Goal: Transaction & Acquisition: Purchase product/service

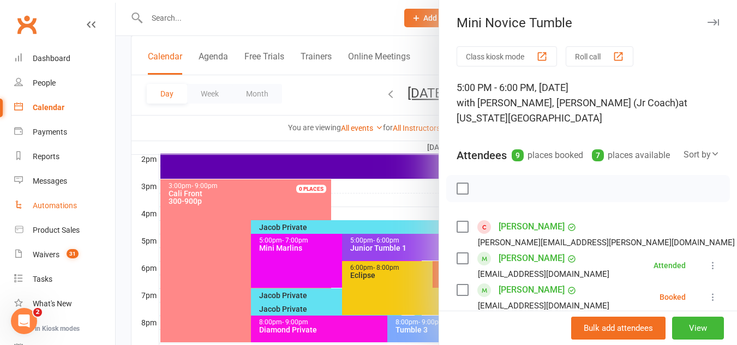
scroll to position [175, 0]
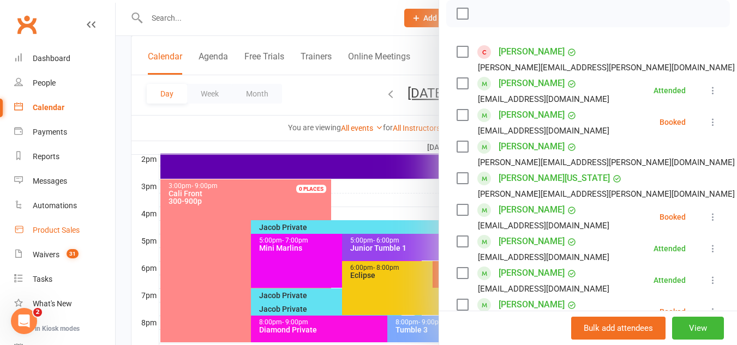
click at [52, 229] on div "Product Sales" at bounding box center [56, 230] width 47 height 9
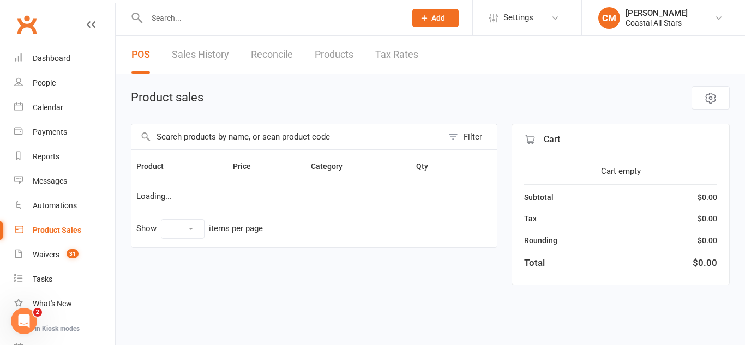
select select "50"
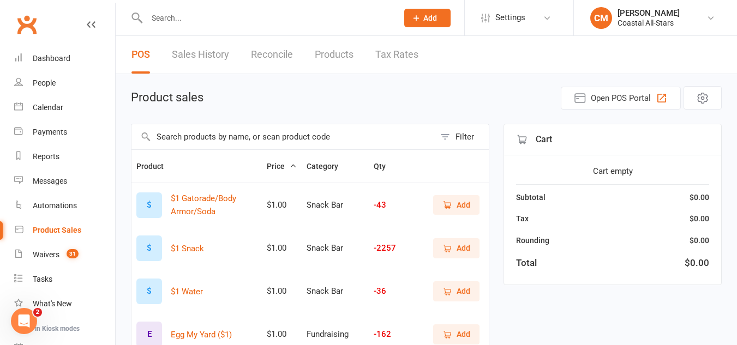
click at [438, 254] on button "Add" at bounding box center [456, 248] width 46 height 20
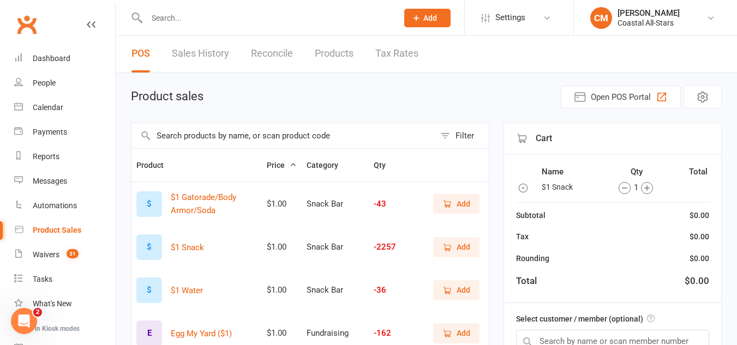
scroll to position [41, 0]
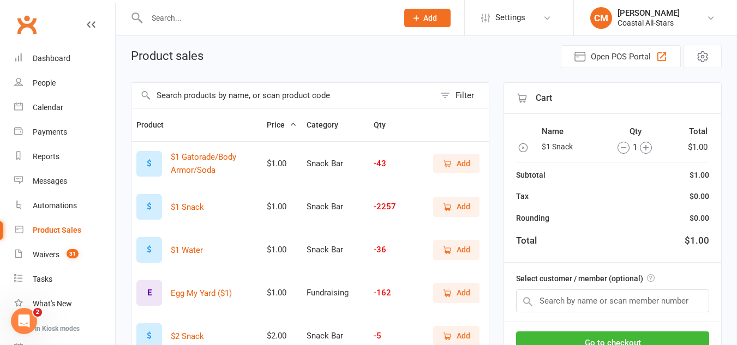
click at [338, 99] on input "text" at bounding box center [282, 95] width 303 height 25
click at [522, 144] on icon "button" at bounding box center [522, 147] width 11 height 11
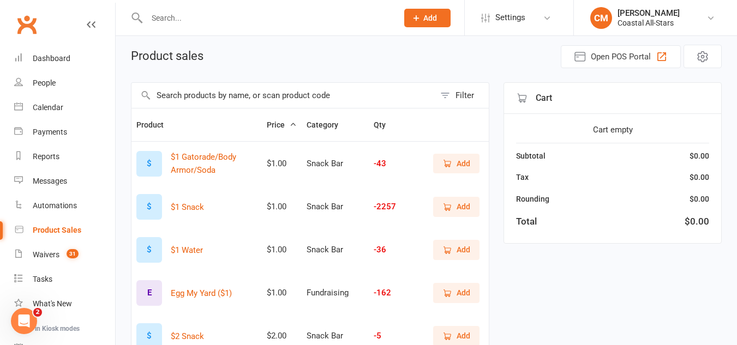
click at [373, 87] on input "text" at bounding box center [282, 95] width 303 height 25
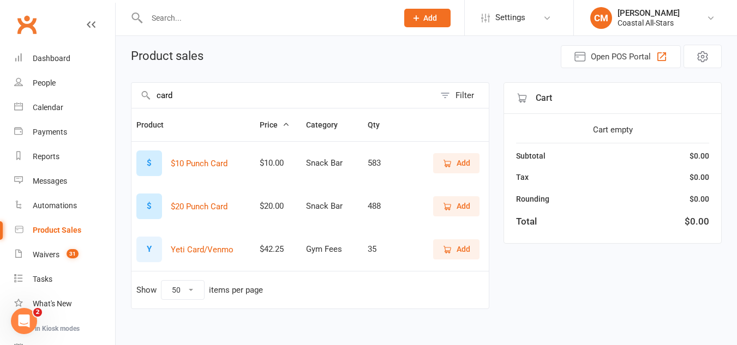
type input "card"
click at [478, 171] on button "Add" at bounding box center [456, 163] width 46 height 20
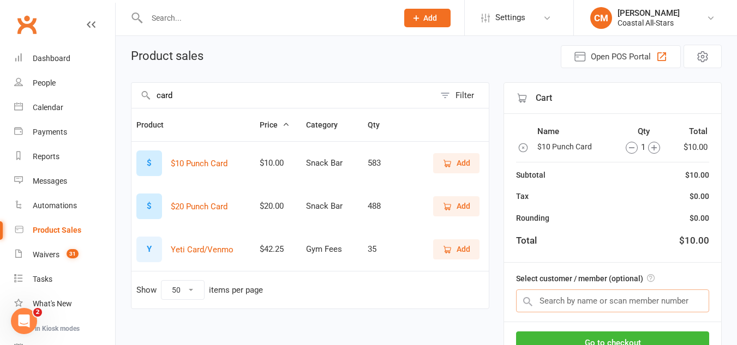
click at [566, 301] on input "text" at bounding box center [612, 300] width 193 height 23
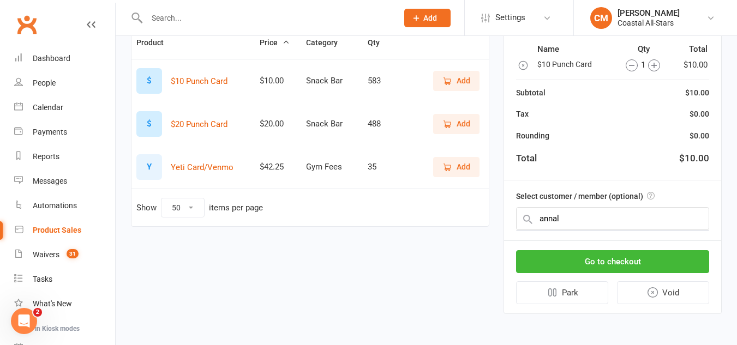
scroll to position [114, 0]
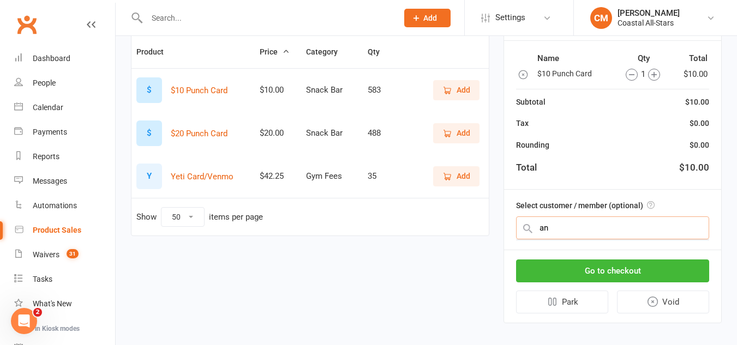
type input "a"
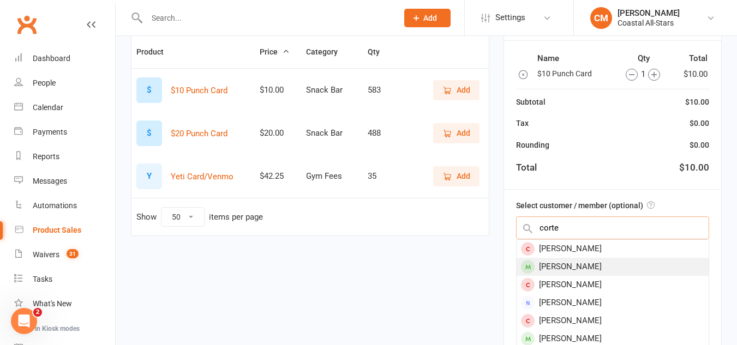
type input "corte"
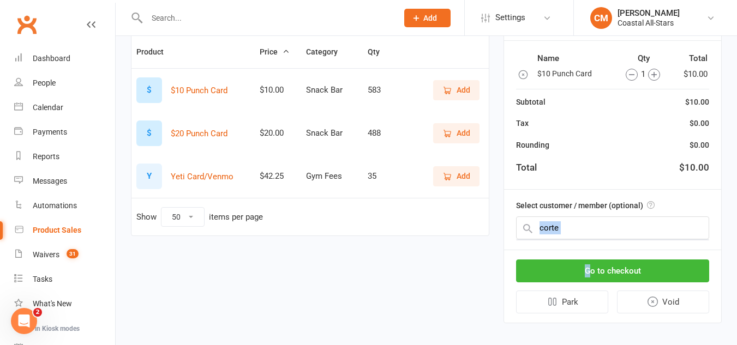
drag, startPoint x: 590, startPoint y: 267, endPoint x: 596, endPoint y: 221, distance: 46.2
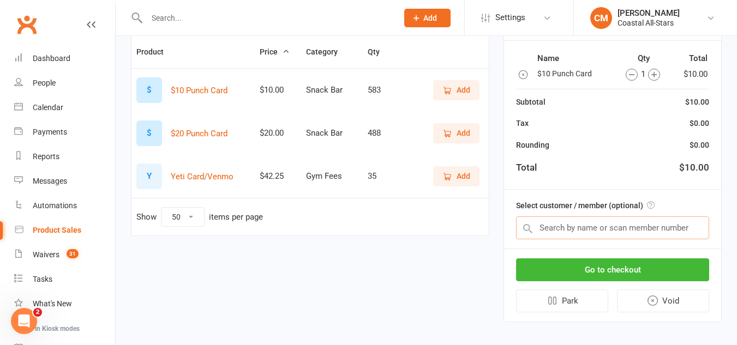
click at [582, 228] on input "text" at bounding box center [612, 227] width 193 height 23
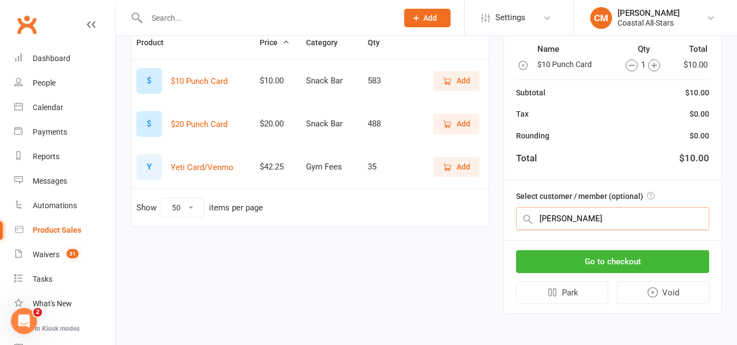
scroll to position [124, 0]
type input "cortez"
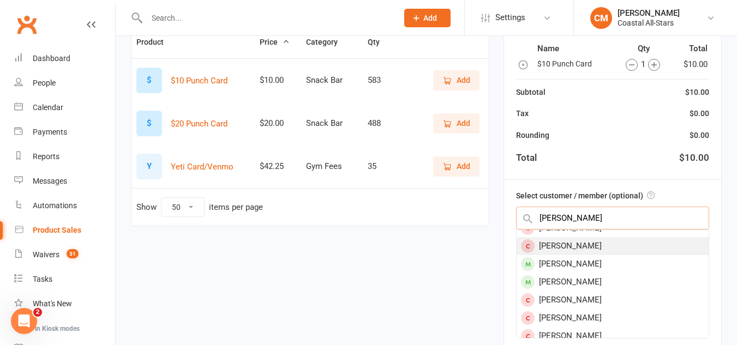
scroll to position [29, 0]
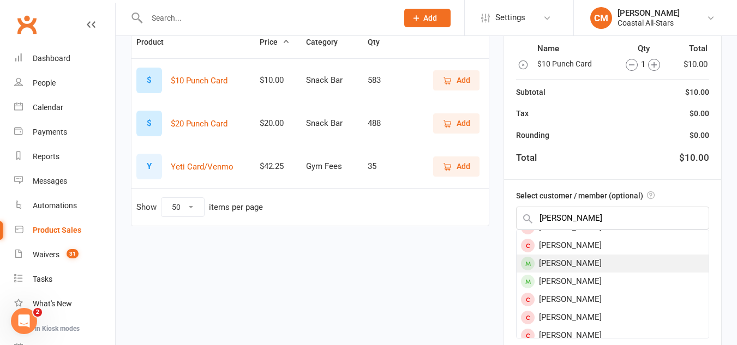
click at [569, 264] on div "Annalee Cortez" at bounding box center [612, 264] width 192 height 18
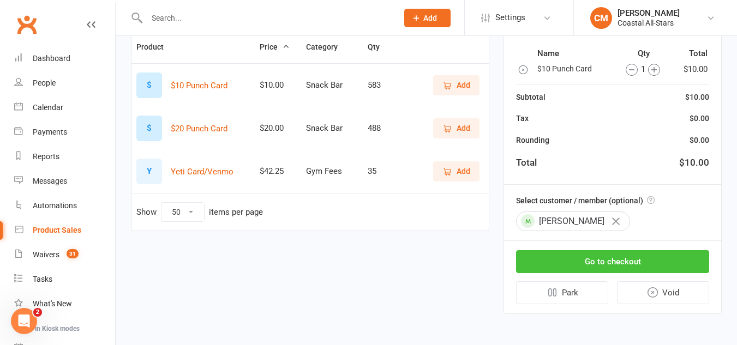
click at [570, 264] on button "Go to checkout" at bounding box center [612, 261] width 193 height 23
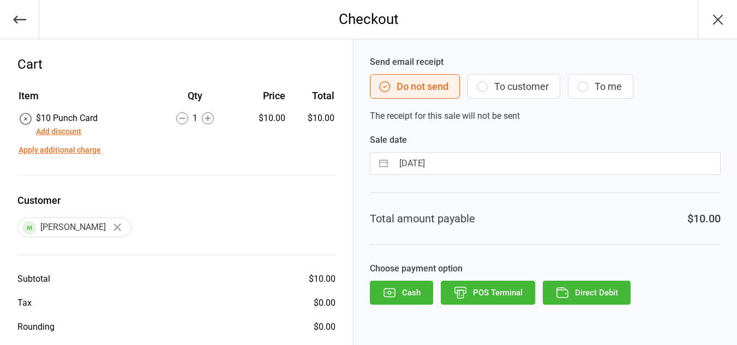
click at [532, 82] on button "To customer" at bounding box center [513, 86] width 93 height 25
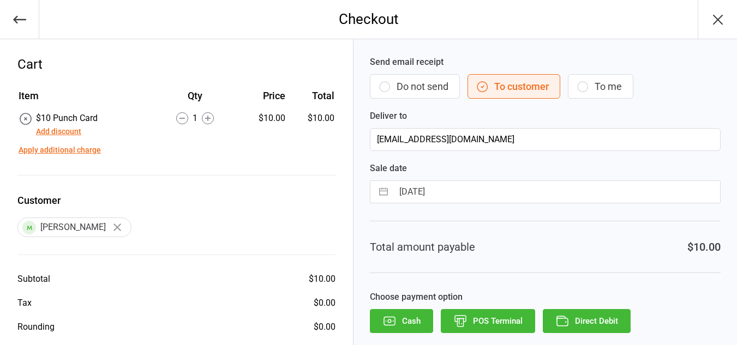
click at [560, 312] on button "Direct Debit" at bounding box center [586, 321] width 88 height 24
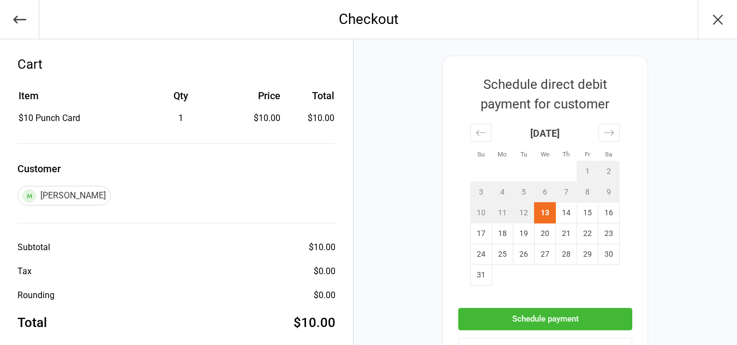
click at [516, 321] on button "Schedule payment" at bounding box center [545, 319] width 174 height 22
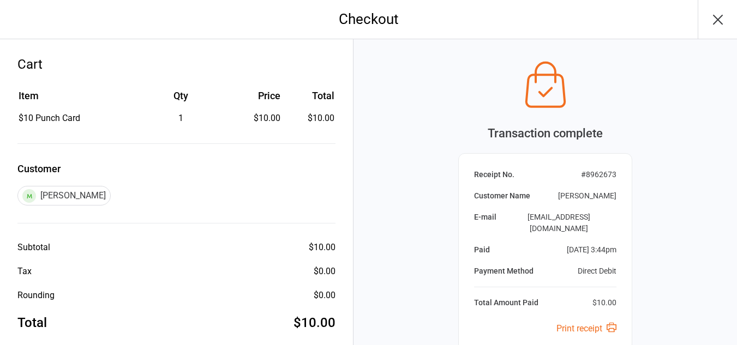
scroll to position [94, 0]
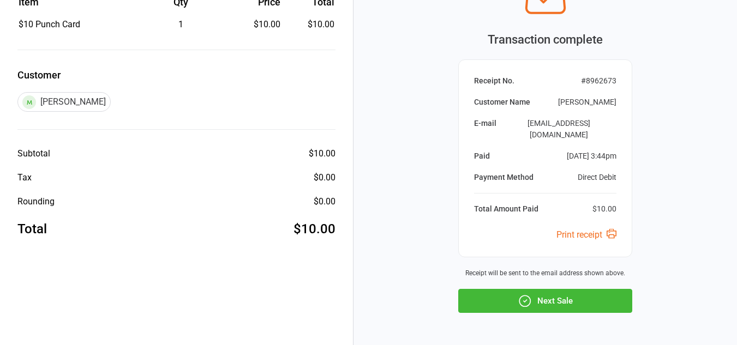
click at [541, 289] on button "Next Sale" at bounding box center [545, 301] width 174 height 24
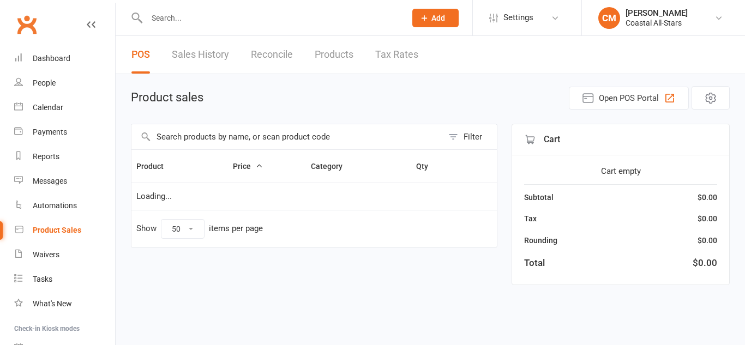
select select "50"
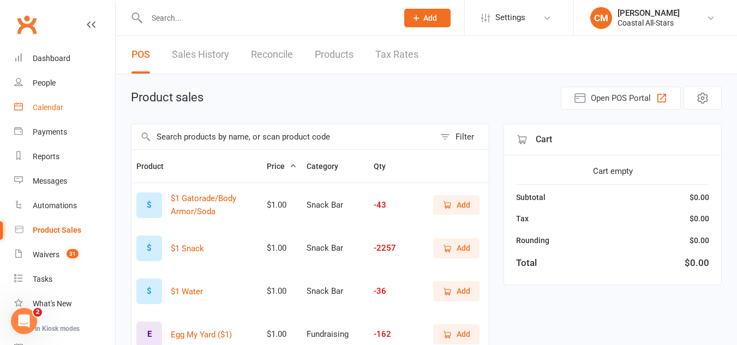
click at [60, 107] on div "Calendar" at bounding box center [48, 107] width 31 height 9
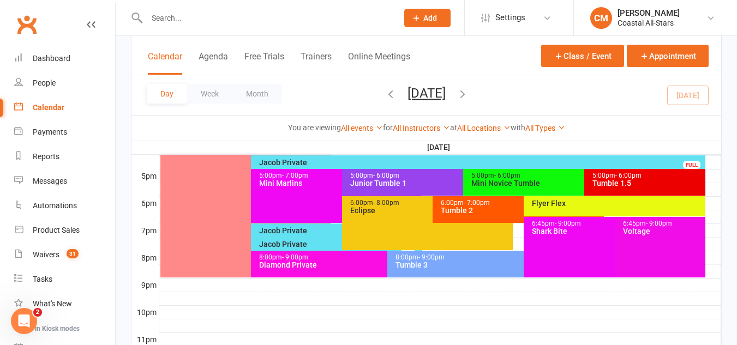
scroll to position [514, 0]
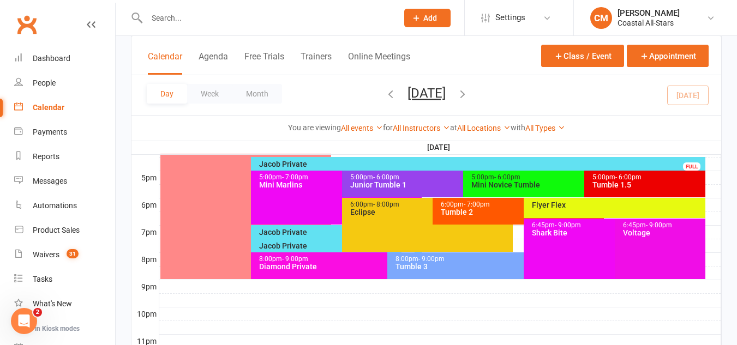
click at [340, 162] on div "Jacob Private" at bounding box center [480, 164] width 444 height 8
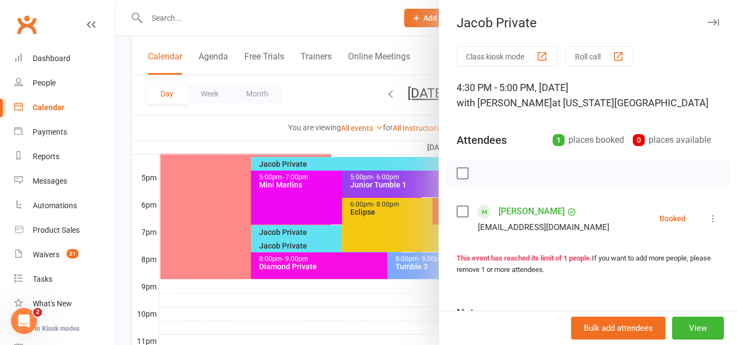
click at [395, 185] on div at bounding box center [426, 172] width 621 height 345
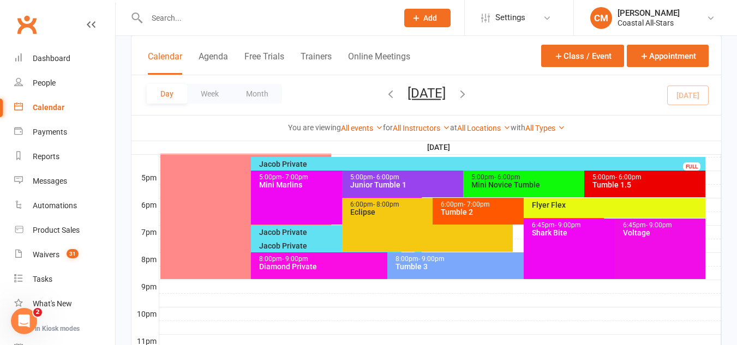
click at [306, 162] on div "Jacob Private" at bounding box center [480, 164] width 444 height 8
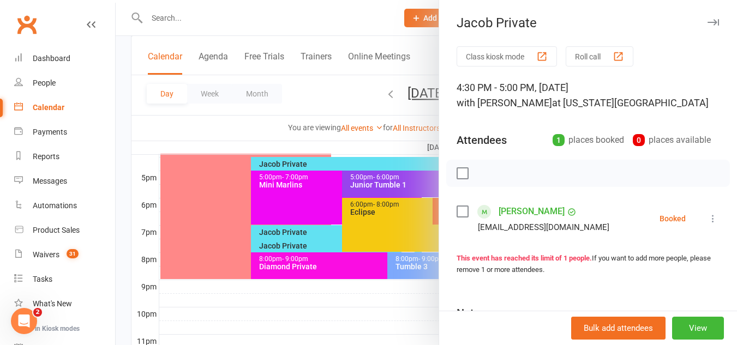
click at [345, 182] on div at bounding box center [426, 172] width 621 height 345
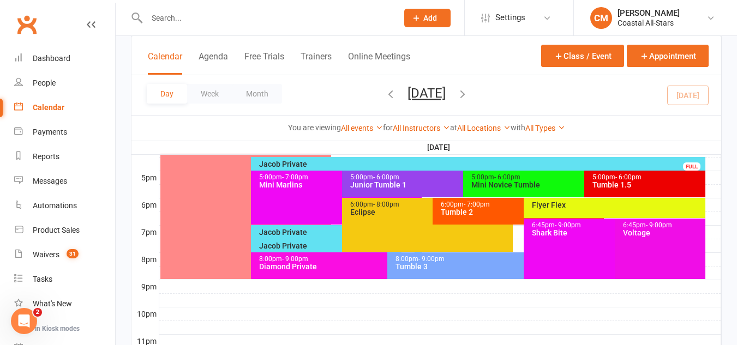
click at [509, 184] on div "Mini Novice Tumble" at bounding box center [581, 185] width 221 height 8
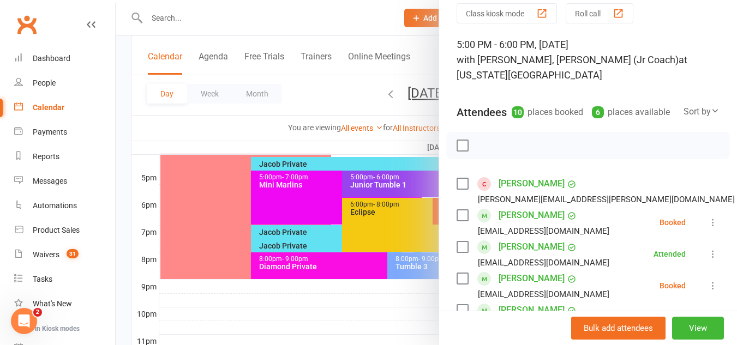
scroll to position [46, 0]
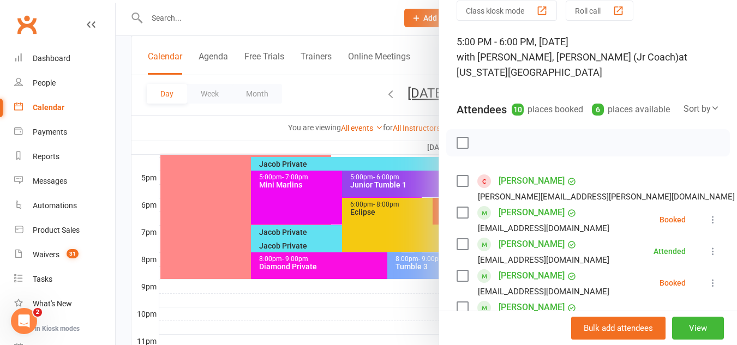
click at [458, 179] on label at bounding box center [461, 181] width 11 height 11
click at [366, 153] on div at bounding box center [426, 172] width 621 height 345
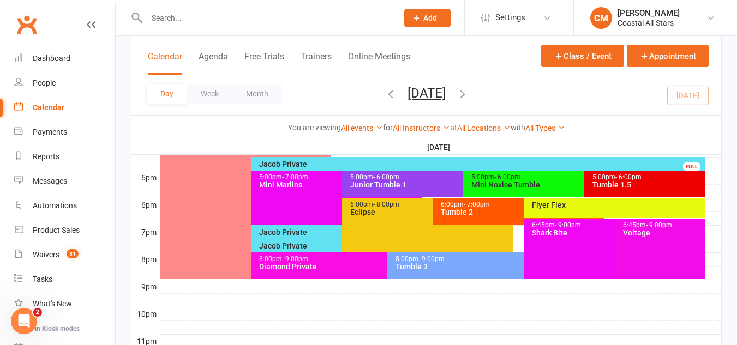
click at [534, 181] on div "Mini Novice Tumble" at bounding box center [581, 185] width 221 height 8
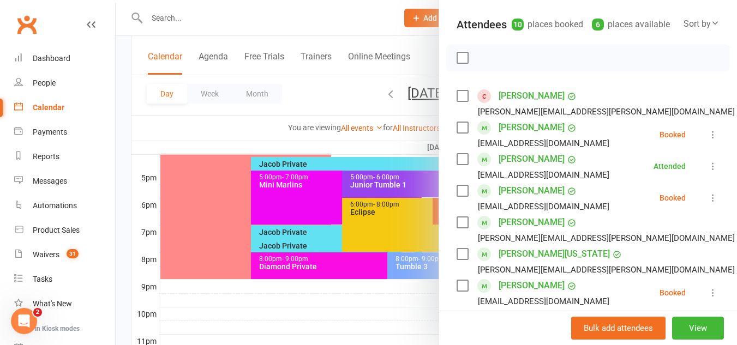
scroll to position [133, 0]
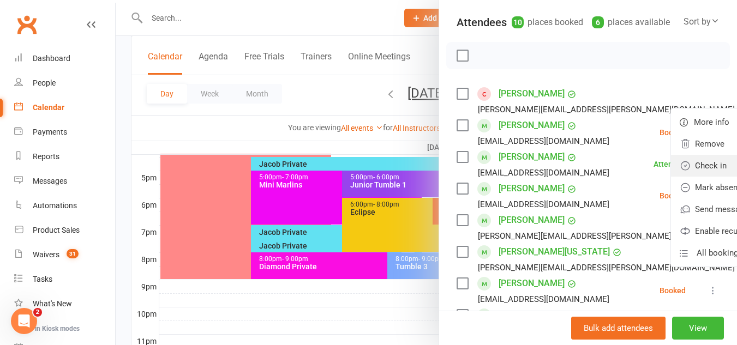
click at [671, 158] on link "Check in" at bounding box center [735, 166] width 128 height 22
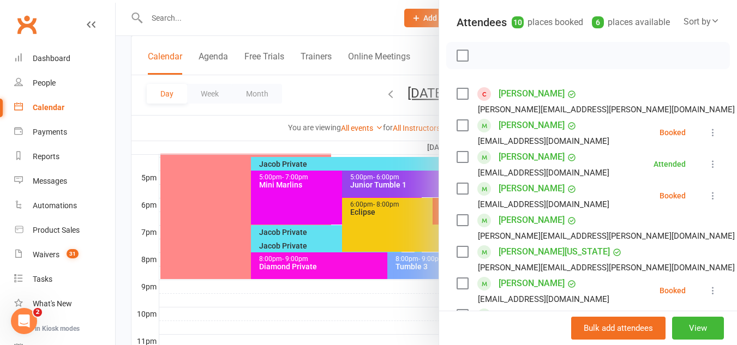
scroll to position [0, 0]
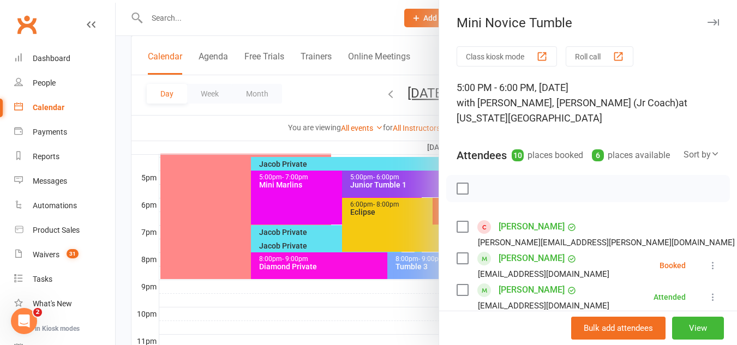
click at [351, 263] on div at bounding box center [426, 172] width 621 height 345
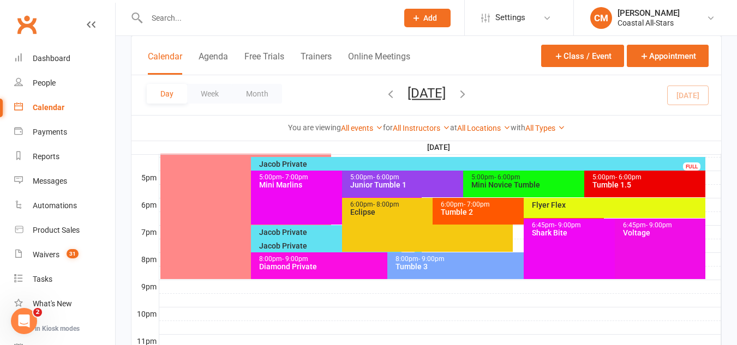
click at [468, 91] on icon "button" at bounding box center [462, 94] width 12 height 12
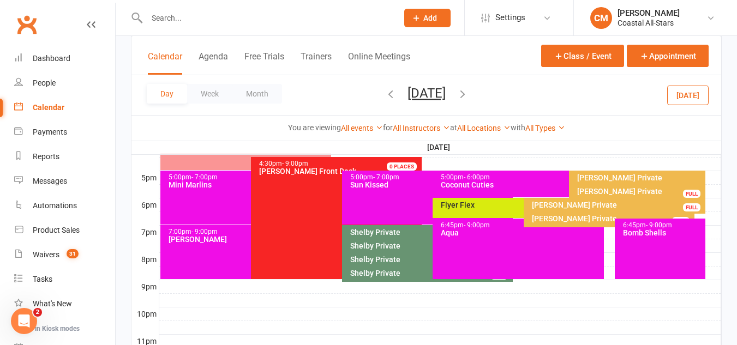
click at [384, 100] on button "button" at bounding box center [390, 95] width 12 height 19
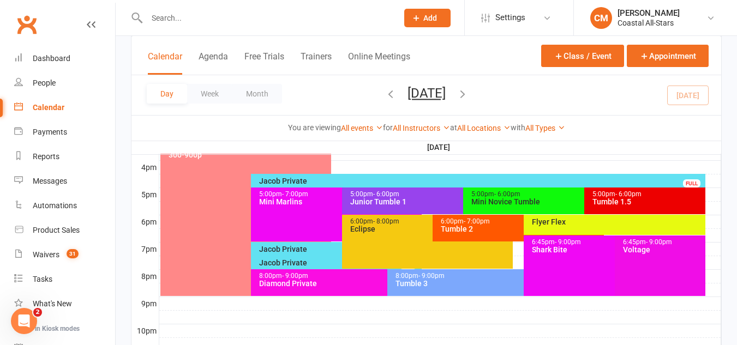
scroll to position [495, 0]
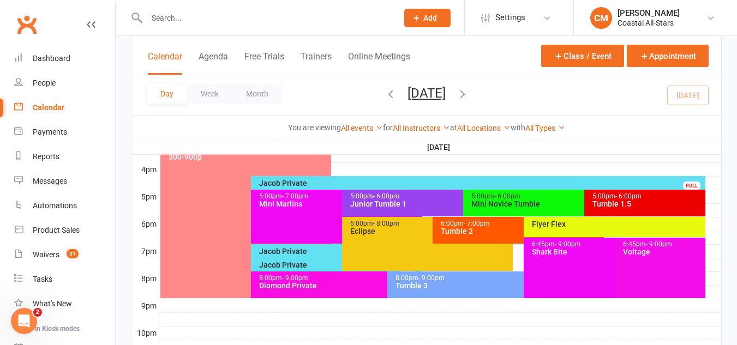
click at [282, 251] on div "Jacob Private" at bounding box center [338, 252] width 161 height 8
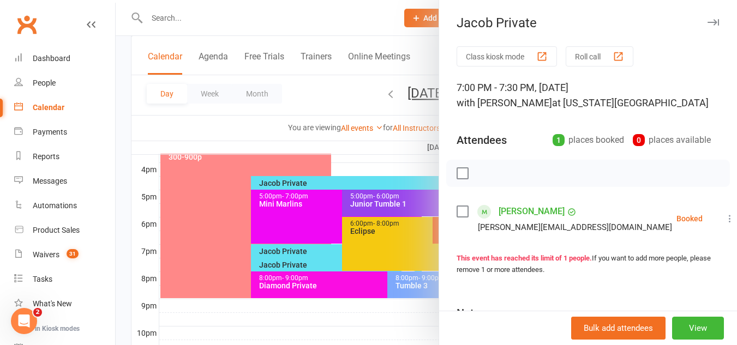
click at [282, 251] on div at bounding box center [426, 172] width 621 height 345
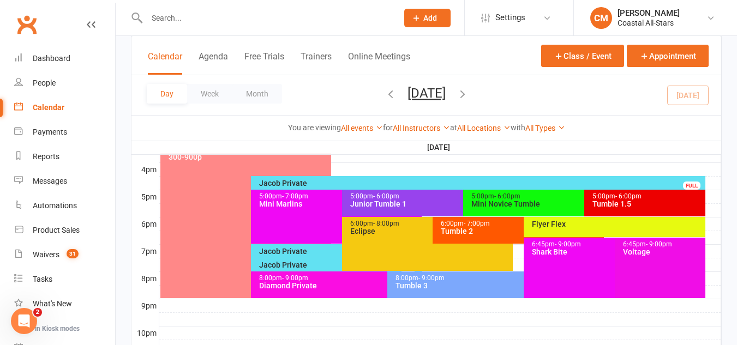
click at [306, 263] on div "Jacob Private" at bounding box center [338, 265] width 161 height 8
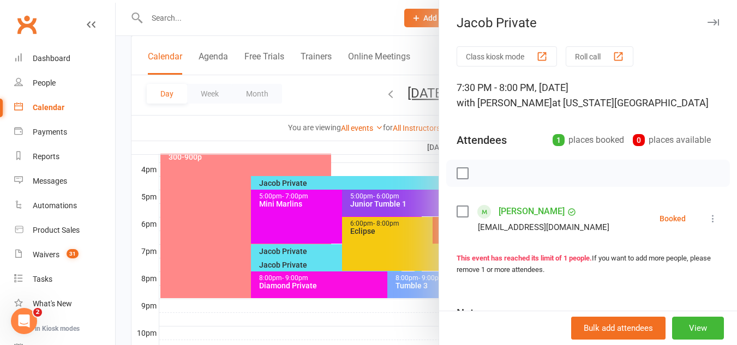
click at [325, 225] on div at bounding box center [426, 172] width 621 height 345
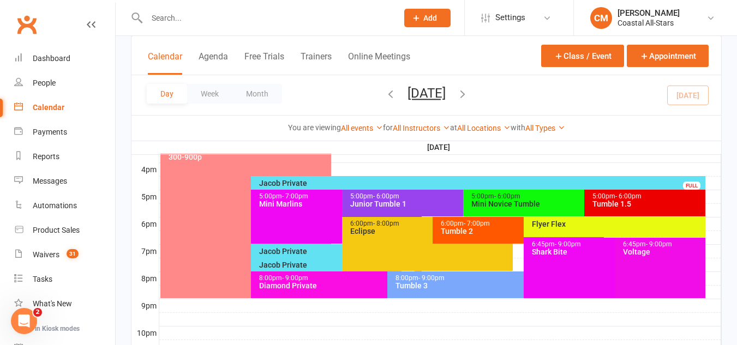
click at [468, 89] on icon "button" at bounding box center [462, 94] width 12 height 12
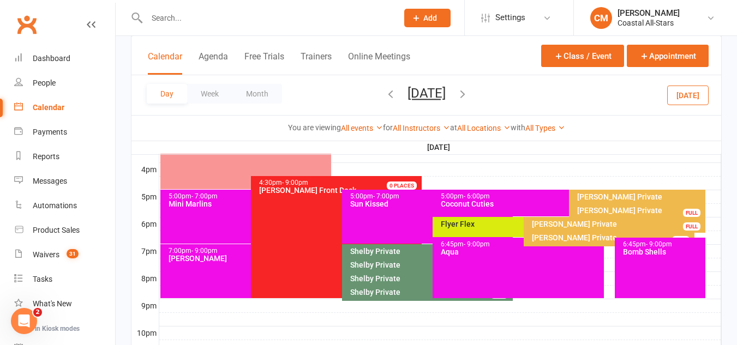
click at [468, 89] on icon "button" at bounding box center [462, 94] width 12 height 12
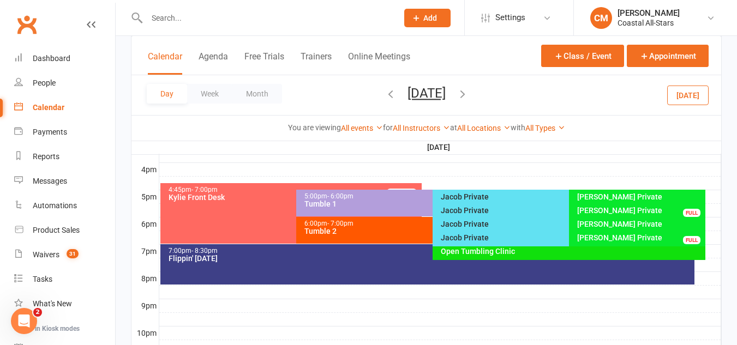
click at [384, 87] on button "button" at bounding box center [390, 95] width 12 height 19
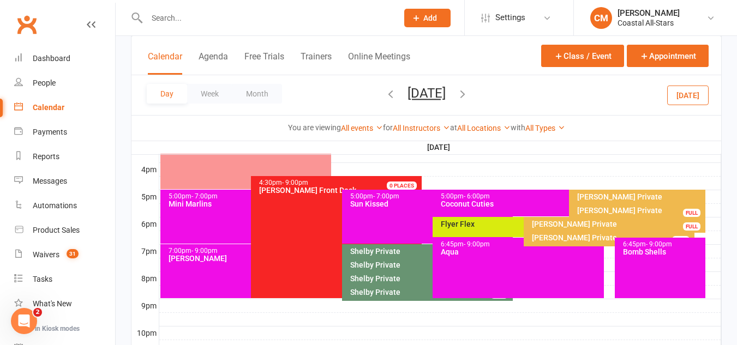
click at [384, 93] on icon "button" at bounding box center [390, 94] width 12 height 12
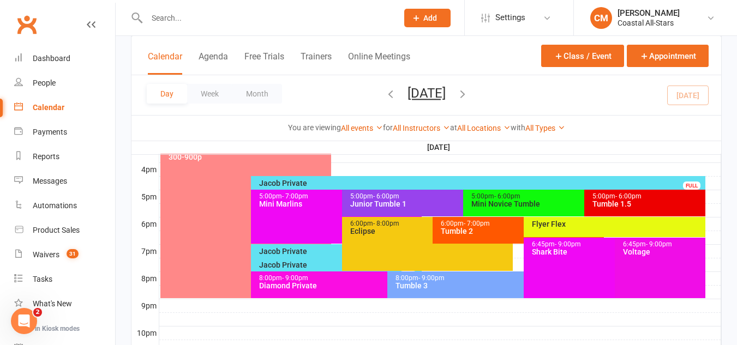
click at [391, 238] on div "6:00pm - 8:00pm Eclipse" at bounding box center [427, 244] width 171 height 54
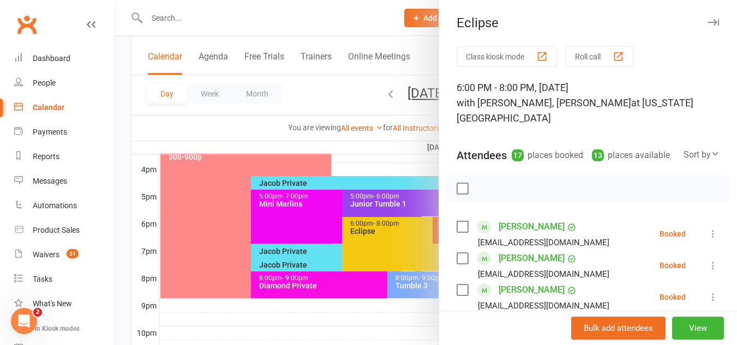
click at [406, 141] on div at bounding box center [426, 172] width 621 height 345
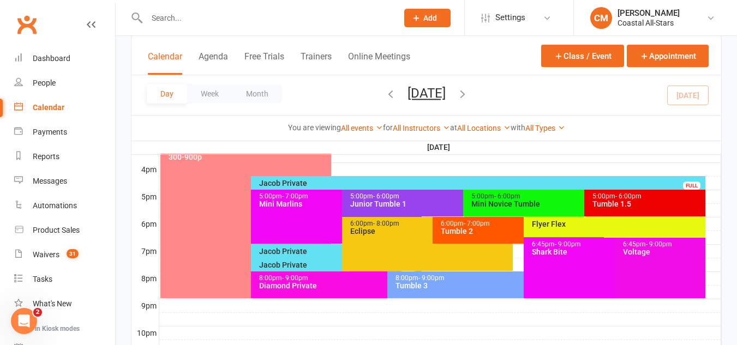
click at [382, 242] on div "6:00pm - 8:00pm Eclipse" at bounding box center [427, 244] width 171 height 54
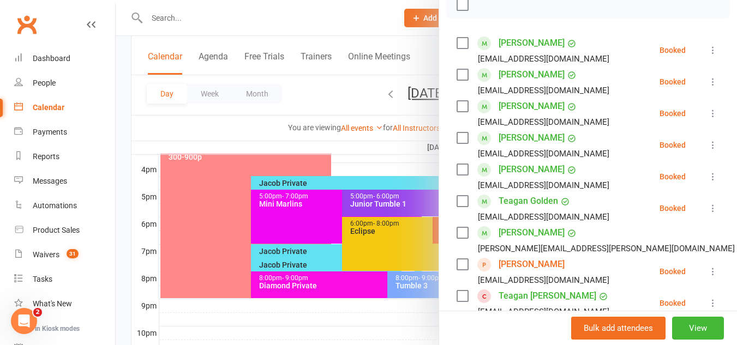
scroll to position [0, 0]
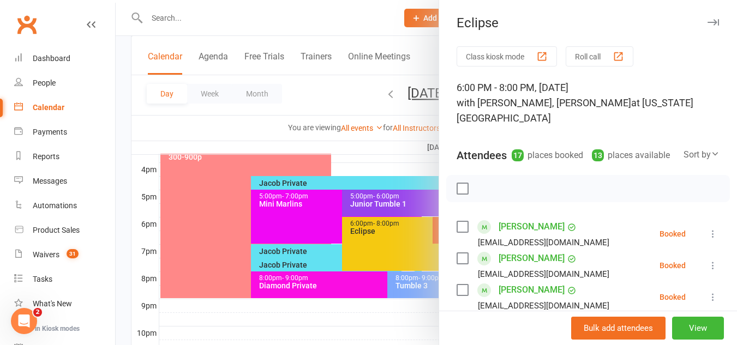
click at [277, 191] on div at bounding box center [426, 172] width 621 height 345
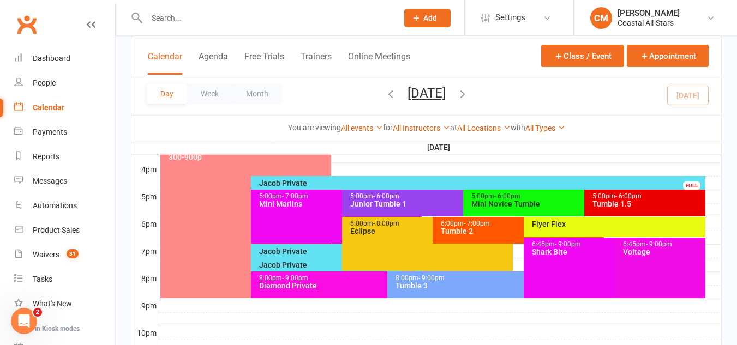
click at [363, 231] on div "Eclipse" at bounding box center [429, 231] width 161 height 8
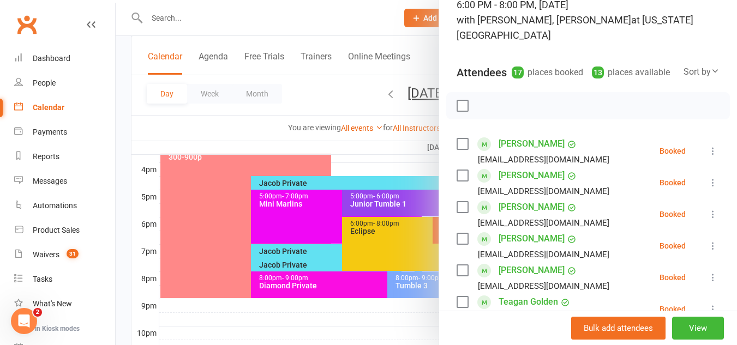
scroll to position [83, 0]
click at [260, 83] on div at bounding box center [426, 172] width 621 height 345
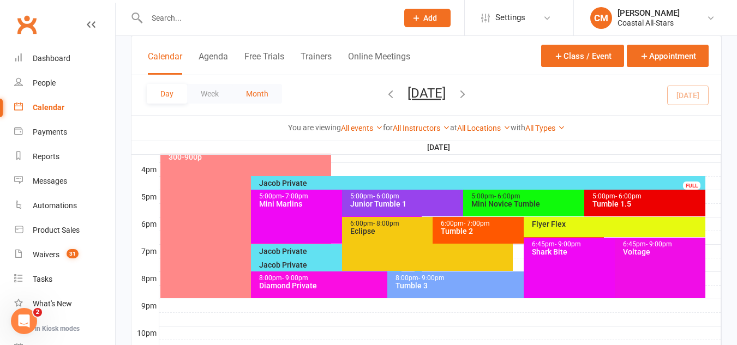
click at [262, 96] on button "Month" at bounding box center [257, 94] width 50 height 20
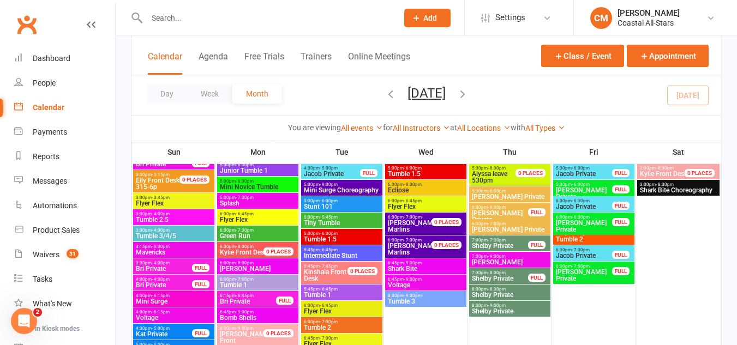
scroll to position [1651, 0]
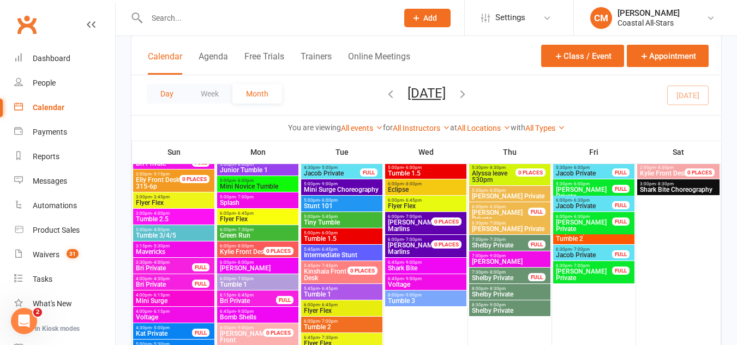
click at [157, 95] on button "Day" at bounding box center [167, 94] width 40 height 20
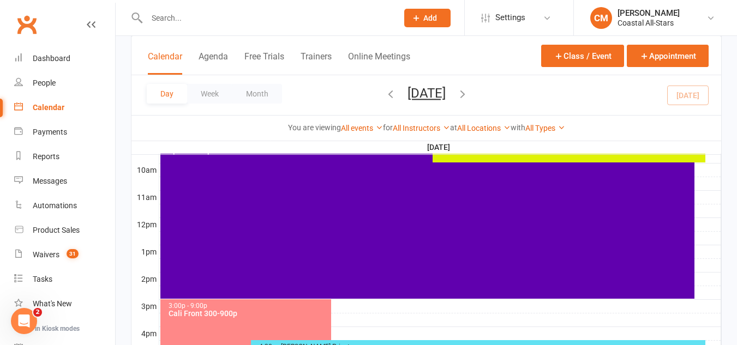
scroll to position [447, 0]
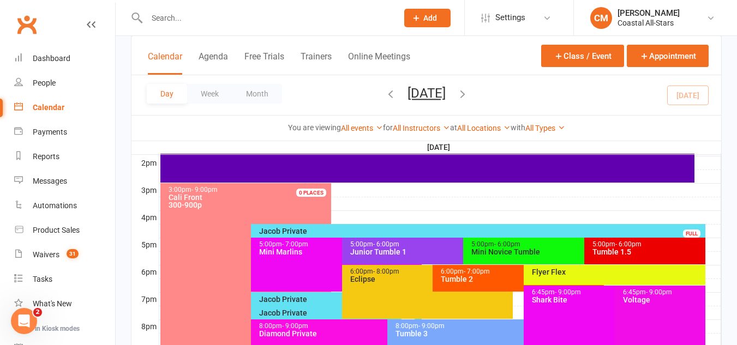
click at [514, 244] on span "- 6:00pm" at bounding box center [507, 244] width 26 height 8
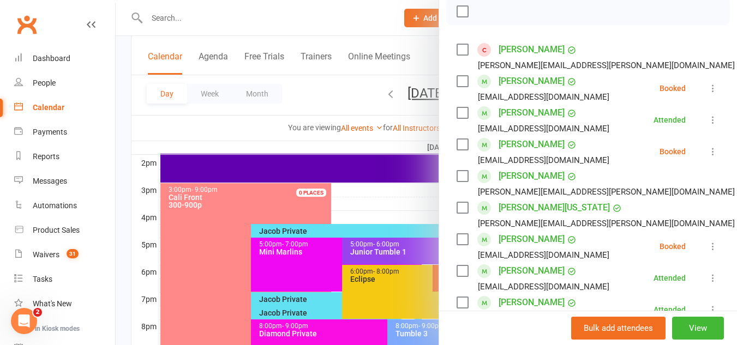
scroll to position [178, 0]
click at [707, 248] on icon at bounding box center [712, 245] width 11 height 11
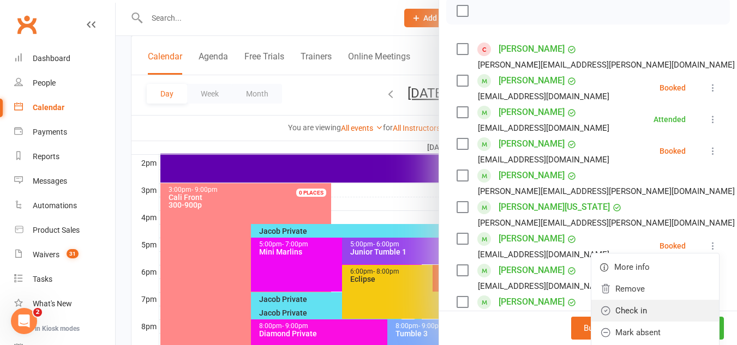
click at [642, 313] on link "Check in" at bounding box center [655, 311] width 128 height 22
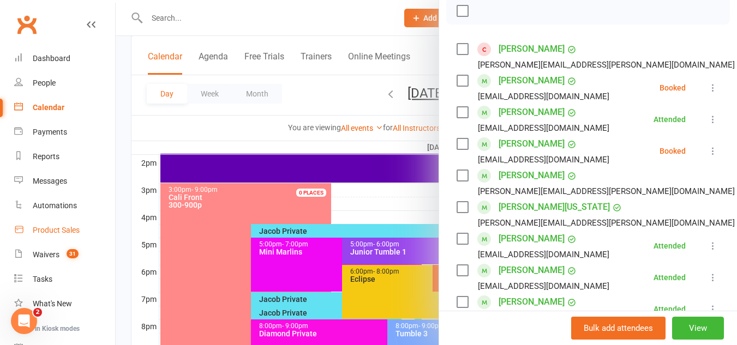
click at [32, 222] on link "Product Sales" at bounding box center [64, 230] width 101 height 25
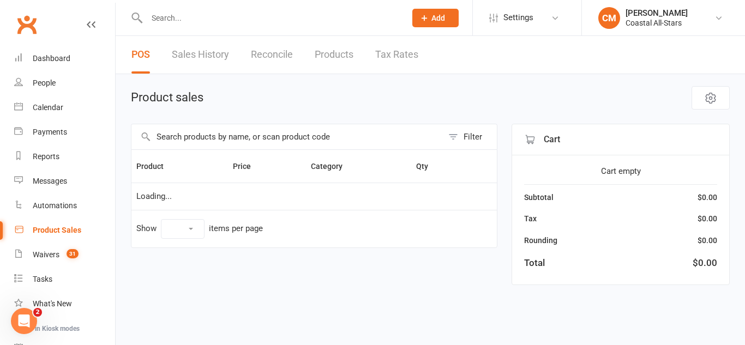
select select "50"
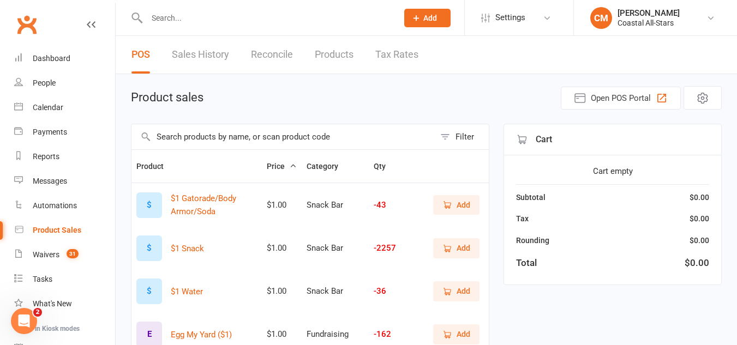
click at [464, 209] on span "Add" at bounding box center [463, 205] width 14 height 12
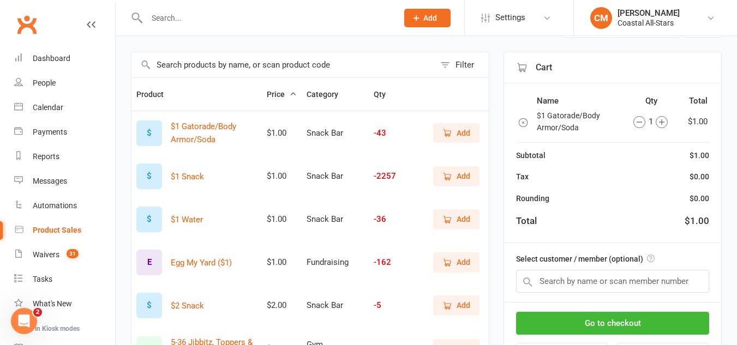
scroll to position [73, 0]
click at [577, 280] on input "text" at bounding box center [612, 281] width 193 height 23
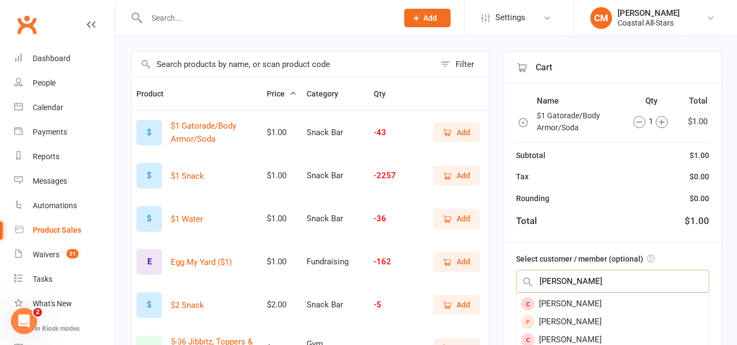
scroll to position [72, 0]
type input "peterson"
click at [552, 335] on div "Madelyn Peterson" at bounding box center [612, 338] width 192 height 18
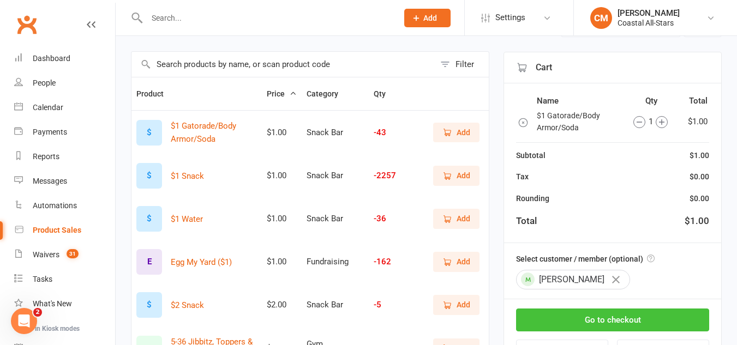
click at [560, 321] on button "Go to checkout" at bounding box center [612, 320] width 193 height 23
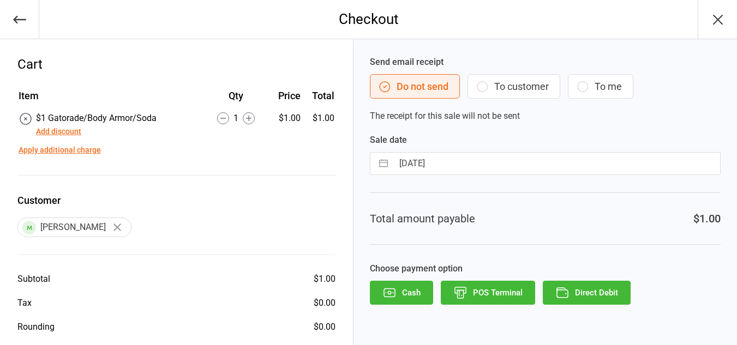
click at [521, 102] on div "Send email receipt Do not send To customer To me The receipt for this sale will…" at bounding box center [545, 89] width 351 height 67
click at [520, 96] on button "To customer" at bounding box center [513, 86] width 93 height 25
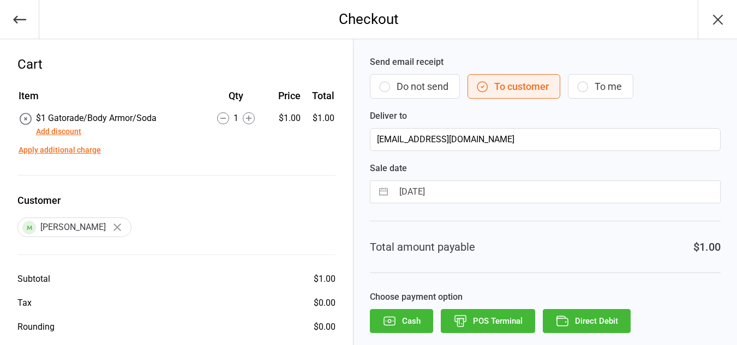
click at [568, 310] on button "Direct Debit" at bounding box center [586, 321] width 88 height 24
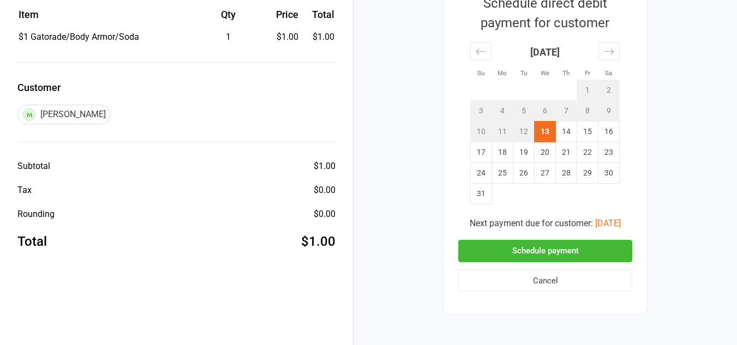
click at [556, 248] on button "Schedule payment" at bounding box center [545, 251] width 174 height 22
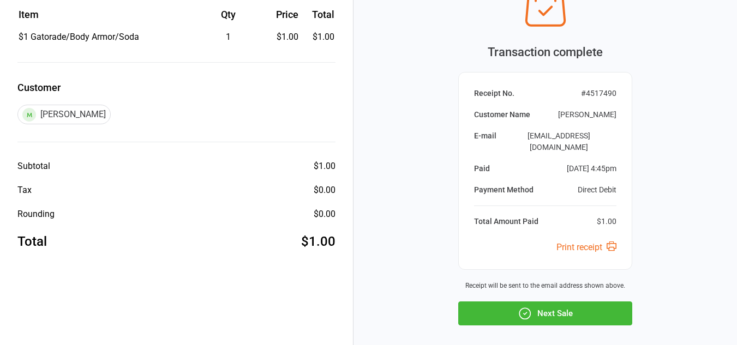
scroll to position [121, 0]
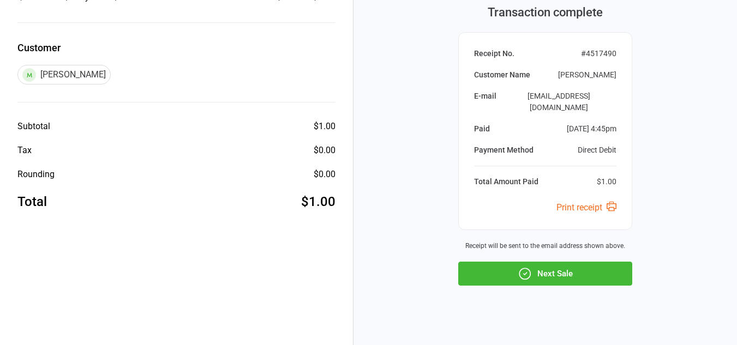
click at [541, 262] on button "Next Sale" at bounding box center [545, 274] width 174 height 24
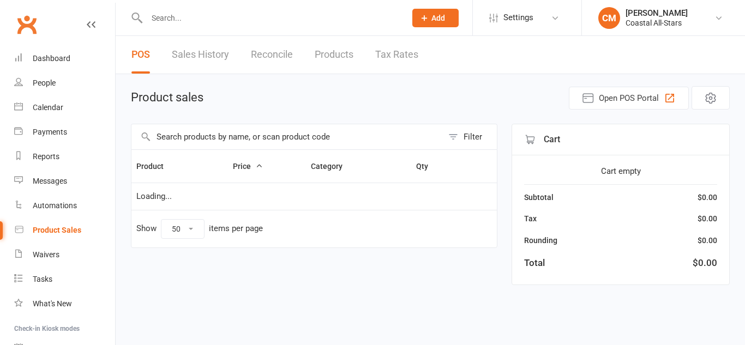
select select "50"
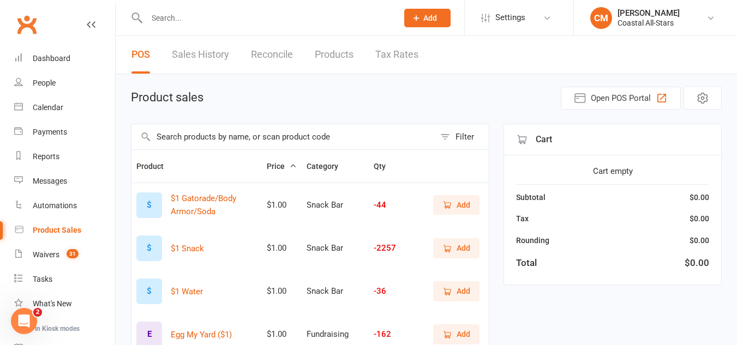
click at [11, 109] on li "Calendar" at bounding box center [57, 107] width 115 height 25
click at [32, 105] on link "Calendar" at bounding box center [64, 107] width 101 height 25
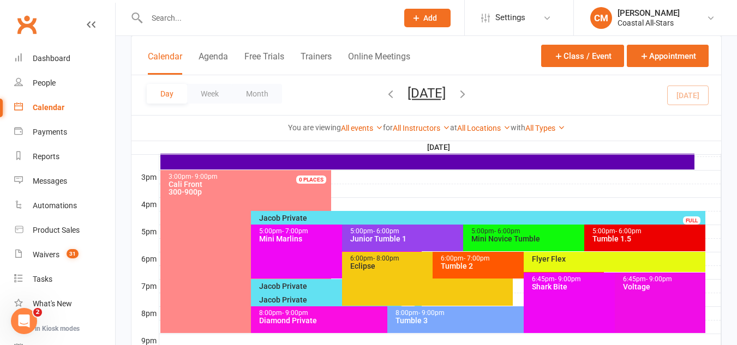
scroll to position [471, 0]
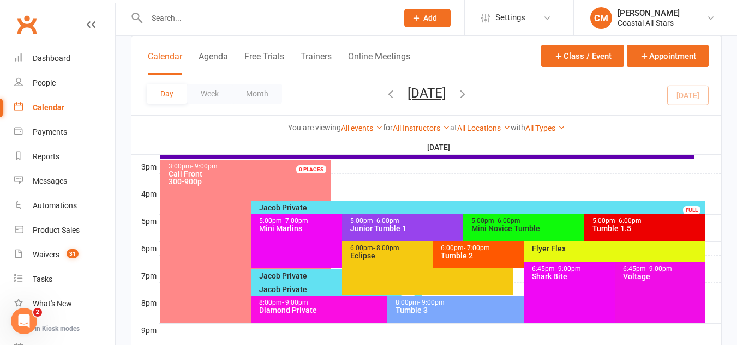
click at [598, 234] on div "5:00pm - 6:00pm Tumble 1.5" at bounding box center [644, 227] width 121 height 27
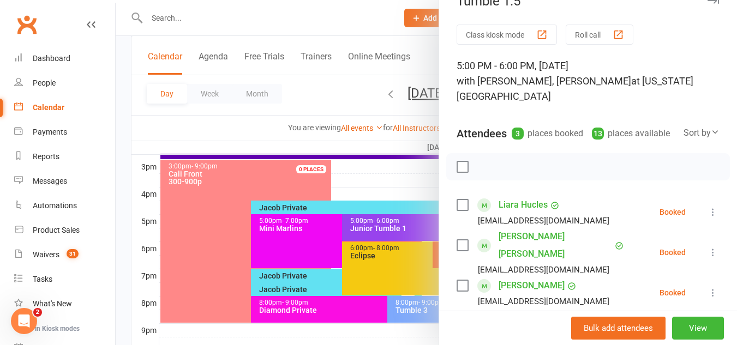
scroll to position [22, 0]
click at [412, 219] on div at bounding box center [426, 172] width 621 height 345
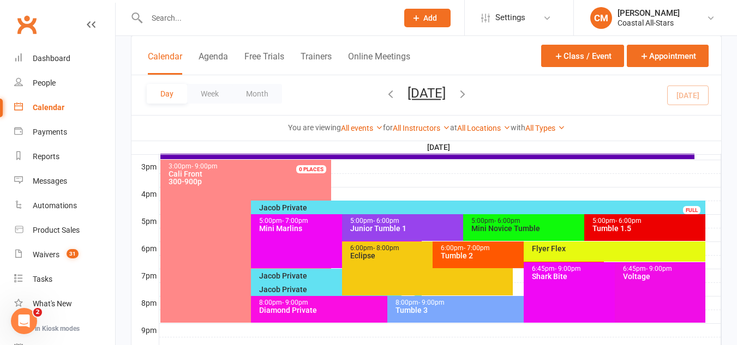
click at [618, 231] on div "Tumble 1.5" at bounding box center [647, 229] width 111 height 8
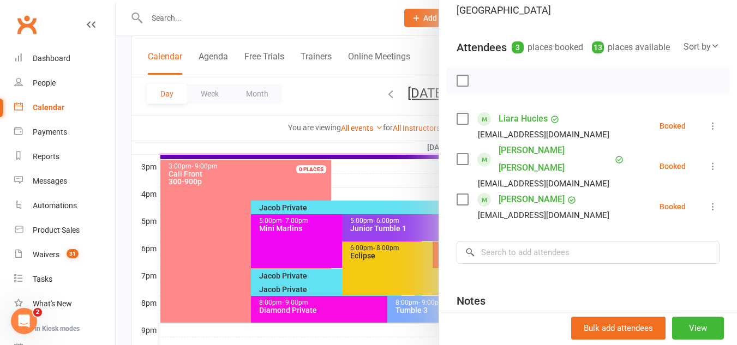
scroll to position [108, 0]
click at [588, 240] on input "search" at bounding box center [587, 251] width 263 height 23
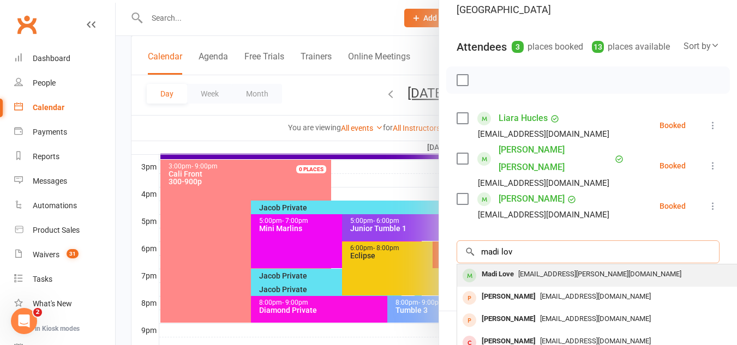
type input "madi lov"
click at [532, 266] on div "Madi Love afurbee@cox.net" at bounding box center [620, 275] width 326 height 22
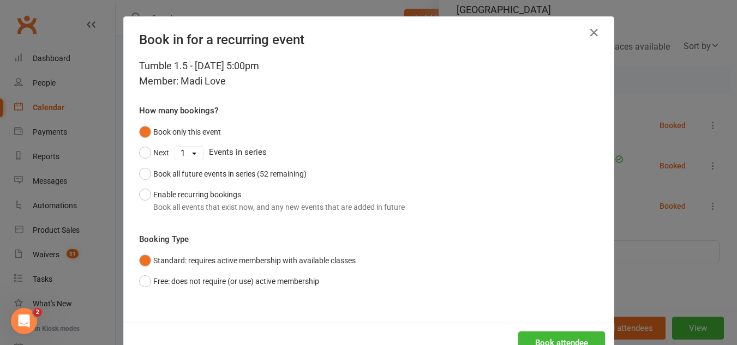
scroll to position [35, 0]
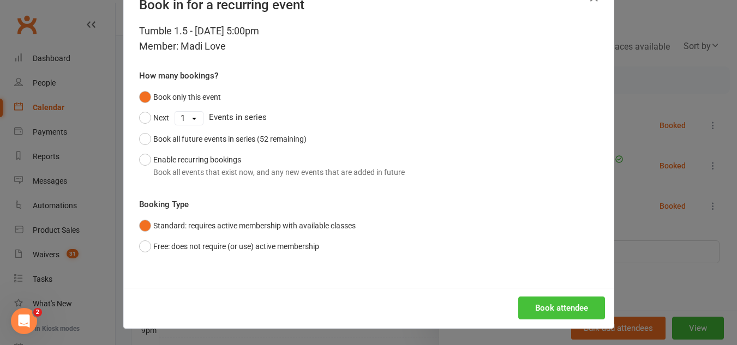
click at [533, 305] on button "Book attendee" at bounding box center [561, 308] width 87 height 23
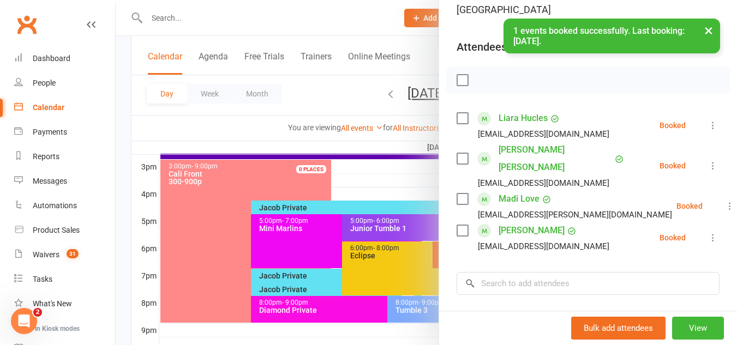
click at [724, 201] on icon at bounding box center [729, 206] width 11 height 11
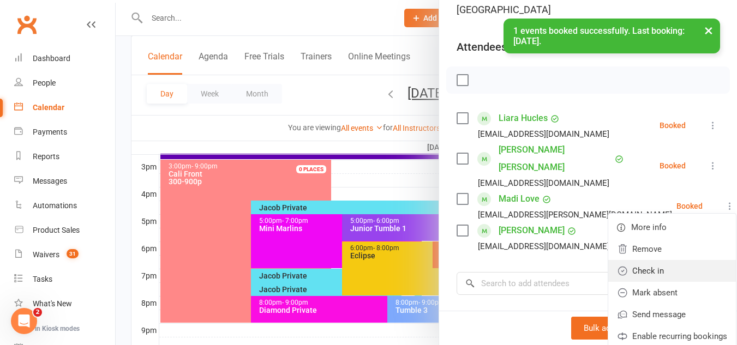
click at [644, 260] on link "Check in" at bounding box center [672, 271] width 128 height 22
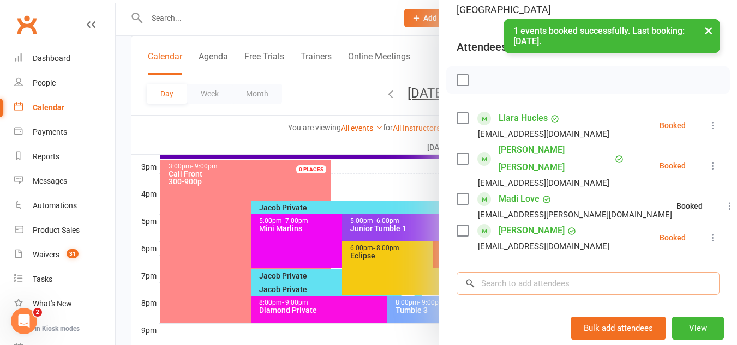
click at [624, 272] on input "search" at bounding box center [587, 283] width 263 height 23
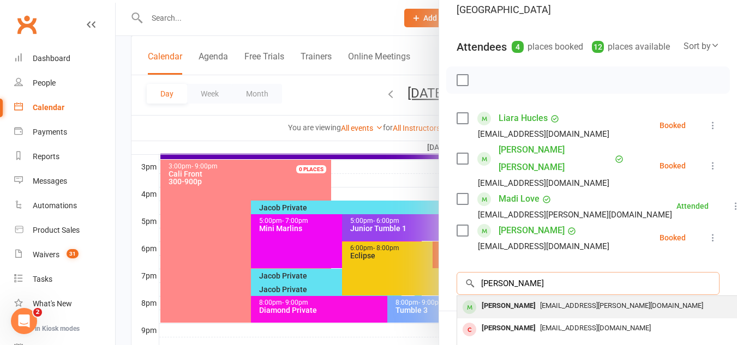
type input "kaylee lov"
click at [596, 298] on div "afurbee@cox.net" at bounding box center [619, 306] width 317 height 16
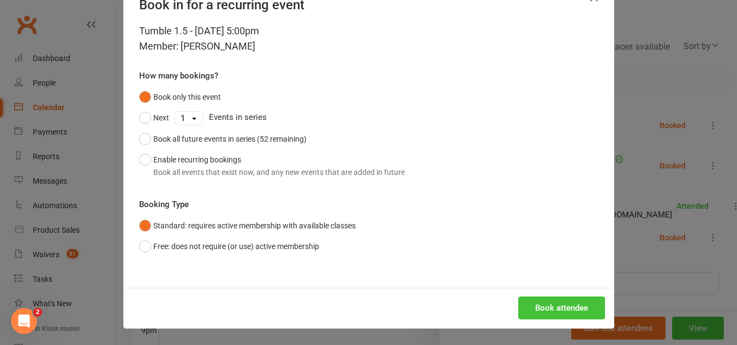
click at [570, 310] on button "Book attendee" at bounding box center [561, 308] width 87 height 23
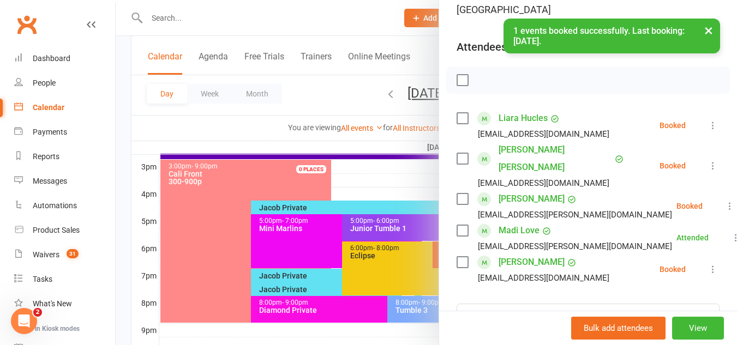
click at [724, 201] on icon at bounding box center [729, 206] width 11 height 11
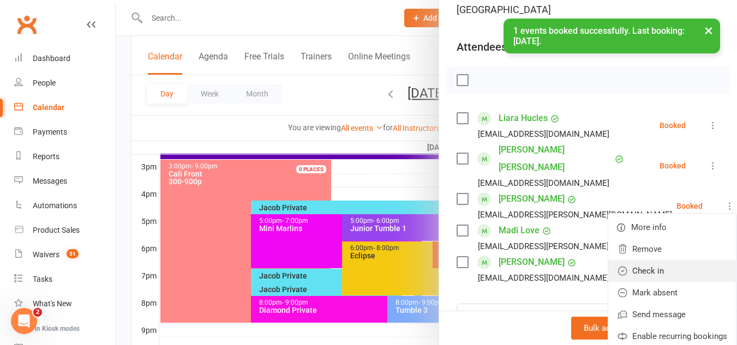
click at [655, 260] on link "Check in" at bounding box center [672, 271] width 128 height 22
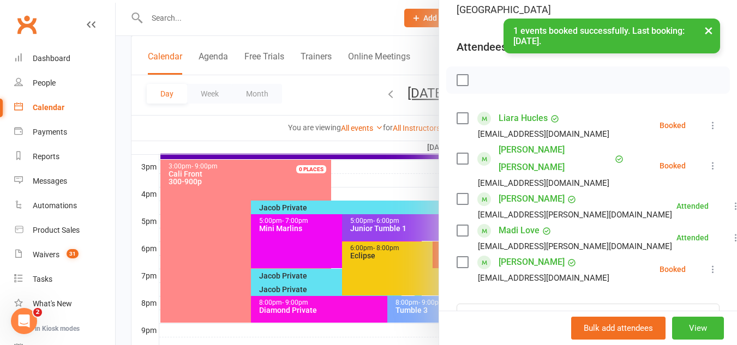
click at [330, 197] on div at bounding box center [426, 172] width 621 height 345
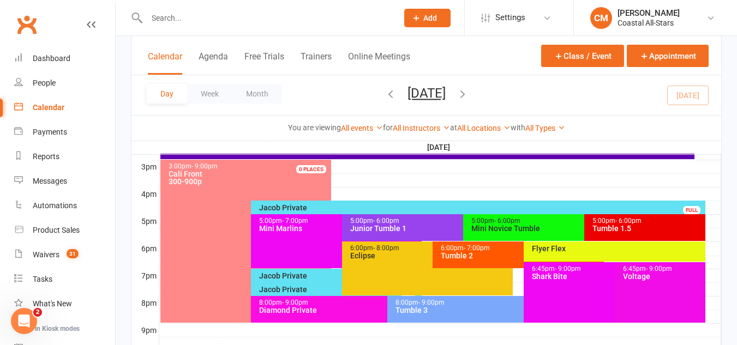
click at [372, 233] on div "5:00pm - 6:00pm Junior Tumble 1" at bounding box center [457, 227] width 231 height 27
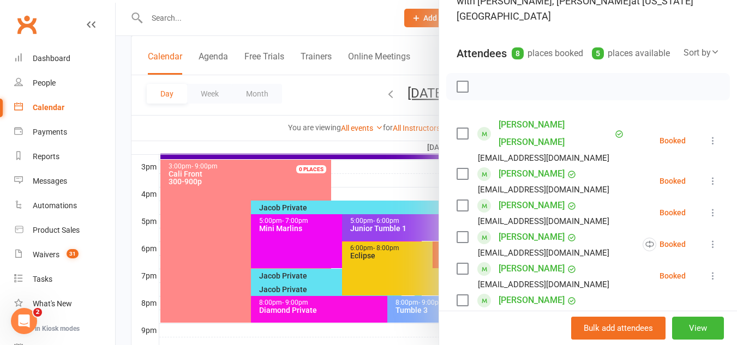
scroll to position [103, 0]
click at [440, 251] on div "Class kiosk mode Roll call 5:00 PM - 6:00 PM, Wednesday, August, 13, 2025 with …" at bounding box center [588, 262] width 298 height 638
click at [432, 254] on div at bounding box center [426, 172] width 621 height 345
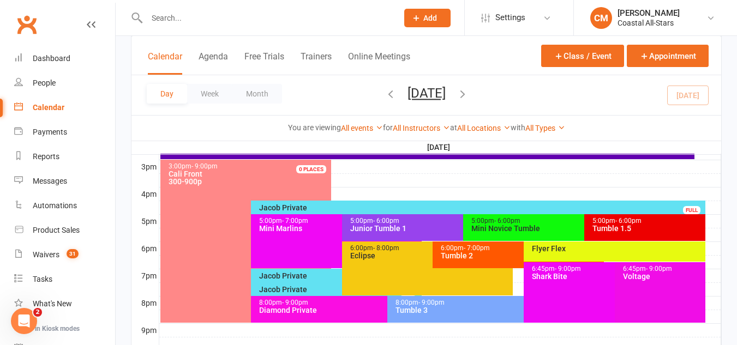
click at [644, 226] on div "Tumble 1.5" at bounding box center [647, 229] width 111 height 8
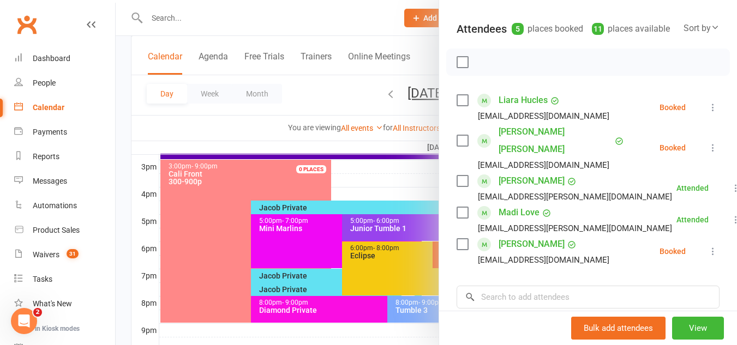
scroll to position [125, 0]
click at [707, 247] on icon at bounding box center [712, 252] width 11 height 11
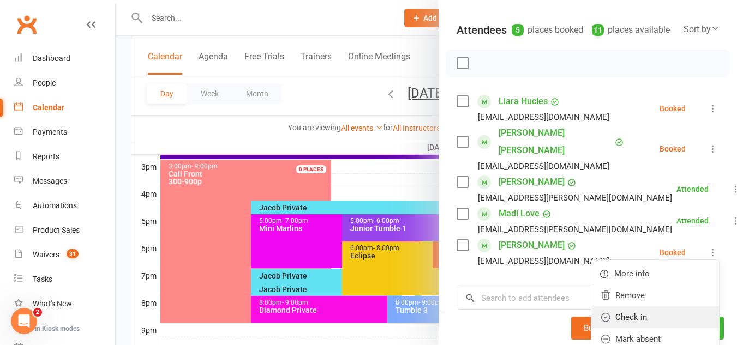
click at [672, 306] on link "Check in" at bounding box center [655, 317] width 128 height 22
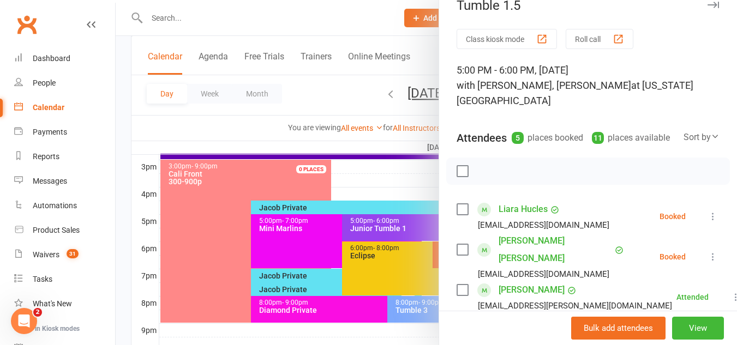
scroll to position [19, 0]
click at [294, 224] on div at bounding box center [426, 172] width 621 height 345
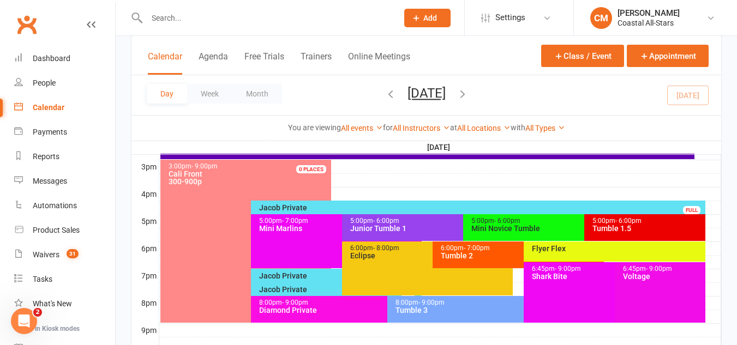
click at [375, 220] on span "- 6:00pm" at bounding box center [386, 221] width 26 height 8
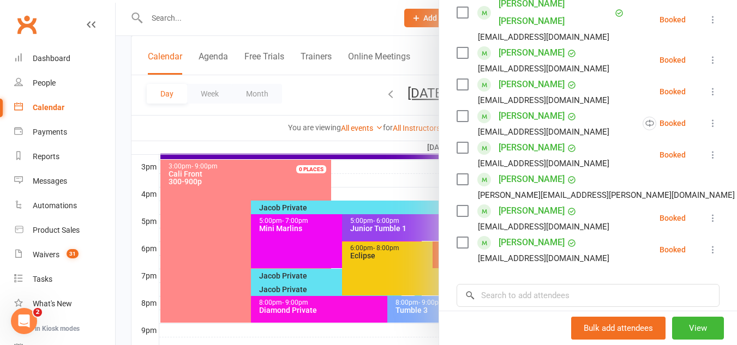
scroll to position [224, 0]
click at [707, 212] on icon at bounding box center [712, 217] width 11 height 11
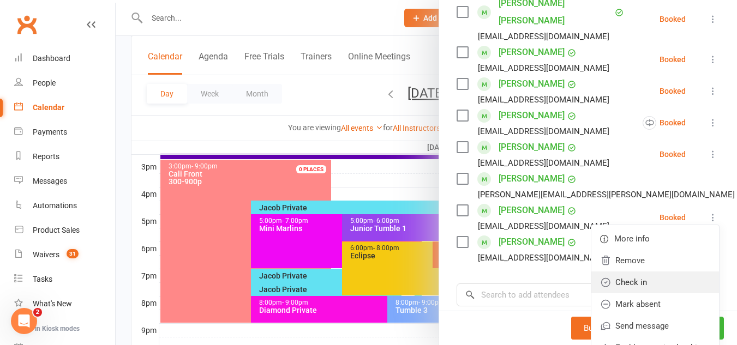
click at [618, 272] on link "Check in" at bounding box center [655, 283] width 128 height 22
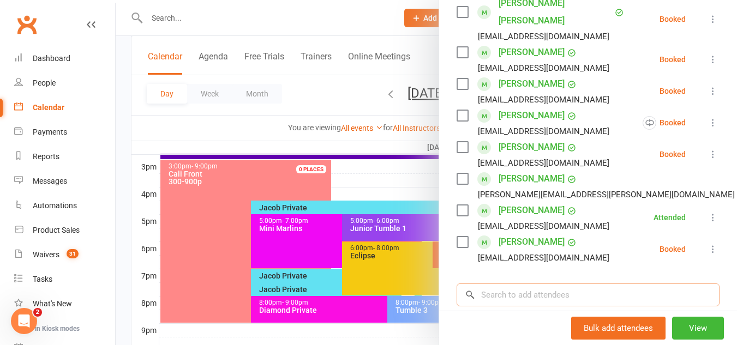
click at [586, 284] on input "search" at bounding box center [587, 295] width 263 height 23
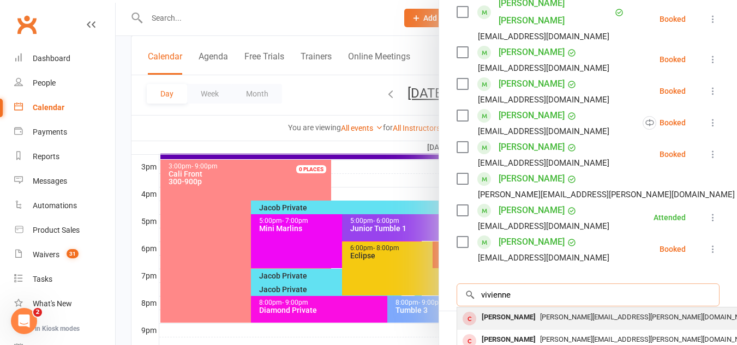
scroll to position [60, 0]
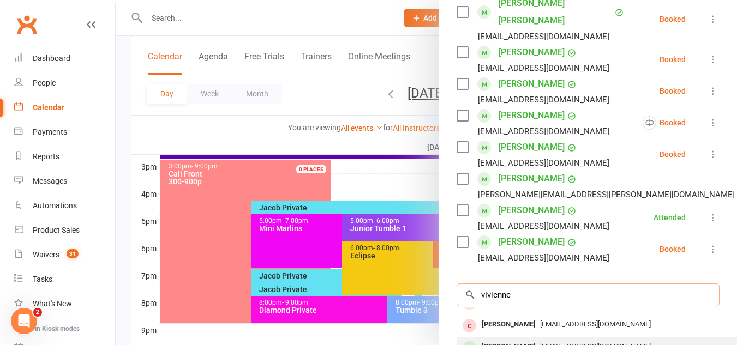
type input "vivienne"
click at [540, 342] on span "sammirainaldi@yahoo.com" at bounding box center [595, 346] width 111 height 8
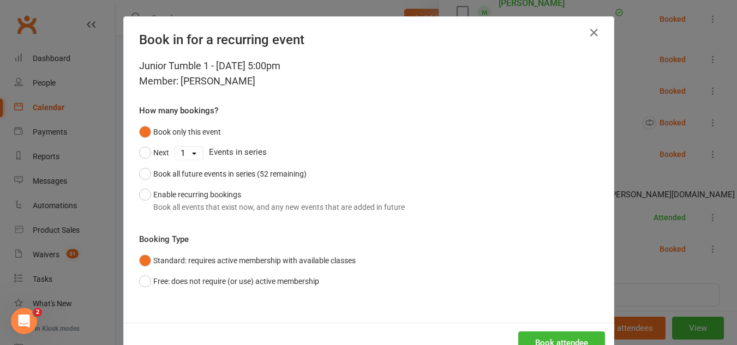
scroll to position [35, 0]
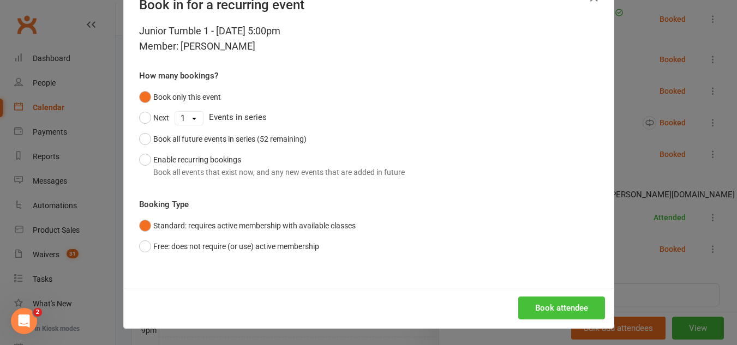
click at [555, 317] on button "Book attendee" at bounding box center [561, 308] width 87 height 23
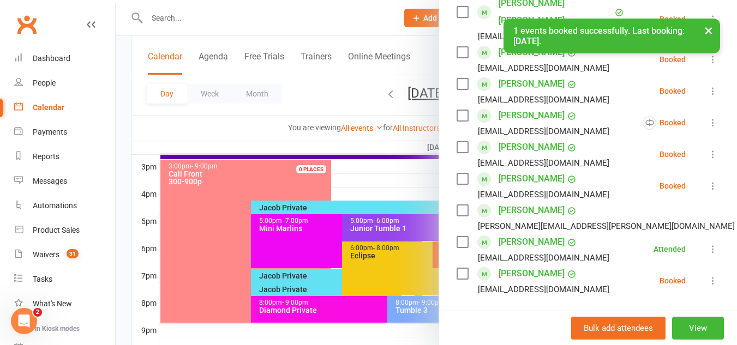
scroll to position [200, 0]
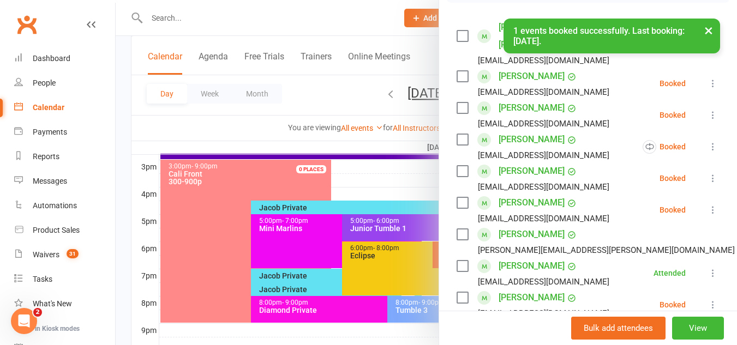
click at [707, 173] on icon at bounding box center [712, 178] width 11 height 11
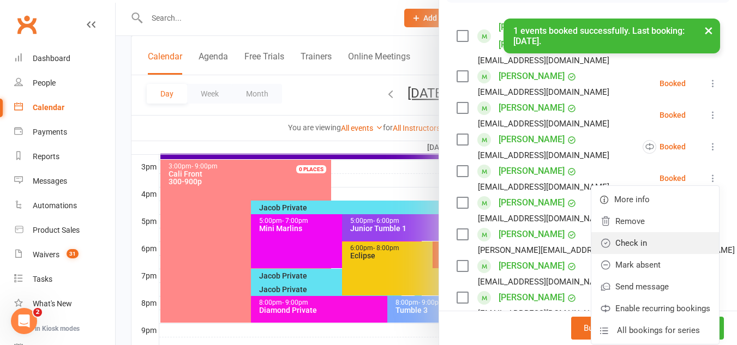
click at [656, 232] on link "Check in" at bounding box center [655, 243] width 128 height 22
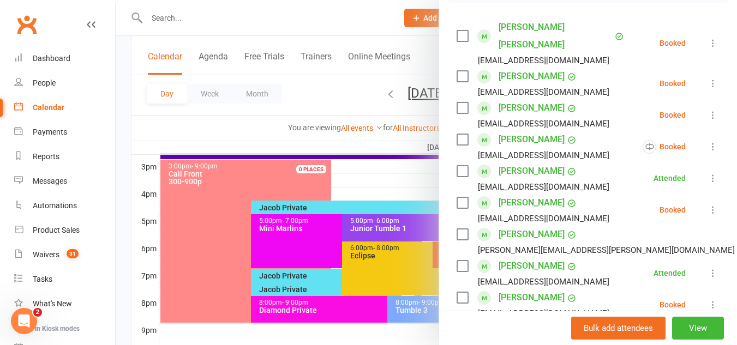
click at [328, 231] on div at bounding box center [426, 172] width 621 height 345
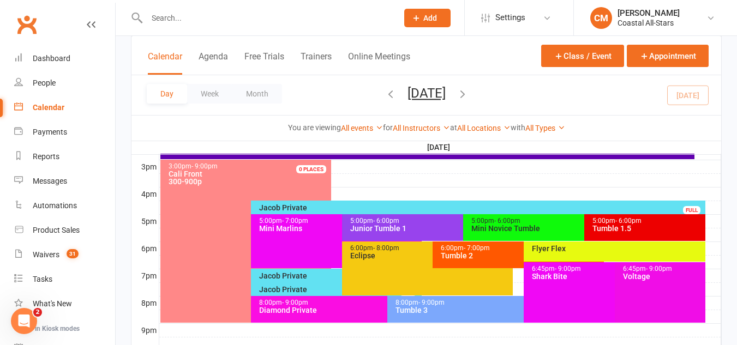
click at [595, 236] on div "5:00pm - 6:00pm Tumble 1.5" at bounding box center [644, 227] width 121 height 27
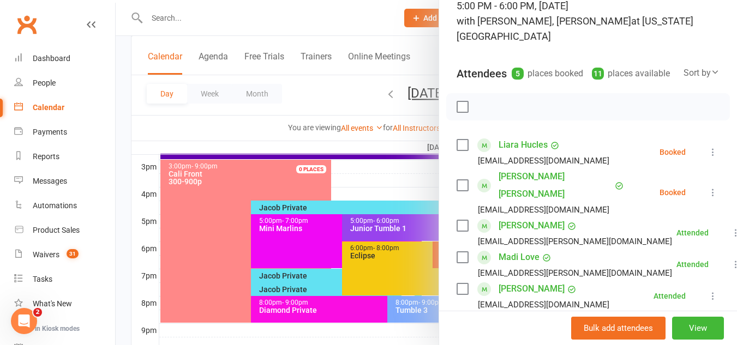
scroll to position [82, 0]
click at [707, 186] on icon at bounding box center [712, 191] width 11 height 11
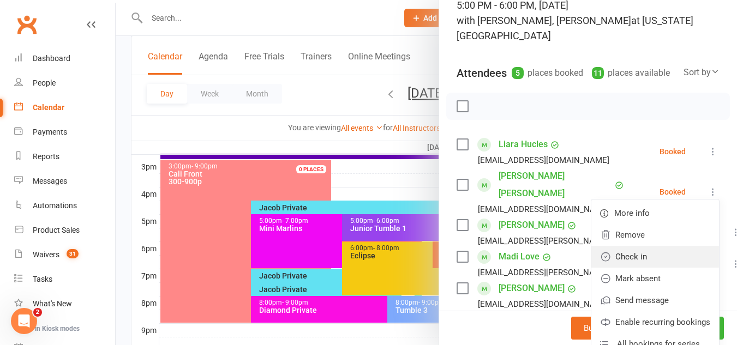
click at [646, 251] on link "Check in" at bounding box center [655, 257] width 128 height 22
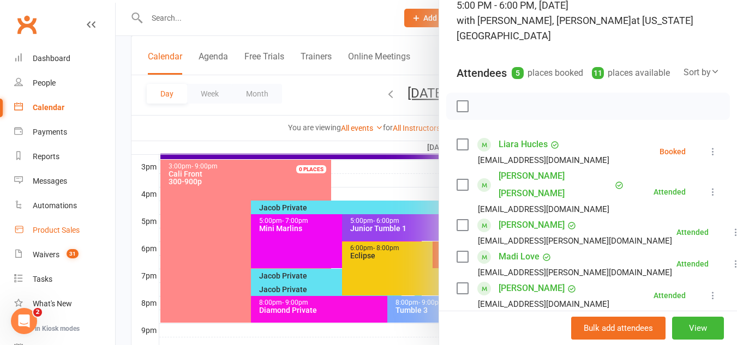
click at [51, 221] on link "Product Sales" at bounding box center [64, 230] width 101 height 25
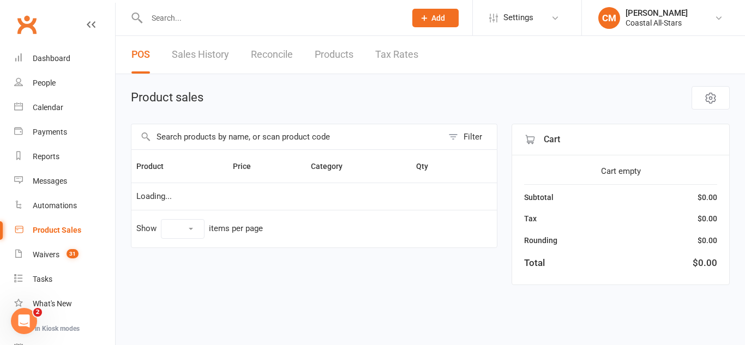
select select "50"
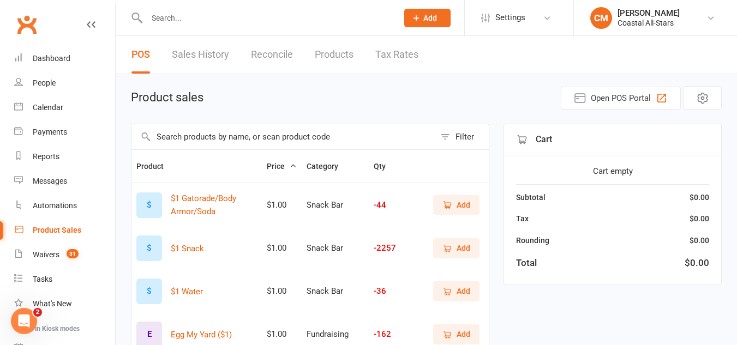
click at [51, 221] on link "Product Sales" at bounding box center [64, 230] width 101 height 25
click at [278, 137] on input "text" at bounding box center [282, 136] width 303 height 25
click at [79, 104] on link "Calendar" at bounding box center [64, 107] width 101 height 25
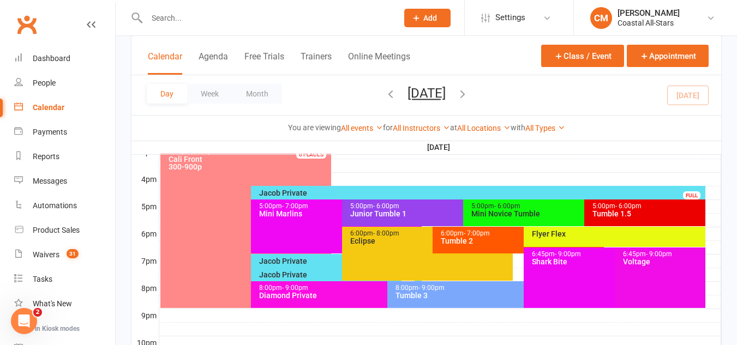
scroll to position [486, 0]
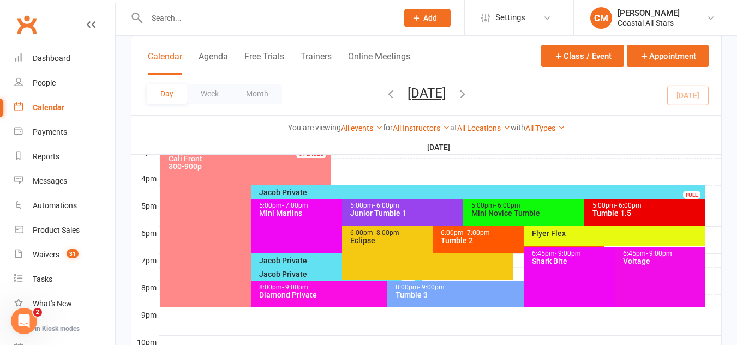
click at [504, 206] on span "- 6:00pm" at bounding box center [507, 206] width 26 height 8
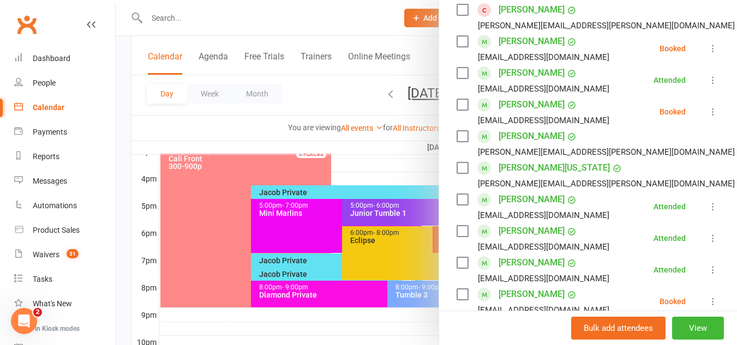
scroll to position [218, 0]
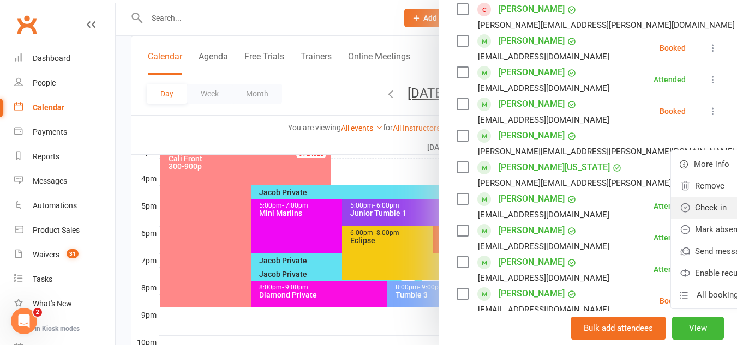
click at [671, 209] on link "Check in" at bounding box center [735, 208] width 128 height 22
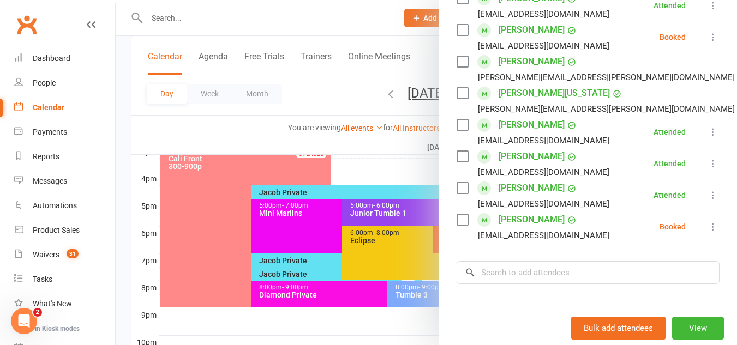
scroll to position [291, 0]
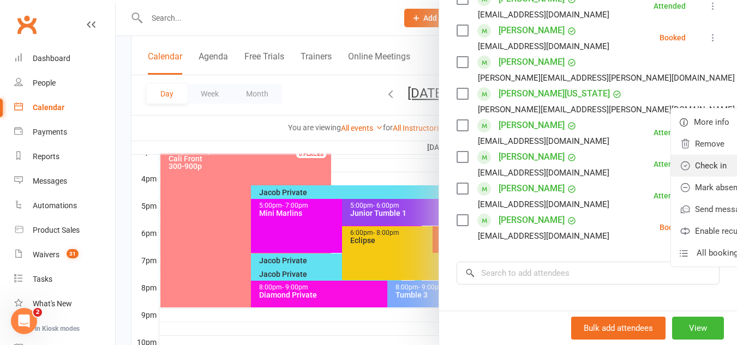
click at [671, 161] on link "Check in" at bounding box center [735, 166] width 128 height 22
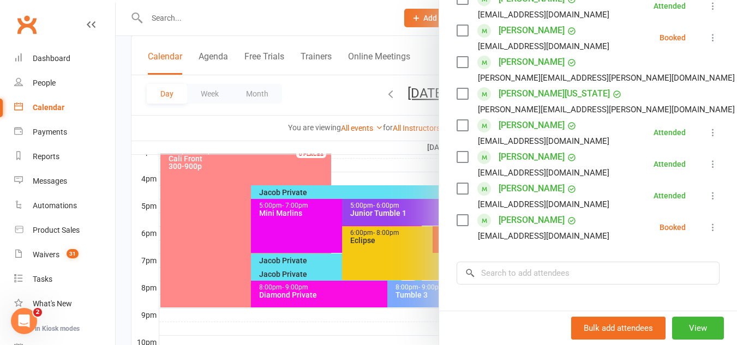
click at [616, 161] on li "Silvia Petherbridge Aepetherbridge@gmail.com Attended More info Remove Mark abs…" at bounding box center [587, 164] width 263 height 32
click at [707, 222] on icon at bounding box center [712, 227] width 11 height 11
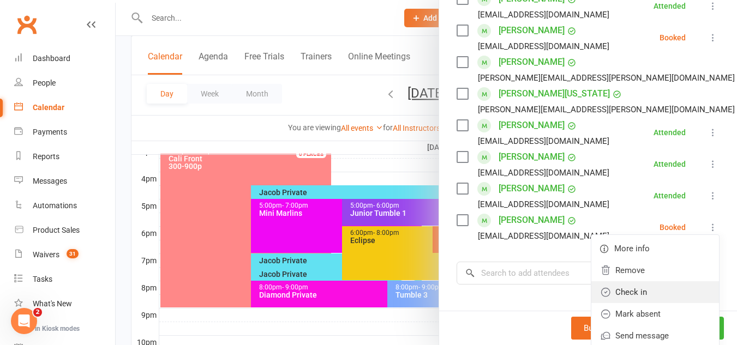
click at [639, 295] on link "Check in" at bounding box center [655, 292] width 128 height 22
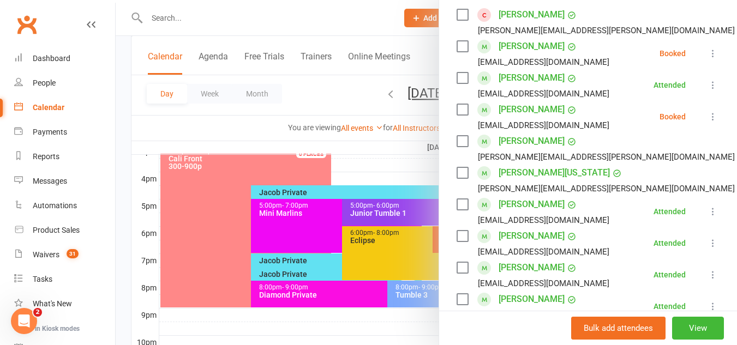
scroll to position [212, 0]
click at [704, 52] on div "Class kiosk mode Roll call 5:00 PM - 6:00 PM, Wednesday, August, 13, 2025 with …" at bounding box center [588, 177] width 298 height 684
click at [707, 49] on icon at bounding box center [712, 54] width 11 height 11
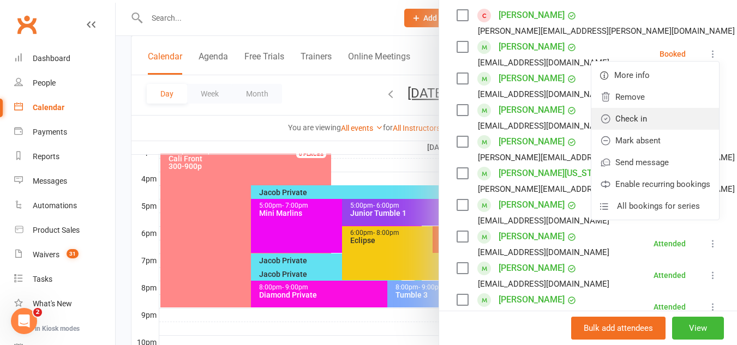
click at [641, 110] on link "Check in" at bounding box center [655, 119] width 128 height 22
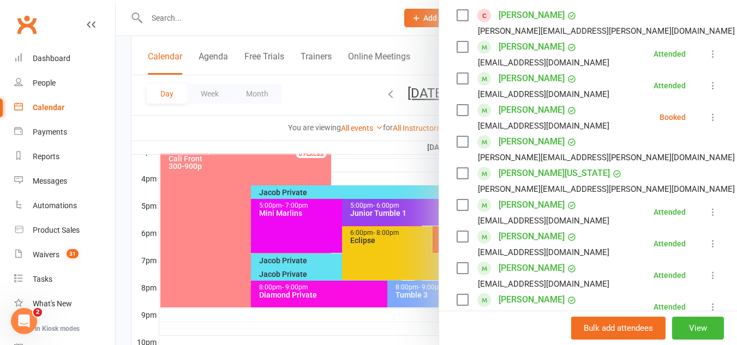
click at [401, 172] on div at bounding box center [426, 172] width 621 height 345
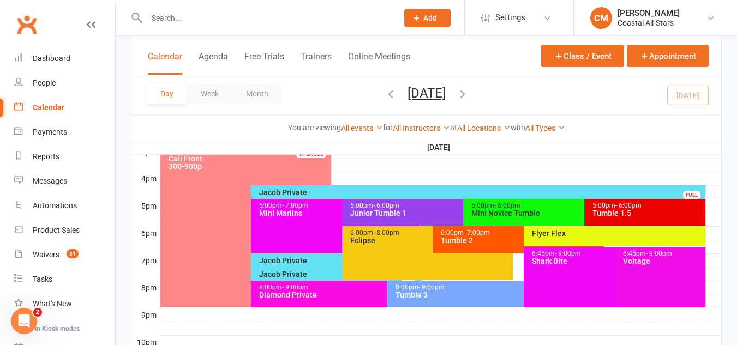
click at [643, 203] on div "5:00pm - 6:00pm" at bounding box center [647, 205] width 111 height 7
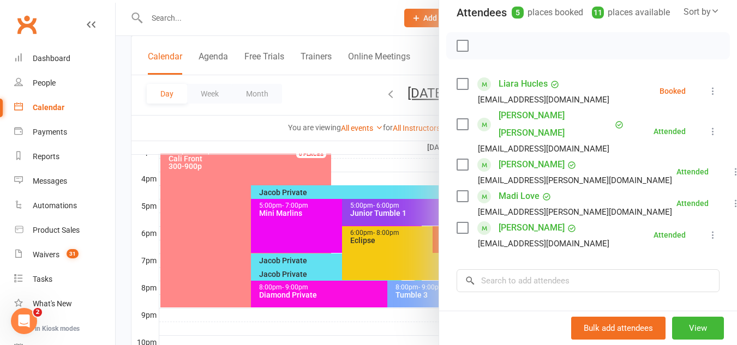
scroll to position [144, 0]
click at [564, 268] on input "search" at bounding box center [587, 279] width 263 height 23
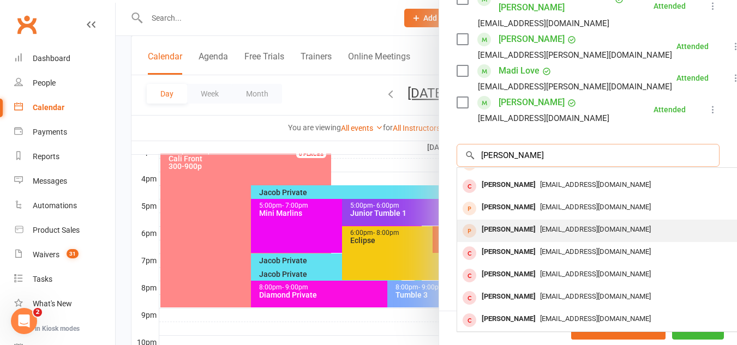
scroll to position [0, 0]
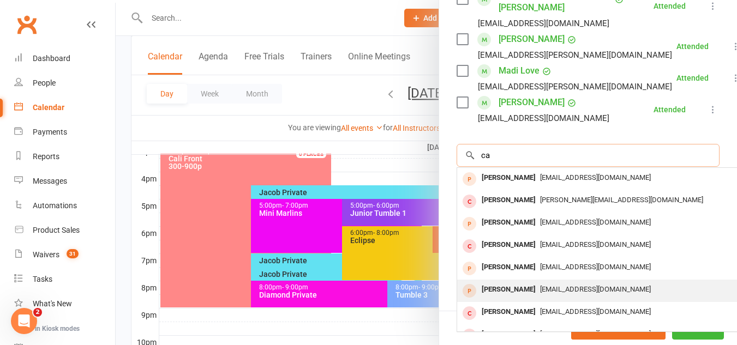
type input "c"
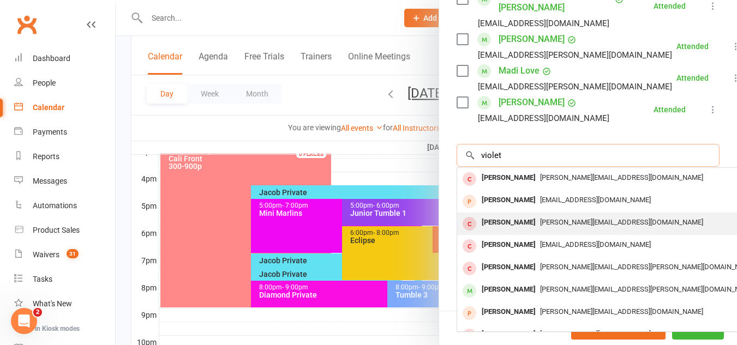
scroll to position [15, 0]
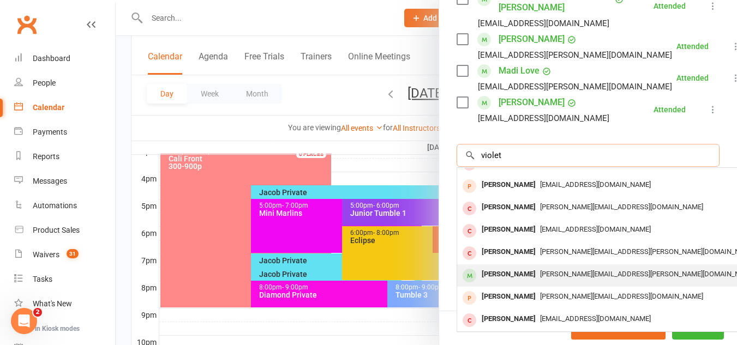
type input "violet"
click at [511, 267] on div "Violet Carter" at bounding box center [508, 275] width 63 height 16
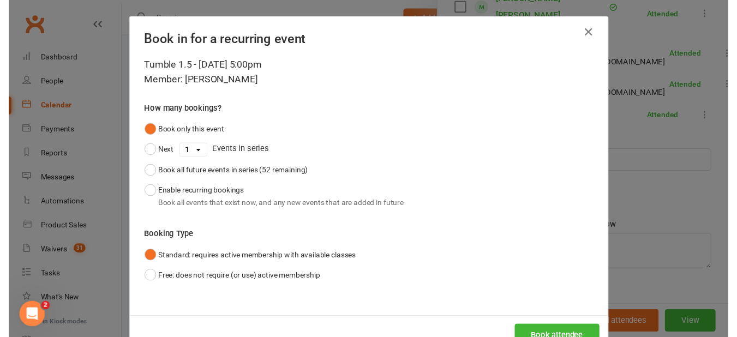
scroll to position [35, 0]
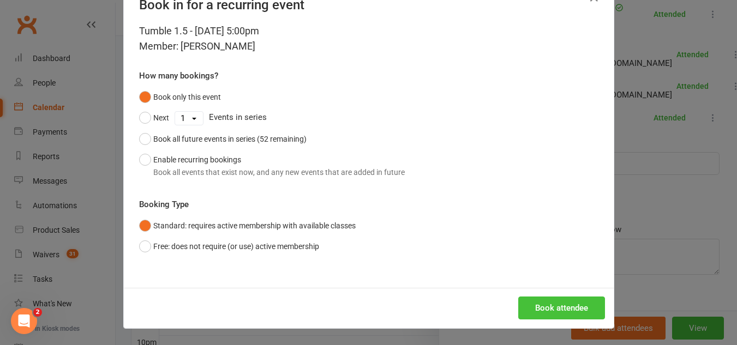
click at [556, 306] on button "Book attendee" at bounding box center [561, 308] width 87 height 23
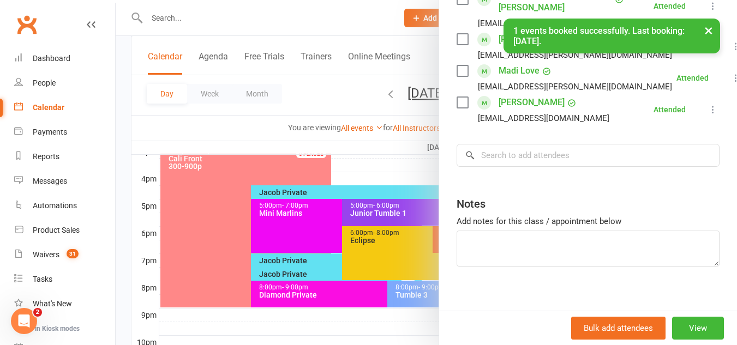
scroll to position [292, 0]
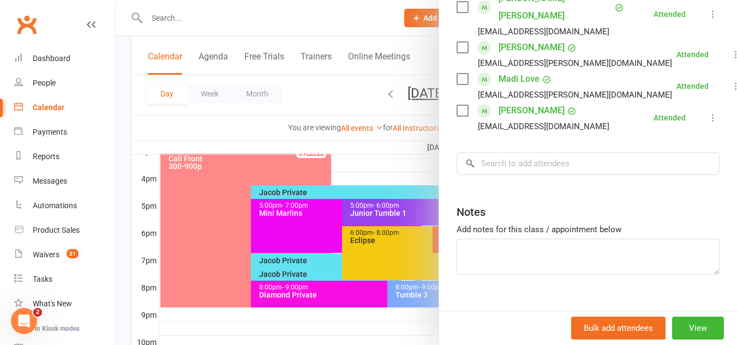
click at [279, 214] on div at bounding box center [426, 172] width 621 height 345
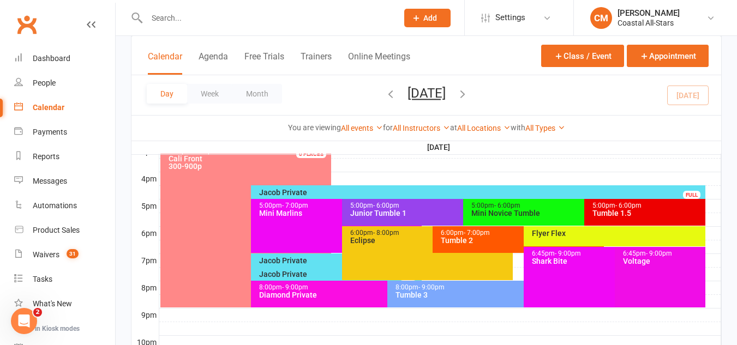
click at [377, 212] on div "Junior Tumble 1" at bounding box center [459, 213] width 221 height 8
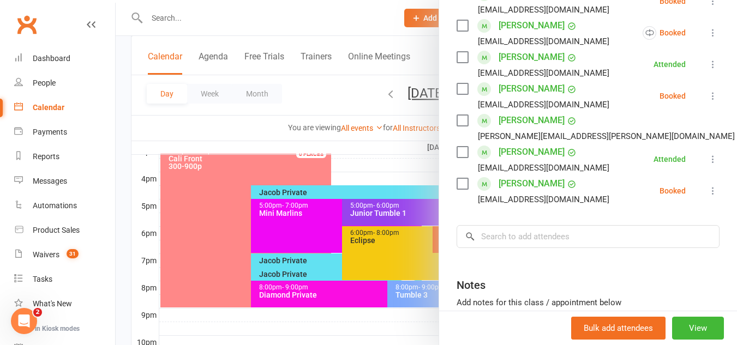
scroll to position [315, 0]
click at [707, 184] on icon at bounding box center [712, 189] width 11 height 11
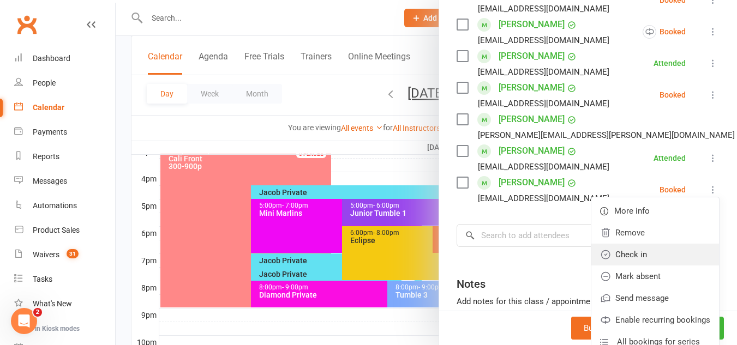
click at [614, 244] on link "Check in" at bounding box center [655, 255] width 128 height 22
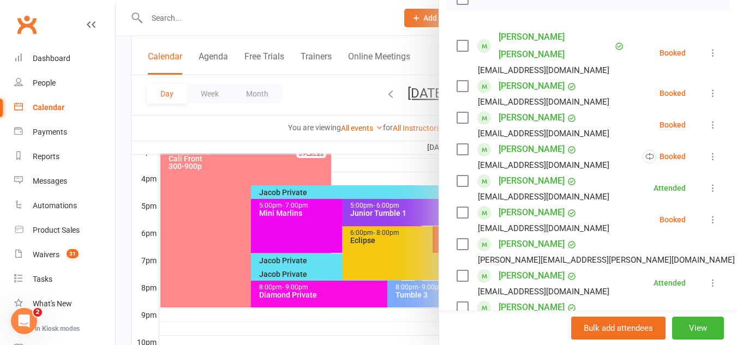
scroll to position [189, 0]
click at [703, 75] on div "Class kiosk mode Roll call 5:00 PM - 6:00 PM, Wednesday, August, 13, 2025 with …" at bounding box center [588, 191] width 298 height 669
click at [707, 88] on icon at bounding box center [712, 93] width 11 height 11
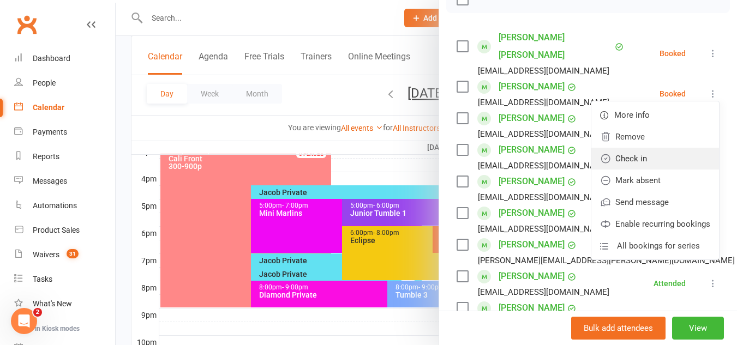
click at [636, 148] on link "Check in" at bounding box center [655, 159] width 128 height 22
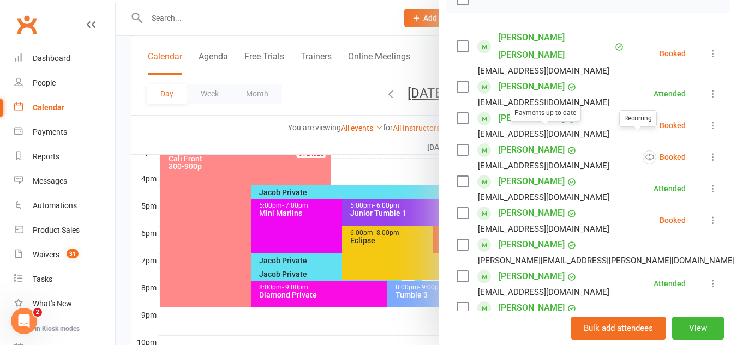
click at [306, 227] on div at bounding box center [426, 172] width 621 height 345
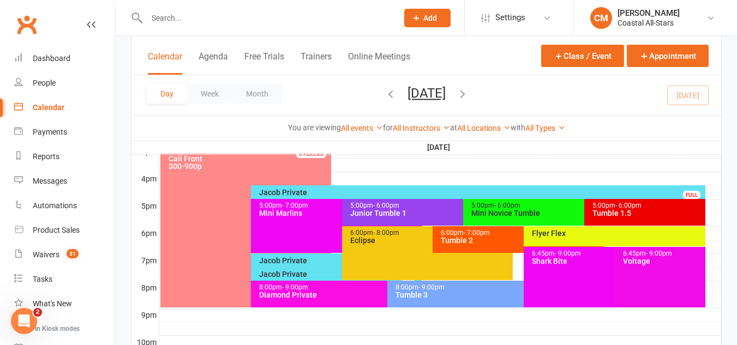
click at [365, 216] on div "Junior Tumble 1" at bounding box center [459, 213] width 221 height 8
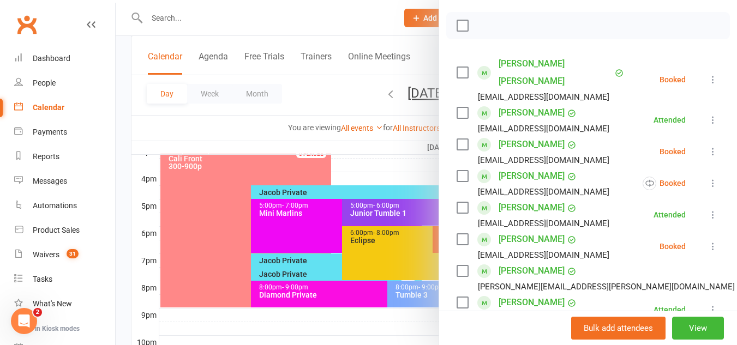
scroll to position [182, 0]
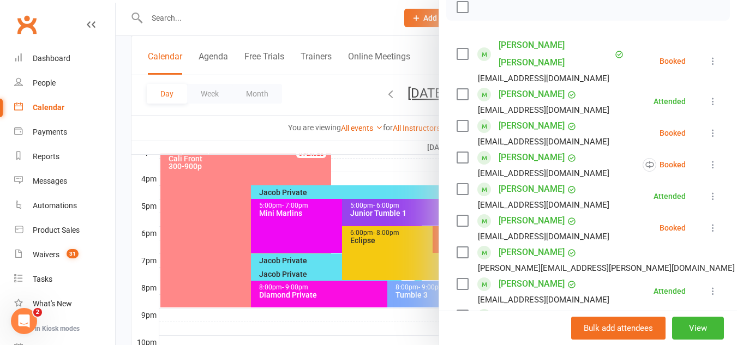
click at [688, 117] on li "Landry Dillon landrylee09@gmail.com Booked More info Remove Check in Mark absen…" at bounding box center [587, 133] width 263 height 32
click at [707, 128] on icon at bounding box center [712, 133] width 11 height 11
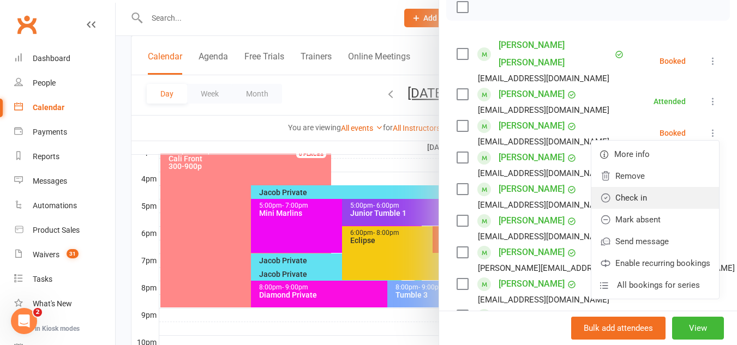
click at [638, 187] on link "Check in" at bounding box center [655, 198] width 128 height 22
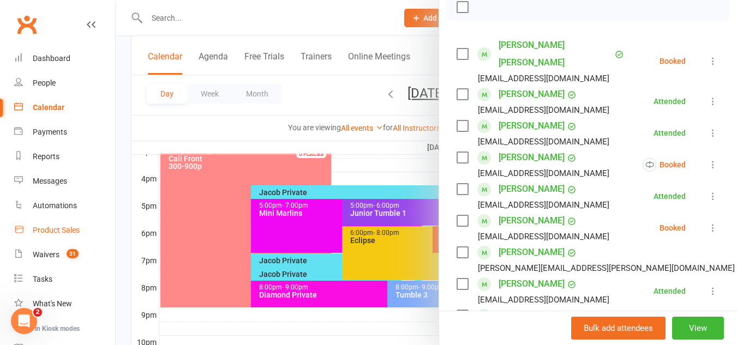
click at [58, 225] on link "Product Sales" at bounding box center [64, 230] width 101 height 25
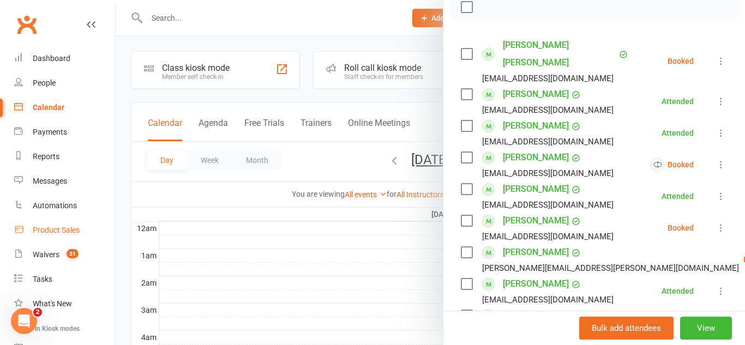
select select "50"
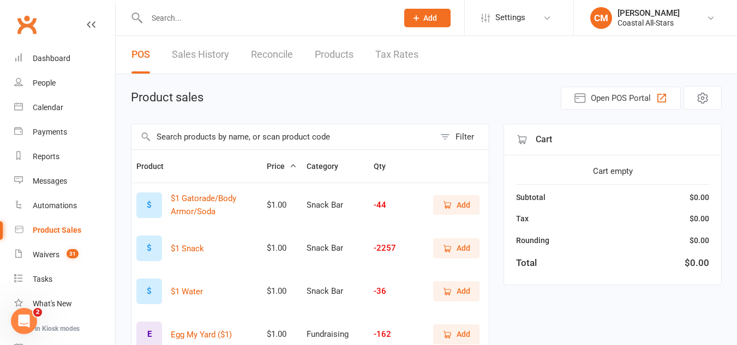
click at [447, 212] on button "Add" at bounding box center [456, 205] width 46 height 20
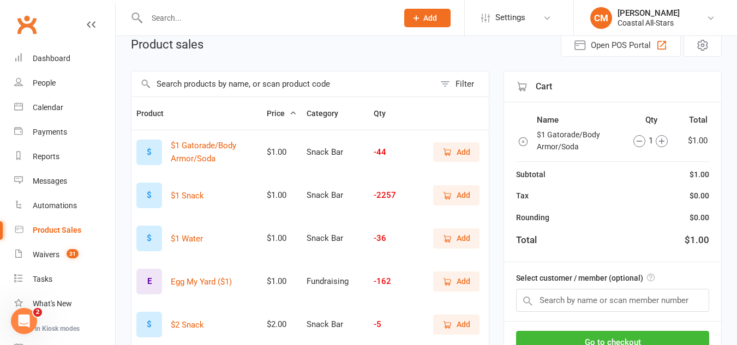
scroll to position [53, 0]
click at [459, 234] on span "Add" at bounding box center [463, 238] width 14 height 12
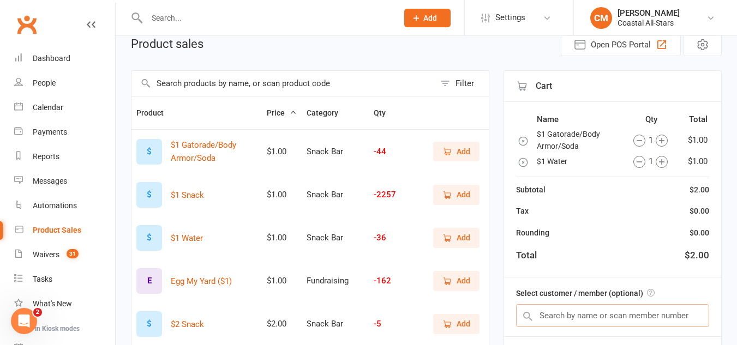
click at [551, 318] on input "text" at bounding box center [612, 315] width 193 height 23
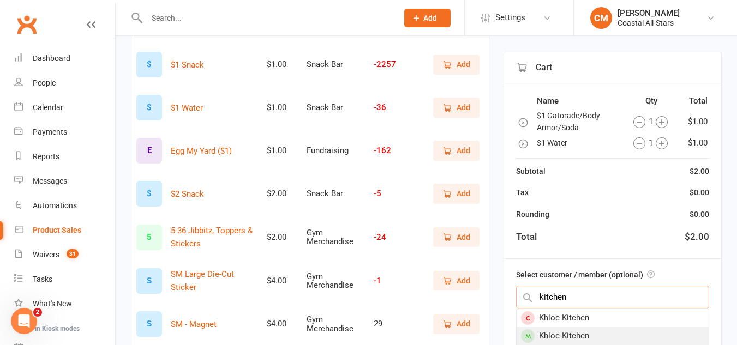
type input "kitchen"
click at [559, 335] on div "Khloe Kitchen" at bounding box center [612, 336] width 192 height 18
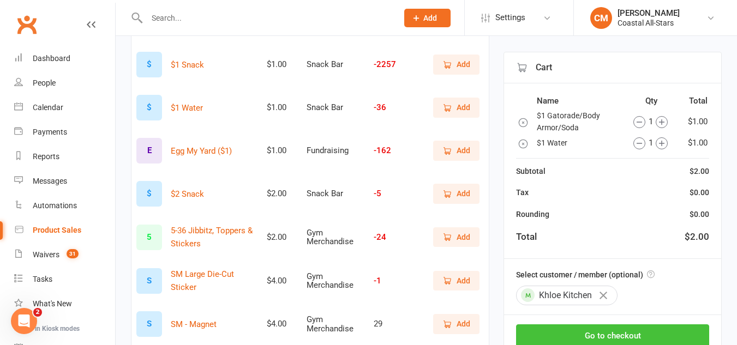
click at [558, 339] on button "Go to checkout" at bounding box center [612, 335] width 193 height 23
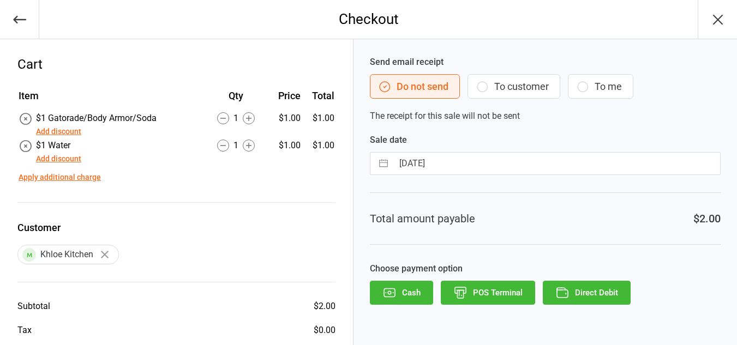
click at [514, 79] on button "To customer" at bounding box center [513, 86] width 93 height 25
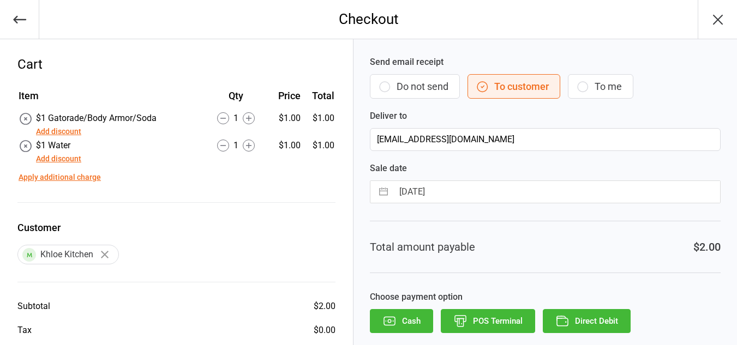
click at [561, 310] on button "Direct Debit" at bounding box center [586, 321] width 88 height 24
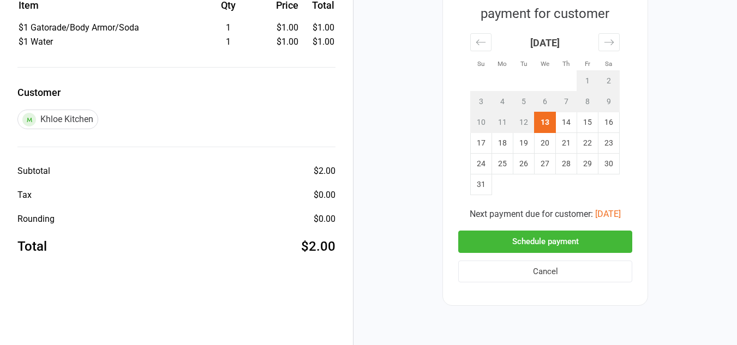
scroll to position [91, 0]
click at [520, 246] on button "Schedule payment" at bounding box center [545, 241] width 174 height 22
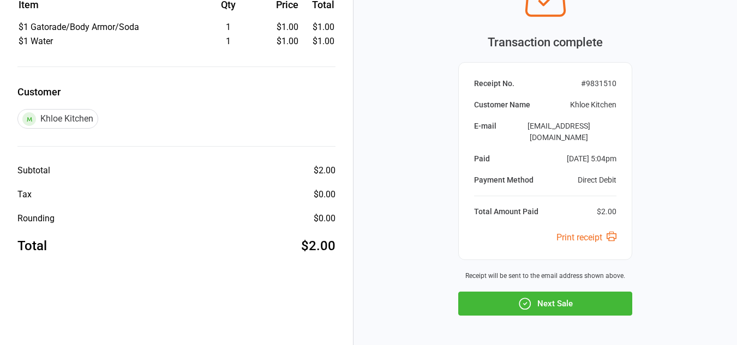
scroll to position [121, 0]
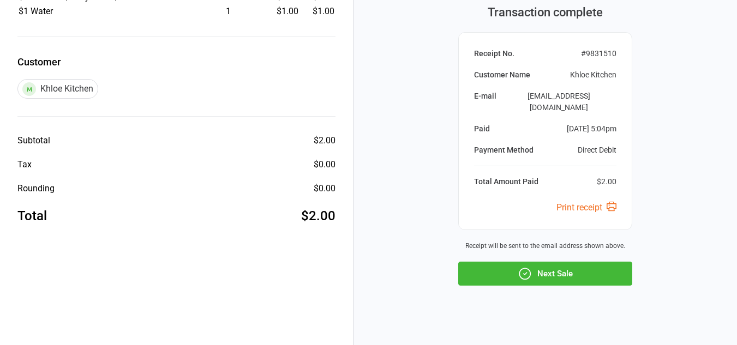
click at [510, 262] on button "Next Sale" at bounding box center [545, 274] width 174 height 24
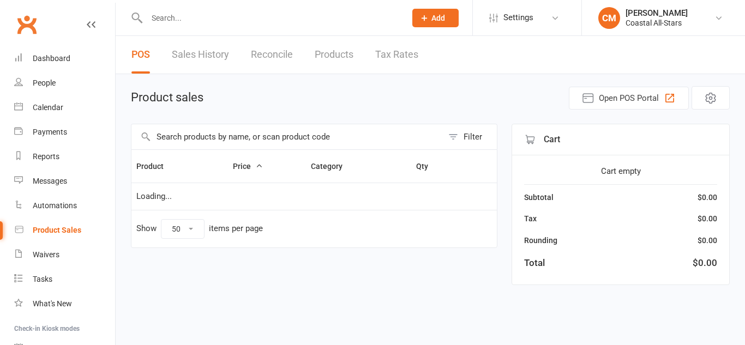
select select "50"
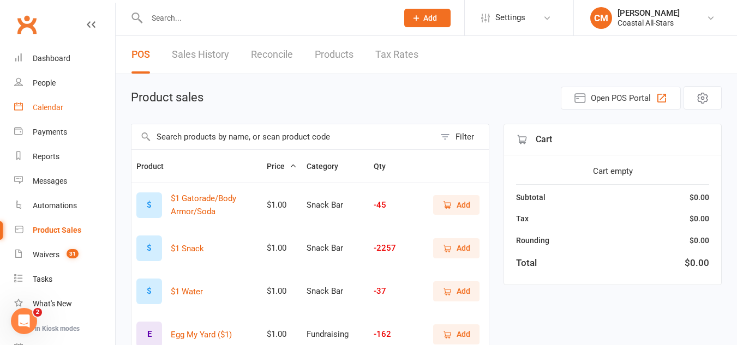
click at [49, 109] on div "Calendar" at bounding box center [48, 107] width 31 height 9
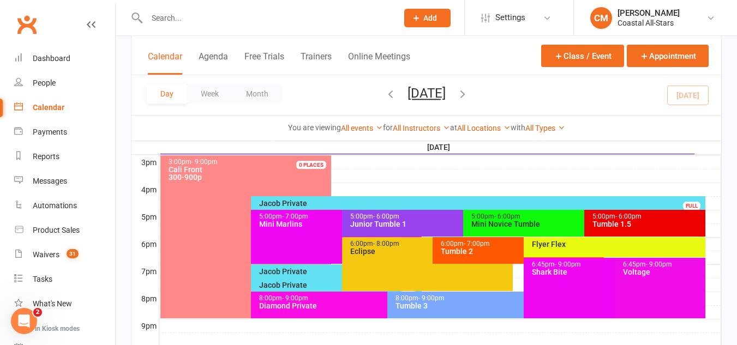
scroll to position [471, 0]
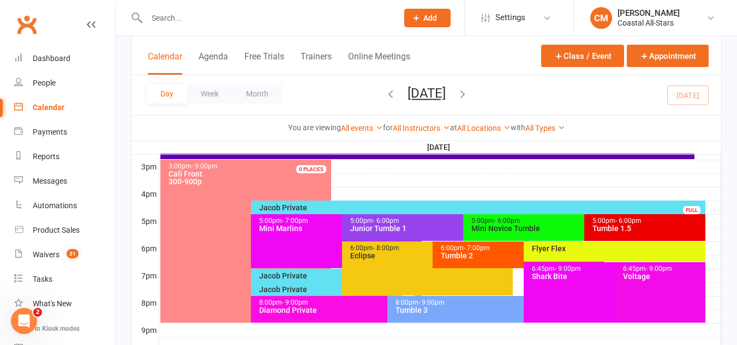
click at [508, 226] on div "Mini Novice Tumble" at bounding box center [581, 229] width 221 height 8
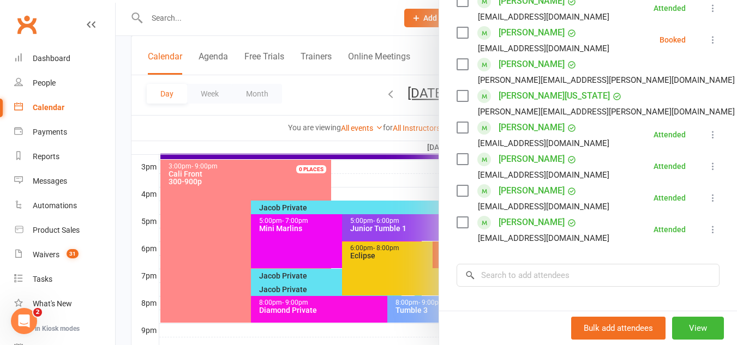
scroll to position [290, 0]
click at [586, 272] on input "search" at bounding box center [587, 274] width 263 height 23
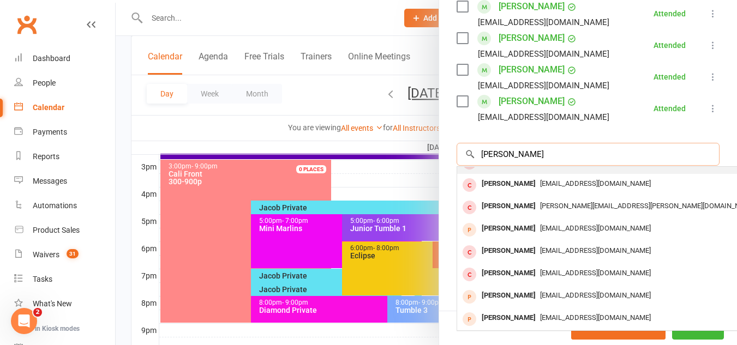
scroll to position [426, 0]
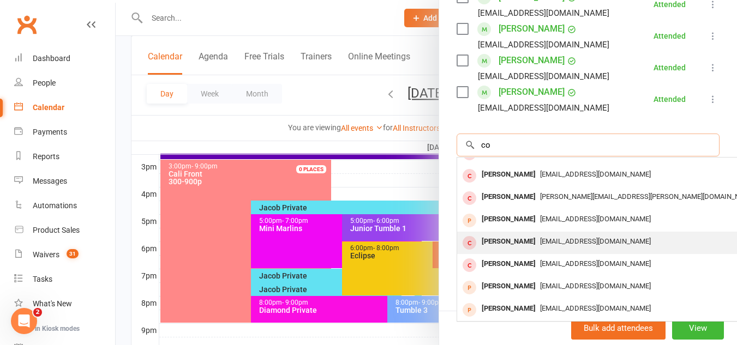
type input "c"
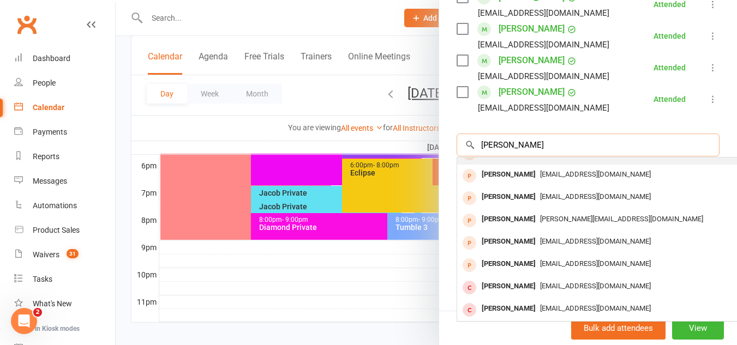
scroll to position [559, 0]
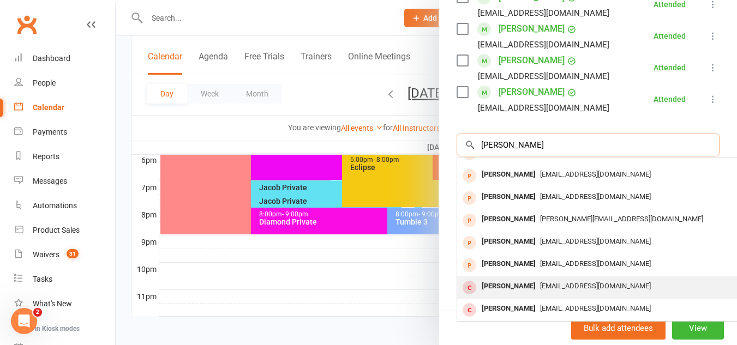
type input "[PERSON_NAME]"
click at [505, 280] on div "[PERSON_NAME]" at bounding box center [508, 287] width 63 height 16
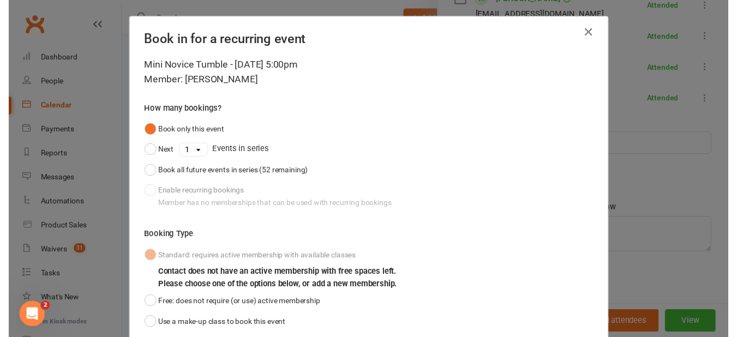
scroll to position [82, 0]
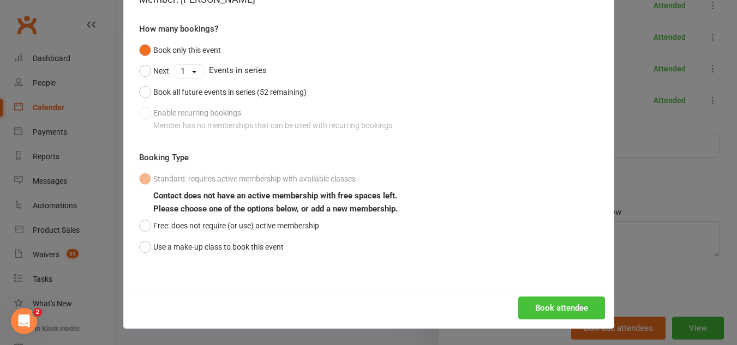
click at [557, 308] on button "Book attendee" at bounding box center [561, 308] width 87 height 23
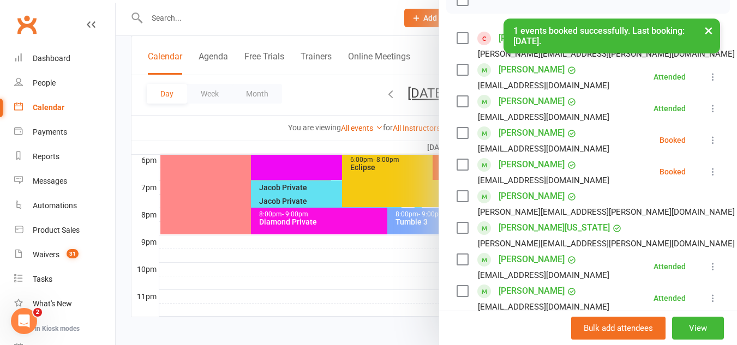
scroll to position [188, 0]
click at [707, 138] on icon at bounding box center [712, 140] width 11 height 11
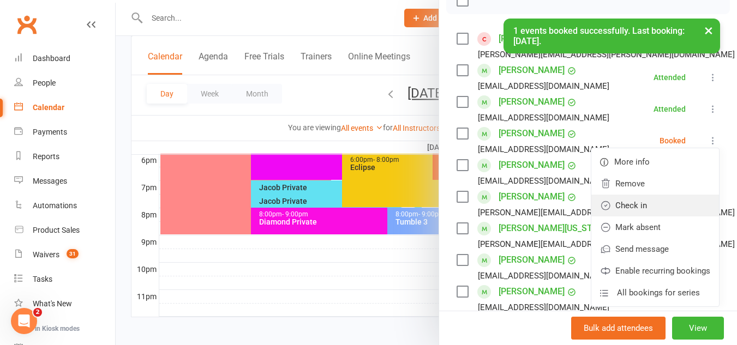
click at [636, 201] on link "Check in" at bounding box center [655, 206] width 128 height 22
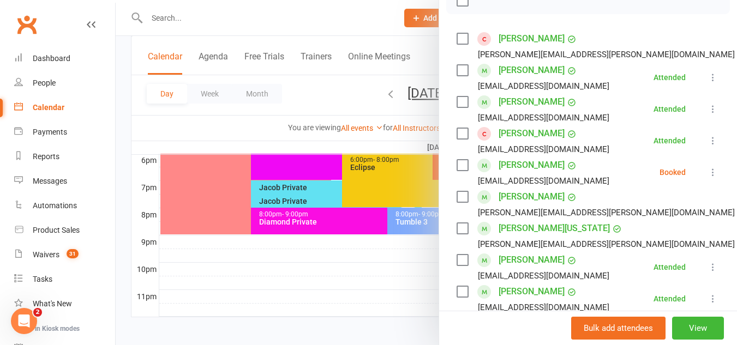
scroll to position [79, 0]
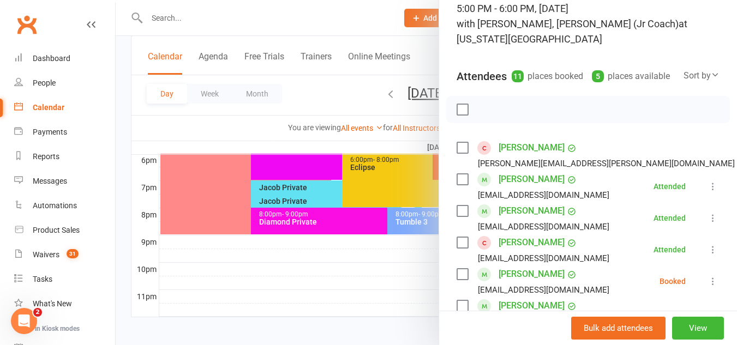
click at [361, 209] on div at bounding box center [426, 172] width 621 height 345
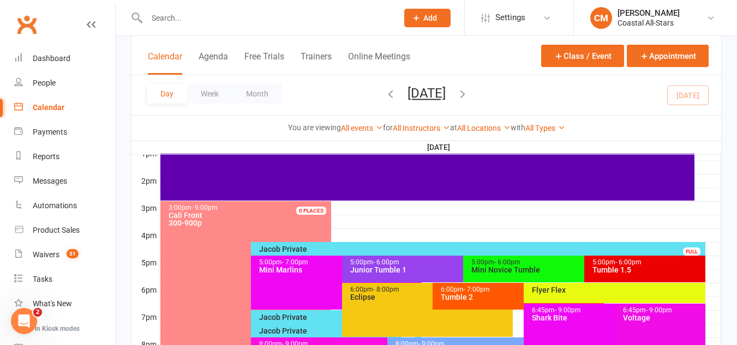
scroll to position [429, 0]
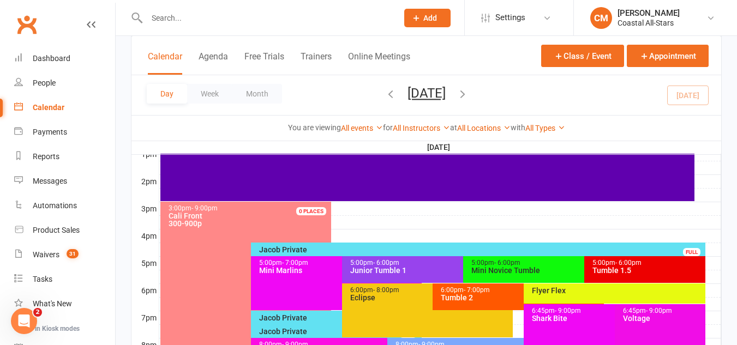
click at [560, 264] on div "5:00pm - 6:00pm" at bounding box center [581, 263] width 221 height 7
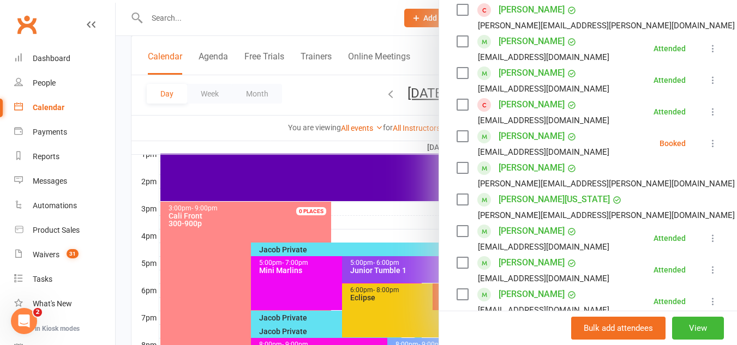
scroll to position [218, 0]
click at [707, 142] on icon at bounding box center [712, 142] width 11 height 11
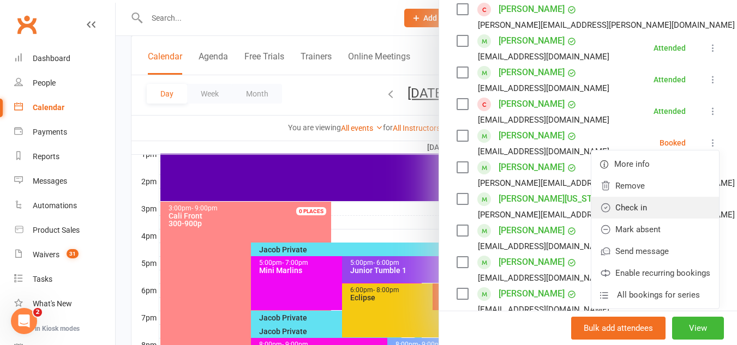
click at [635, 200] on link "Check in" at bounding box center [655, 208] width 128 height 22
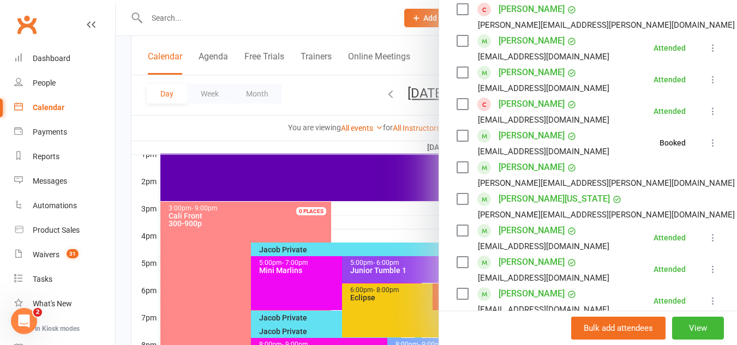
click at [291, 158] on div at bounding box center [426, 172] width 621 height 345
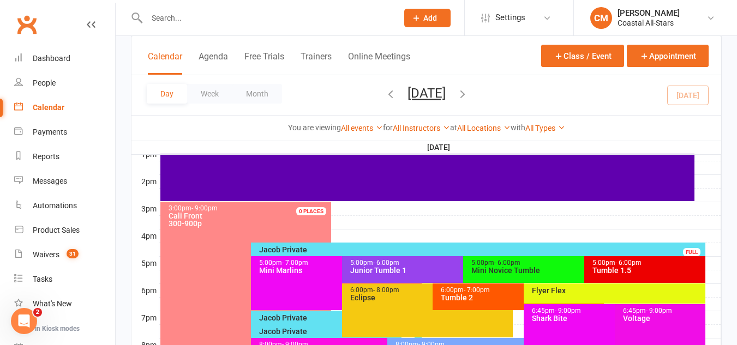
click at [621, 264] on span "- 6:00pm" at bounding box center [628, 263] width 26 height 8
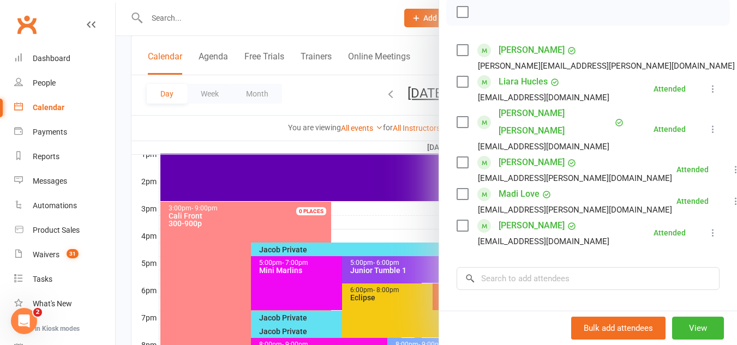
scroll to position [186, 0]
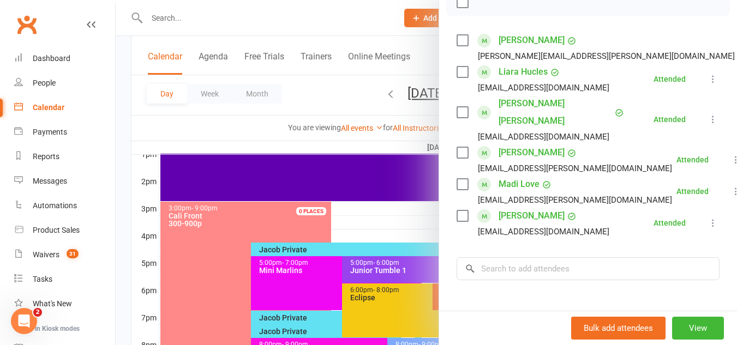
click at [387, 233] on div at bounding box center [426, 172] width 621 height 345
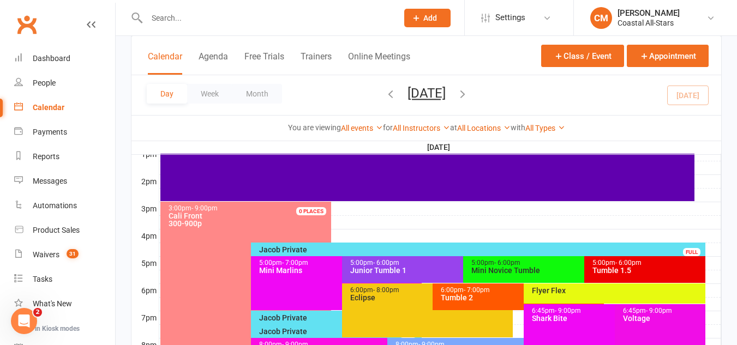
click at [393, 263] on span "- 6:00pm" at bounding box center [386, 263] width 26 height 8
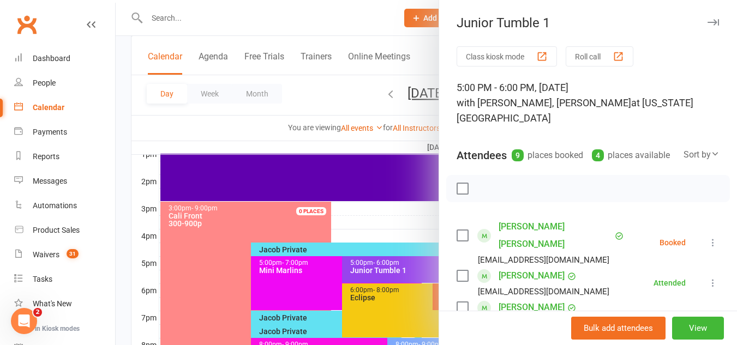
scroll to position [188, 0]
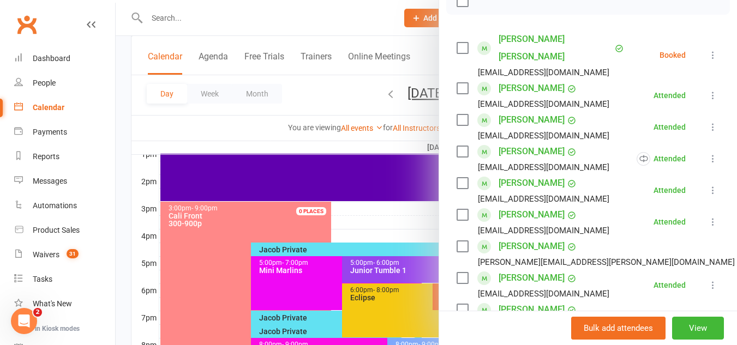
click at [374, 170] on div at bounding box center [426, 172] width 621 height 345
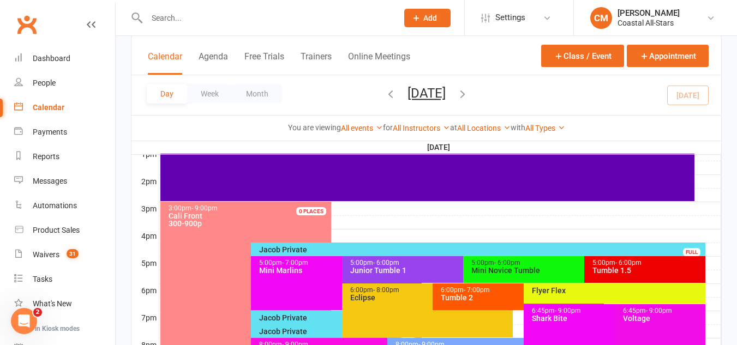
click at [612, 261] on div "5:00pm - 6:00pm" at bounding box center [647, 263] width 111 height 7
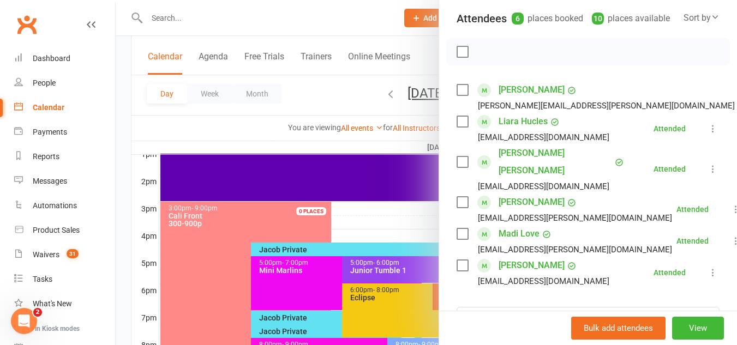
scroll to position [175, 0]
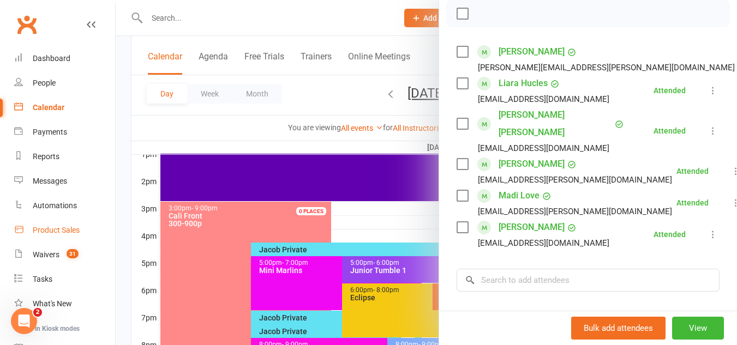
click at [71, 227] on div "Product Sales" at bounding box center [56, 230] width 47 height 9
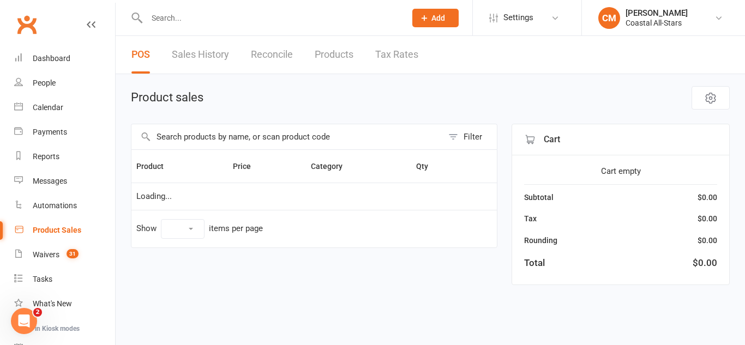
select select "50"
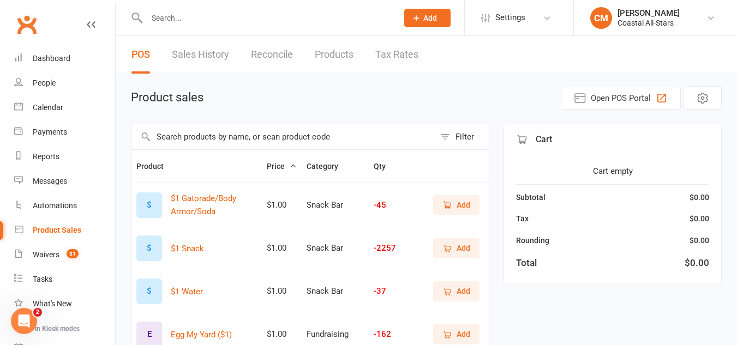
click at [449, 256] on button "Add" at bounding box center [456, 248] width 46 height 20
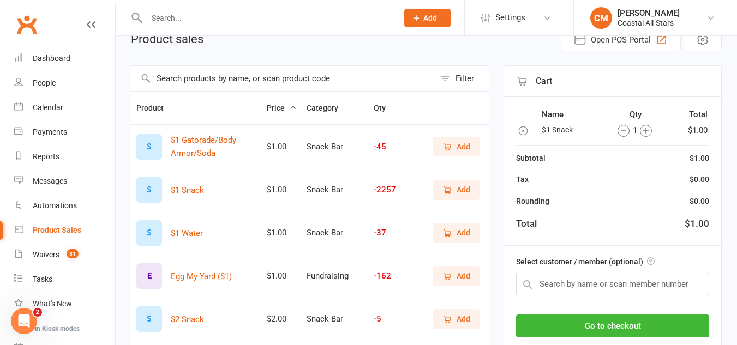
scroll to position [59, 0]
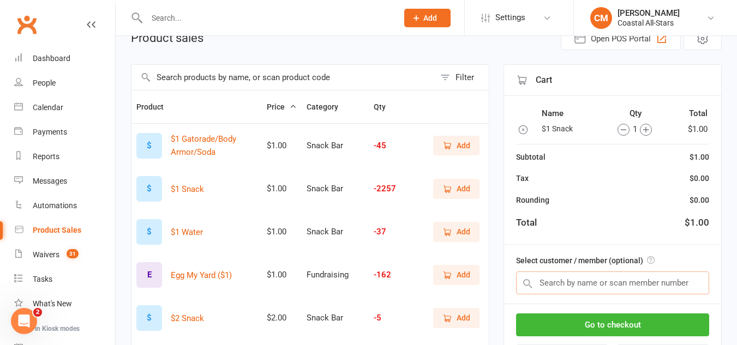
click at [543, 284] on input "text" at bounding box center [612, 283] width 193 height 23
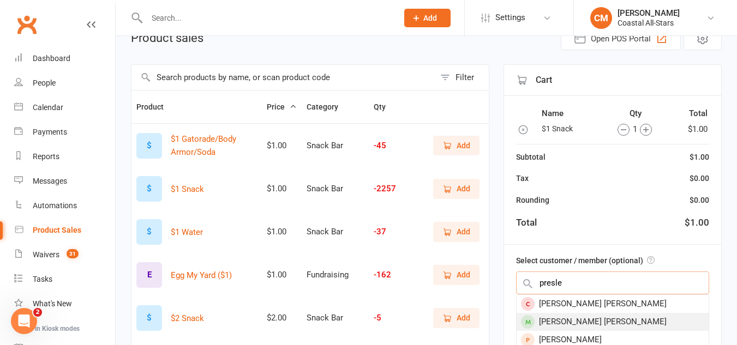
type input "presle"
click at [569, 315] on div "[PERSON_NAME] [PERSON_NAME]" at bounding box center [612, 322] width 192 height 18
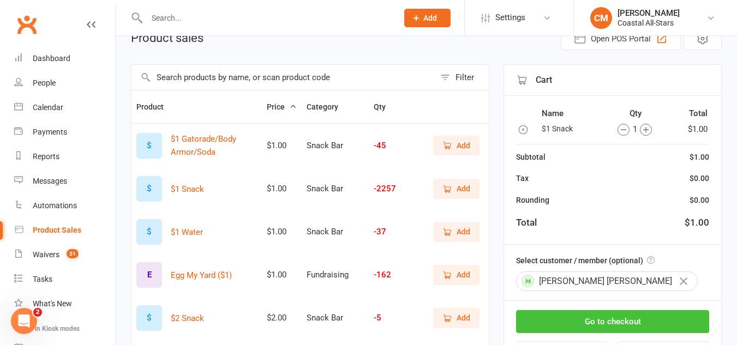
drag, startPoint x: 564, startPoint y: 315, endPoint x: 531, endPoint y: 316, distance: 32.7
click at [531, 316] on button "Go to checkout" at bounding box center [612, 321] width 193 height 23
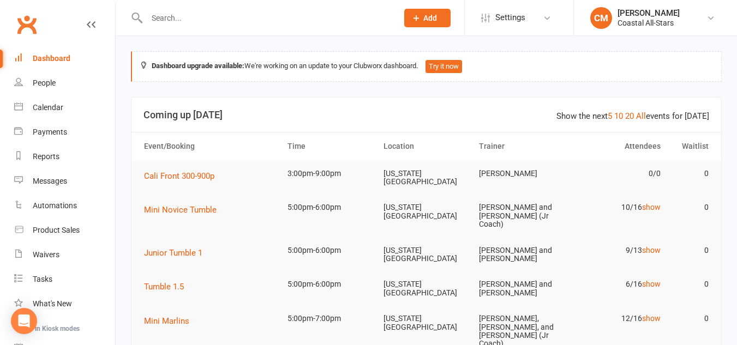
click at [165, 20] on input "text" at bounding box center [266, 17] width 246 height 15
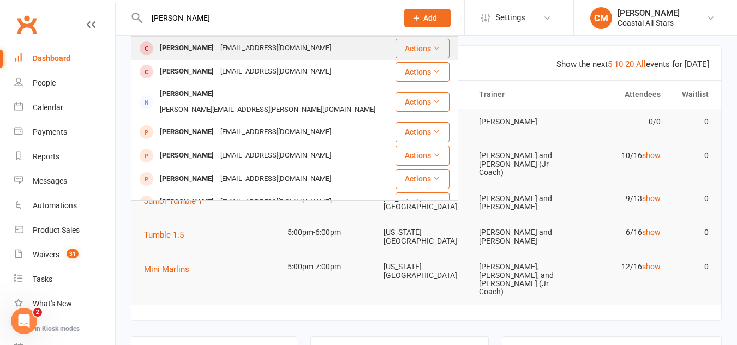
type input "[PERSON_NAME]"
click at [212, 49] on div "[PERSON_NAME]" at bounding box center [186, 48] width 61 height 16
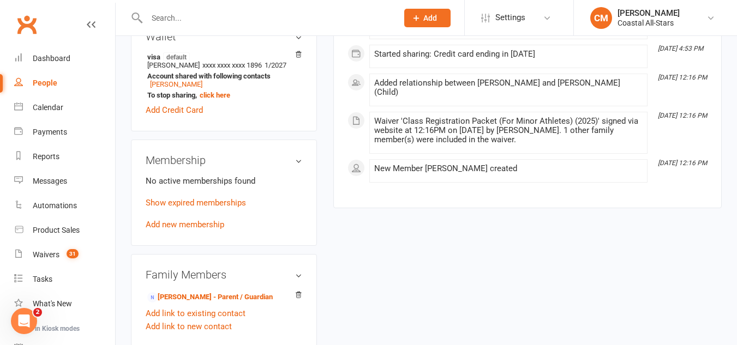
scroll to position [372, 0]
click at [185, 230] on link "Add new membership" at bounding box center [185, 225] width 79 height 10
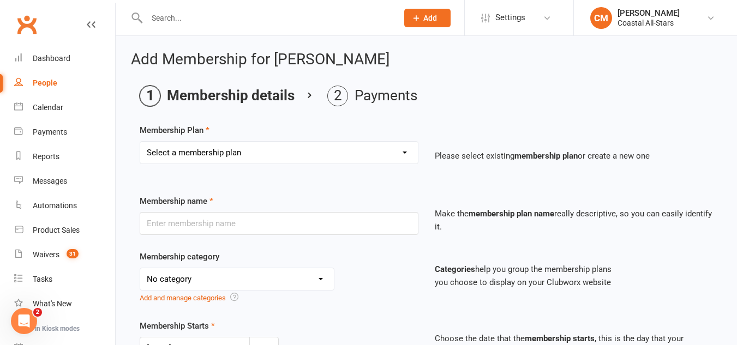
click at [220, 143] on select "Select a membership plan Create new Membership Plan Trial Class Coastal Members…" at bounding box center [279, 153] width 278 height 22
select select "11"
click at [140, 142] on select "Select a membership plan Create new Membership Plan Trial Class Coastal Members…" at bounding box center [279, 153] width 278 height 22
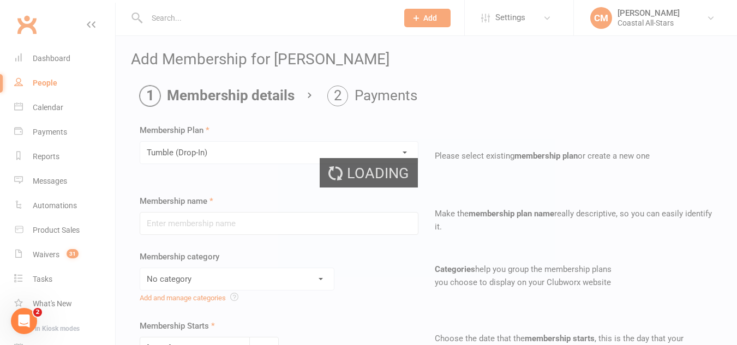
type input "Tumble (Drop-In)"
select select "3"
type input "1"
select select "2"
type input "1"
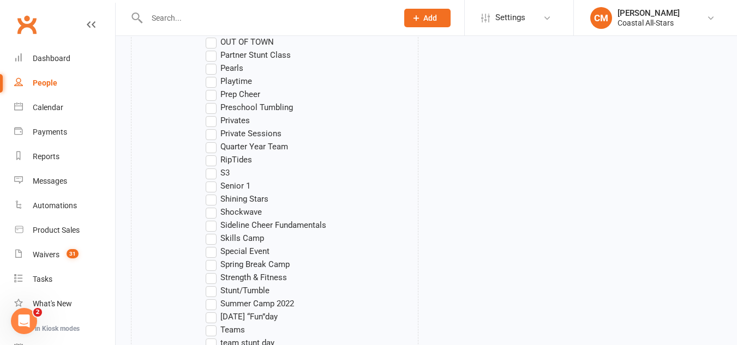
scroll to position [1168, 0]
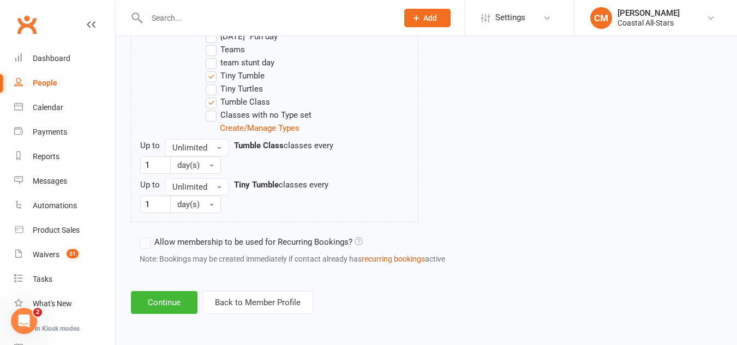
click at [165, 305] on button "Continue" at bounding box center [164, 302] width 67 height 23
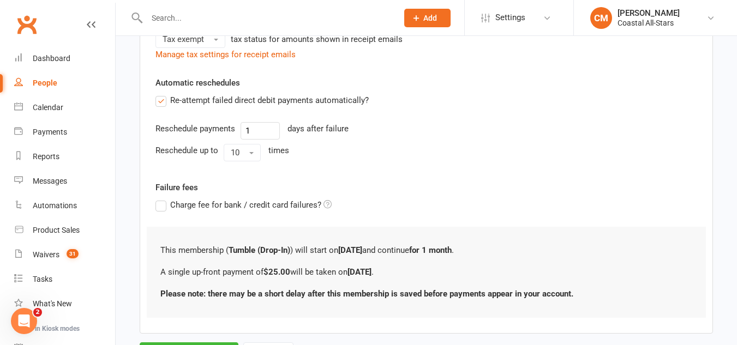
scroll to position [336, 0]
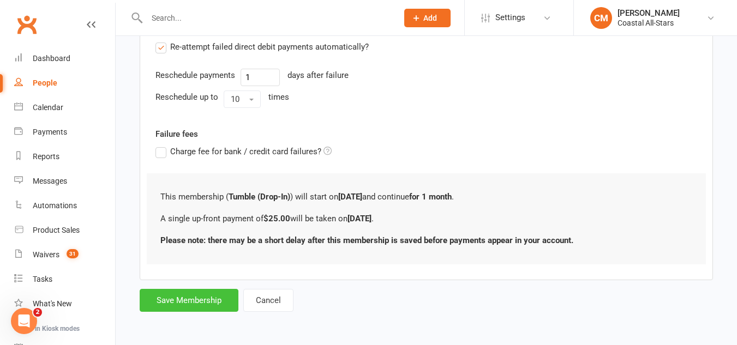
click at [198, 302] on button "Save Membership" at bounding box center [189, 300] width 99 height 23
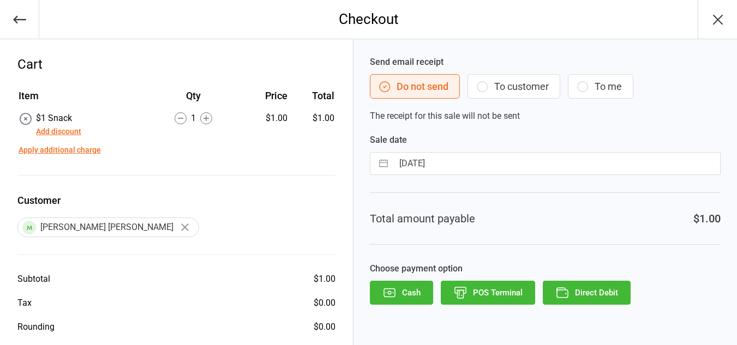
click at [511, 78] on button "To customer" at bounding box center [513, 86] width 93 height 25
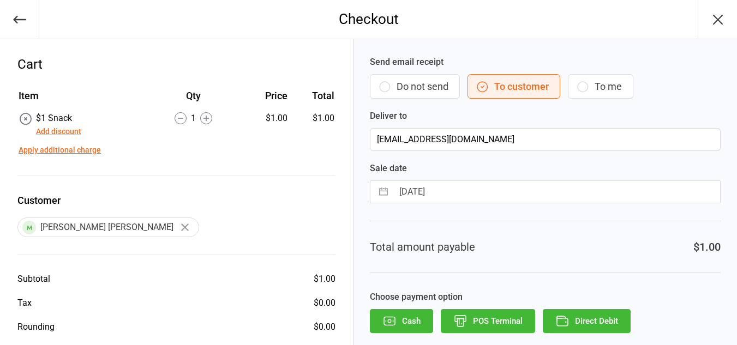
click at [560, 312] on button "Direct Debit" at bounding box center [586, 321] width 88 height 24
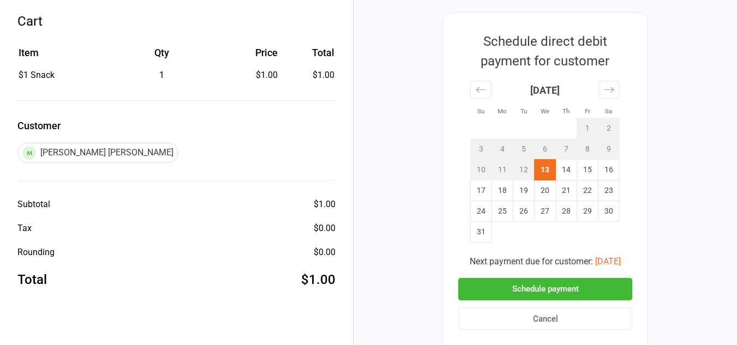
scroll to position [44, 0]
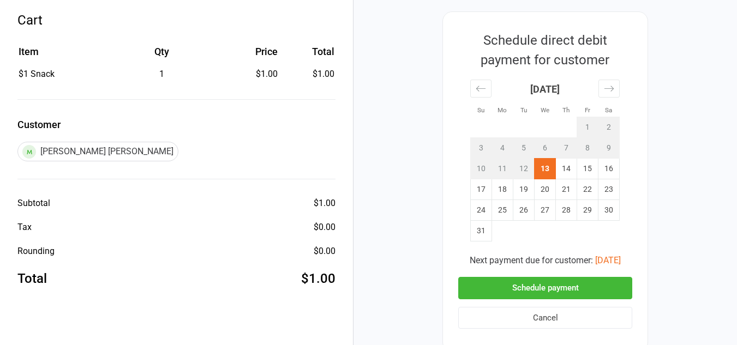
click at [545, 283] on button "Schedule payment" at bounding box center [545, 288] width 174 height 22
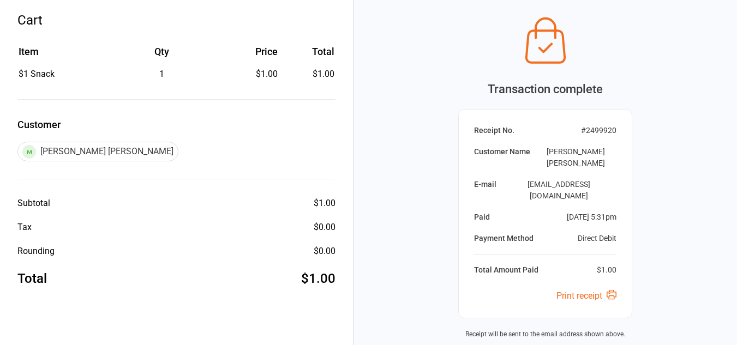
scroll to position [121, 0]
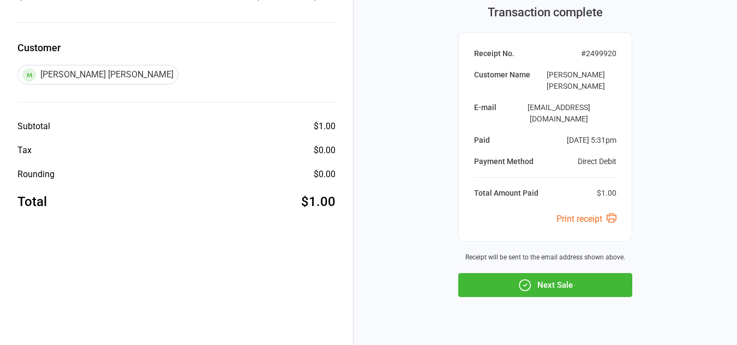
click at [532, 273] on button "Next Sale" at bounding box center [545, 285] width 174 height 24
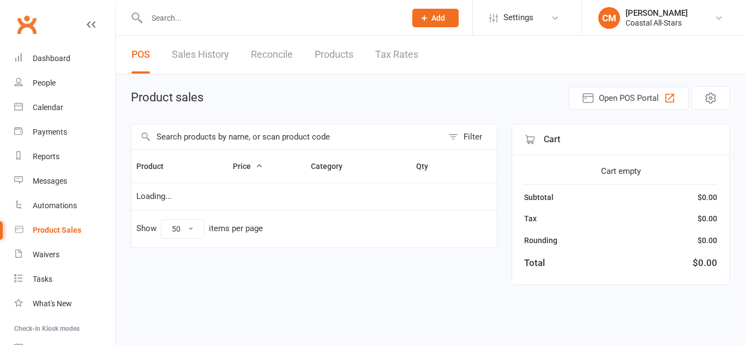
select select "50"
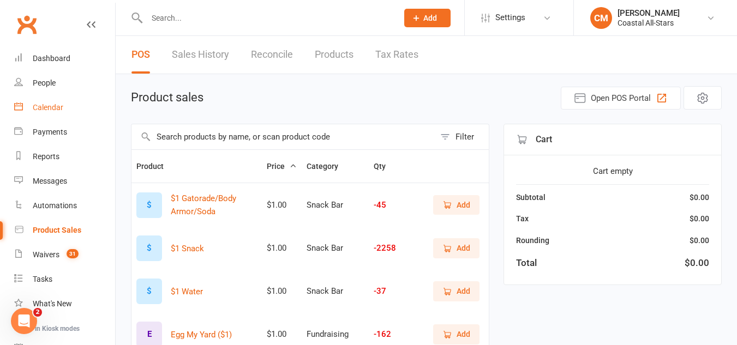
click at [64, 111] on link "Calendar" at bounding box center [64, 107] width 101 height 25
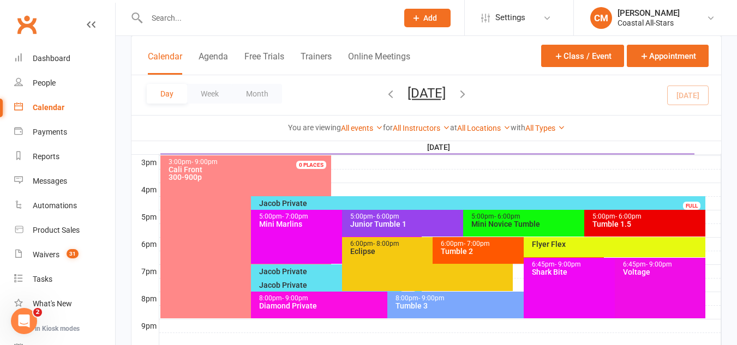
scroll to position [477, 0]
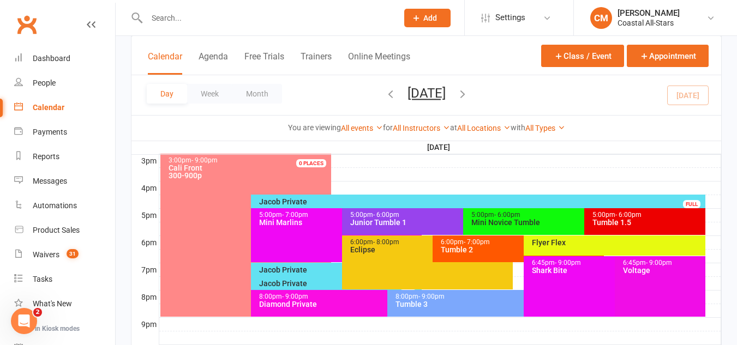
click at [478, 250] on div "Tumble 2" at bounding box center [520, 250] width 161 height 8
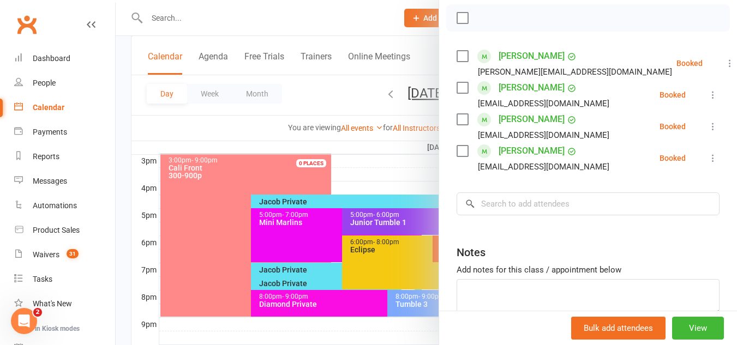
scroll to position [171, 0]
click at [422, 218] on div at bounding box center [426, 172] width 621 height 345
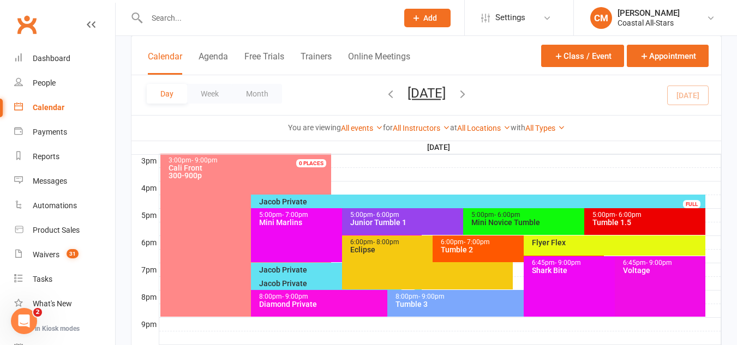
click at [560, 245] on div "Flyer Flex" at bounding box center [617, 243] width 172 height 8
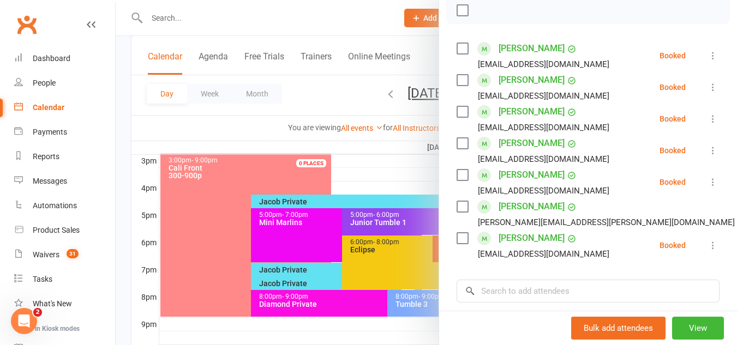
scroll to position [164, 0]
click at [402, 242] on div at bounding box center [426, 172] width 621 height 345
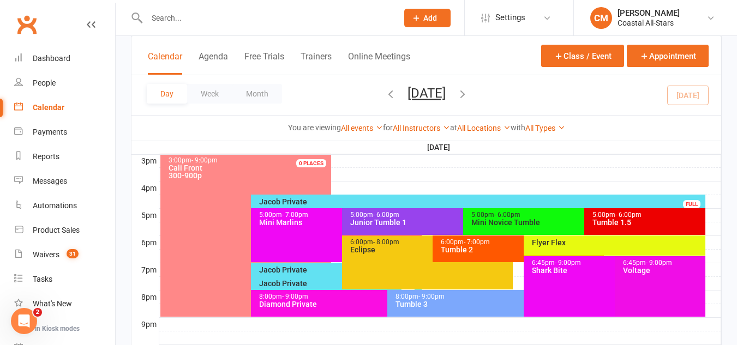
click at [402, 242] on div "6:00pm - 8:00pm" at bounding box center [429, 242] width 161 height 7
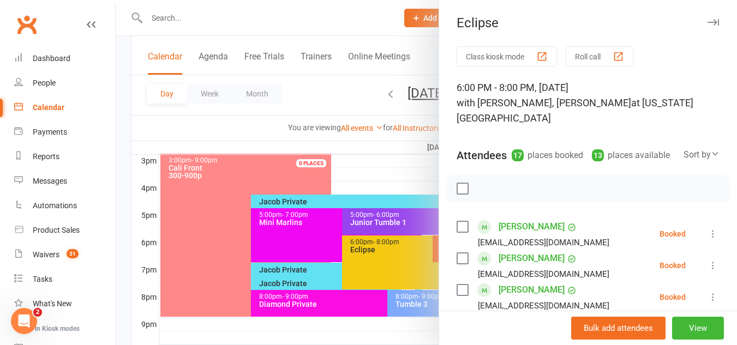
click at [384, 201] on div at bounding box center [426, 172] width 621 height 345
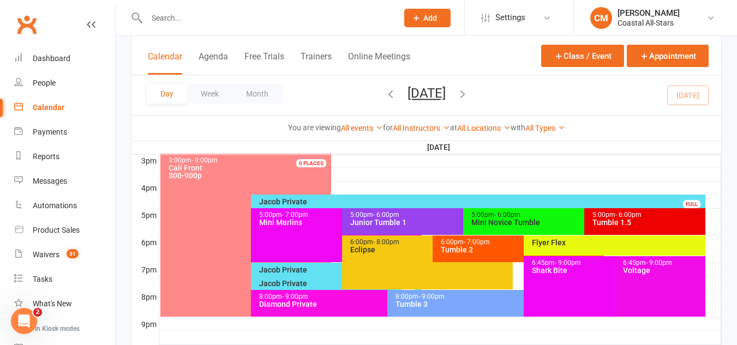
click at [503, 245] on div "6:00pm - 7:00pm" at bounding box center [520, 242] width 161 height 7
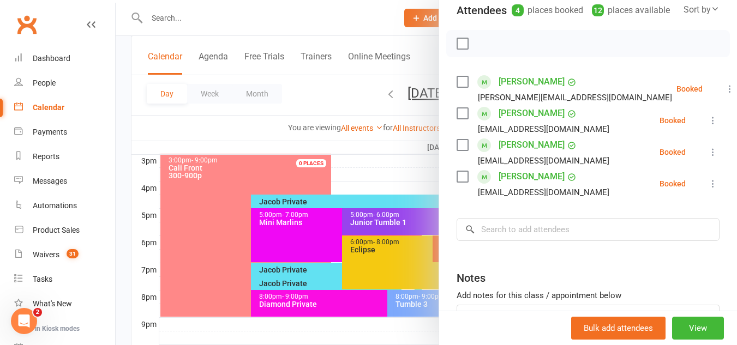
scroll to position [146, 0]
click at [707, 120] on icon at bounding box center [712, 119] width 11 height 11
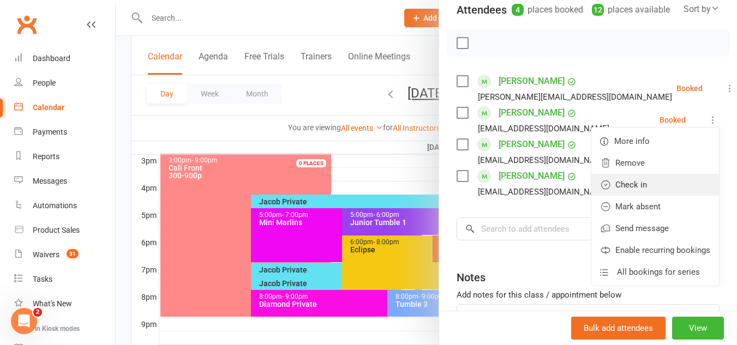
click at [630, 176] on link "Check in" at bounding box center [655, 185] width 128 height 22
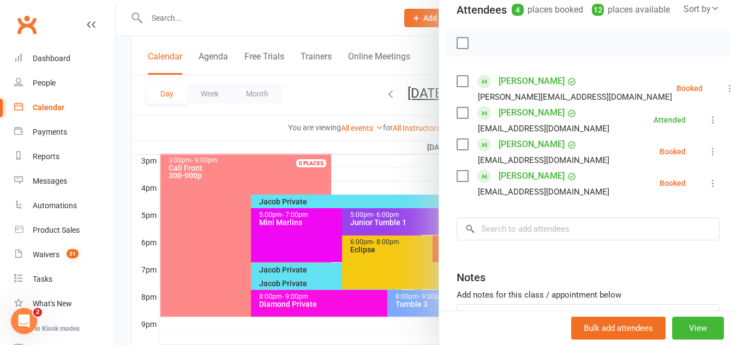
click at [385, 162] on div at bounding box center [426, 172] width 621 height 345
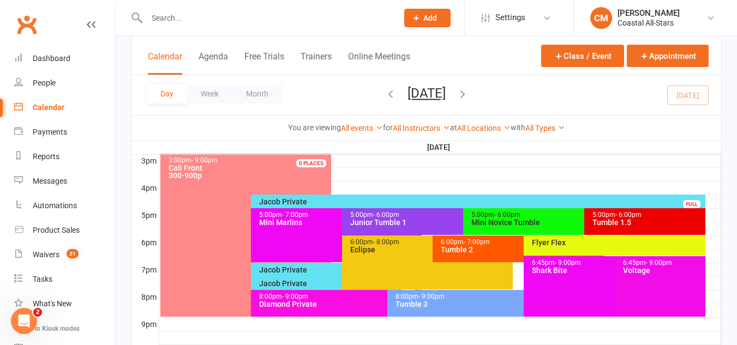
click at [465, 240] on span "- 7:00pm" at bounding box center [476, 242] width 26 height 8
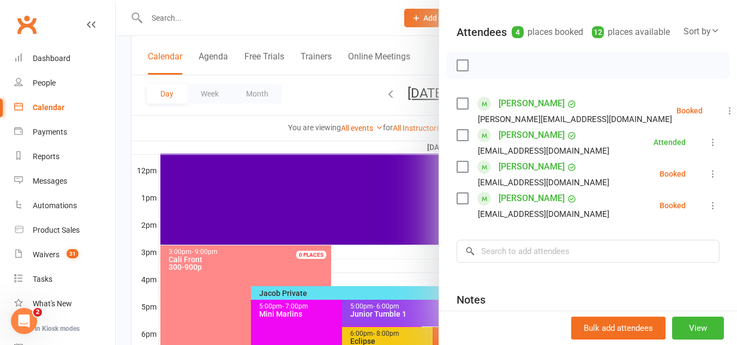
scroll to position [383, 0]
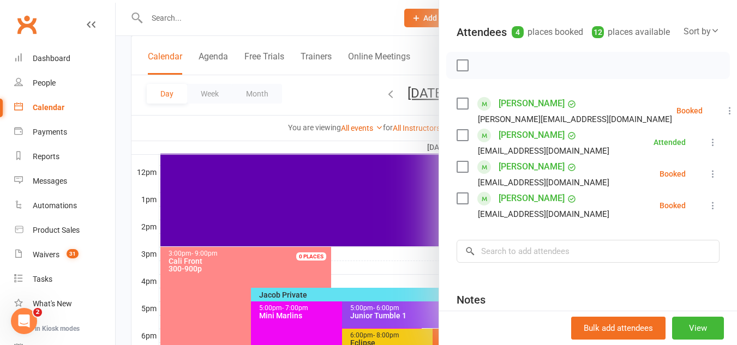
click at [307, 15] on div at bounding box center [426, 172] width 621 height 345
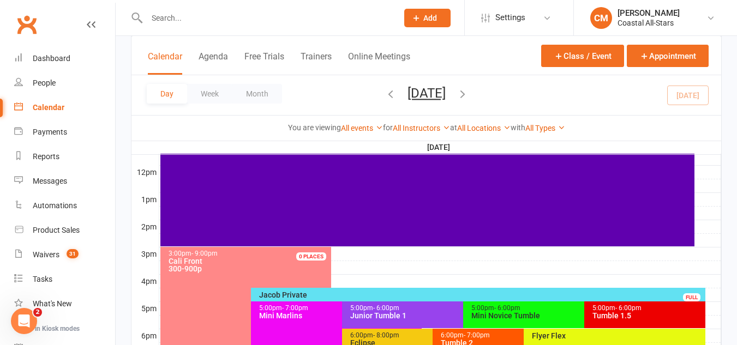
click at [307, 15] on input "text" at bounding box center [266, 17] width 246 height 15
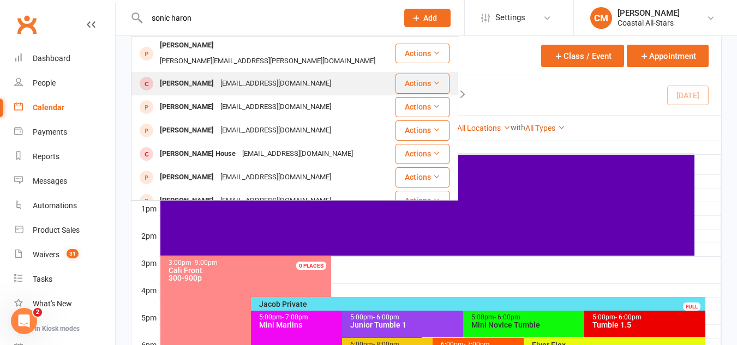
scroll to position [2, 0]
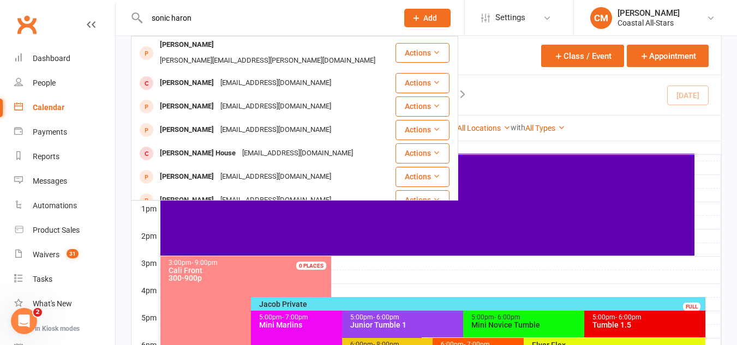
click at [170, 17] on input "sonic haron" at bounding box center [266, 17] width 246 height 15
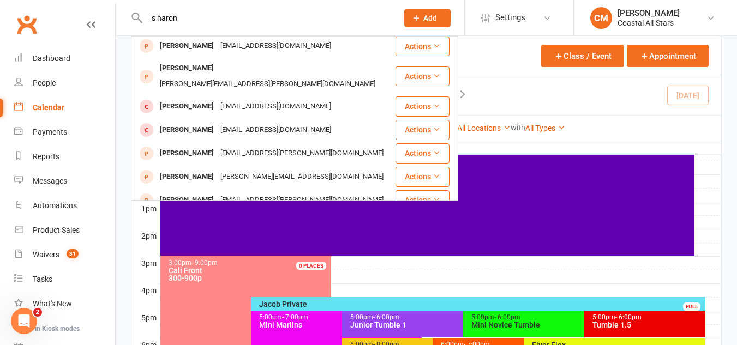
scroll to position [0, 0]
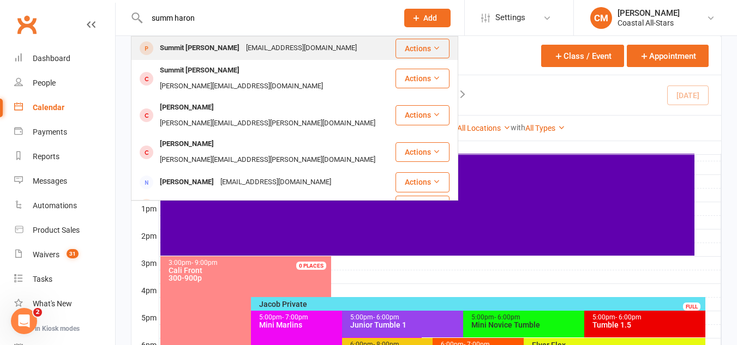
type input "summ haron"
click at [197, 48] on div "Summit [PERSON_NAME]" at bounding box center [199, 48] width 86 height 16
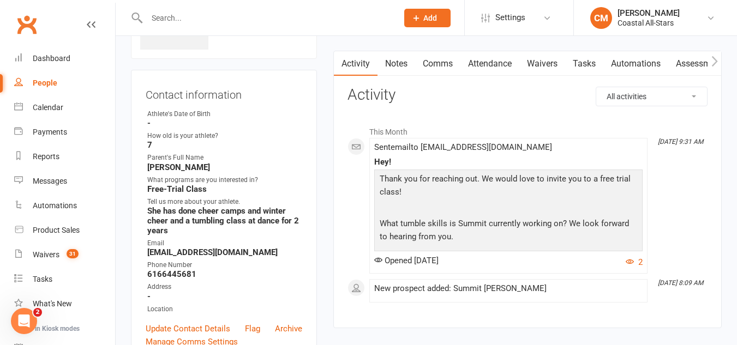
scroll to position [79, 0]
click at [425, 197] on p "Thank you for reaching out. We would love to invite you to a free trial class!" at bounding box center [508, 187] width 263 height 29
click at [441, 132] on li "This Month" at bounding box center [527, 129] width 360 height 17
click at [438, 138] on li "[DATE] 9:31 AM Sent email to [EMAIL_ADDRESS][DOMAIN_NAME] Hey! Thank you for re…" at bounding box center [508, 206] width 278 height 136
click at [419, 262] on span "Opened [DATE]" at bounding box center [406, 261] width 64 height 10
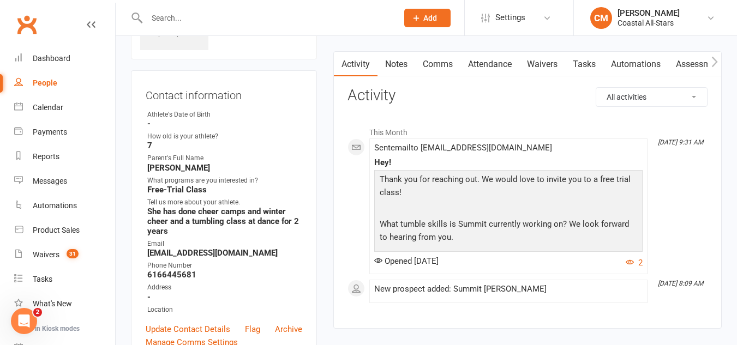
click at [387, 148] on span "Sent email to [EMAIL_ADDRESS][DOMAIN_NAME]" at bounding box center [463, 148] width 178 height 10
click at [630, 268] on button "2" at bounding box center [633, 262] width 17 height 13
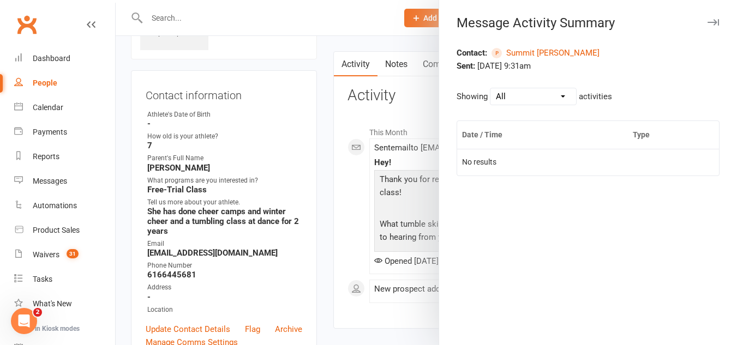
click at [375, 183] on div at bounding box center [426, 172] width 621 height 345
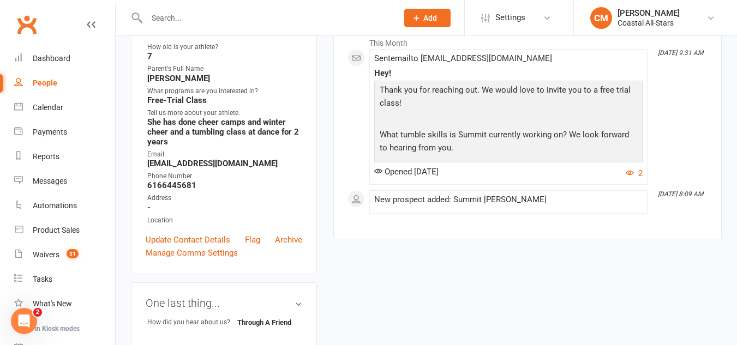
scroll to position [167, 0]
click at [40, 104] on div "Calendar" at bounding box center [48, 107] width 31 height 9
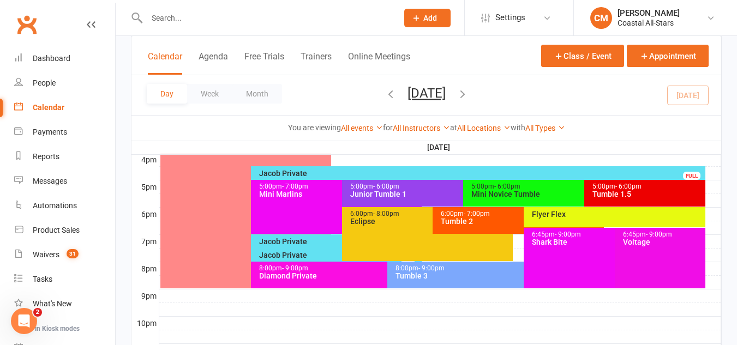
scroll to position [505, 0]
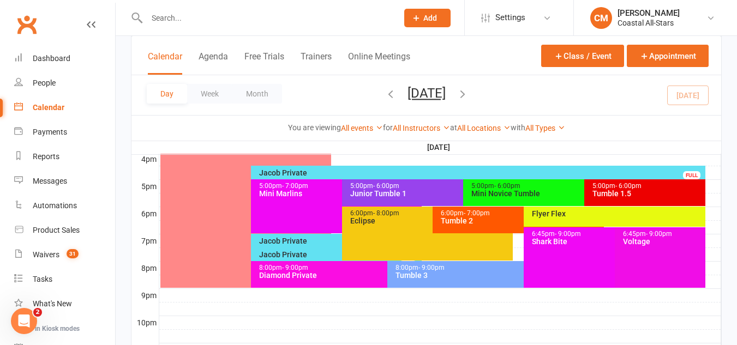
click at [459, 214] on div "6:00pm - 7:00pm" at bounding box center [520, 213] width 161 height 7
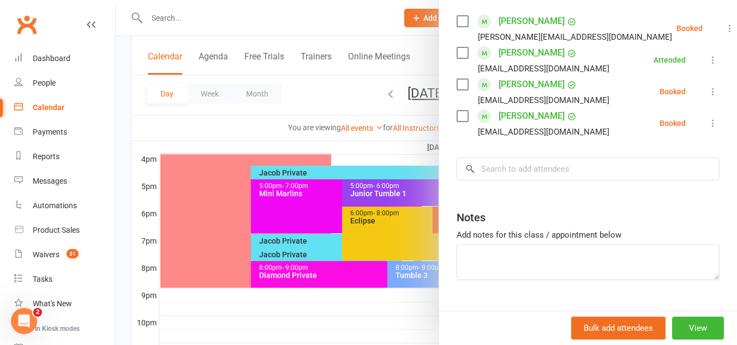
scroll to position [206, 0]
click at [393, 230] on div at bounding box center [426, 172] width 621 height 345
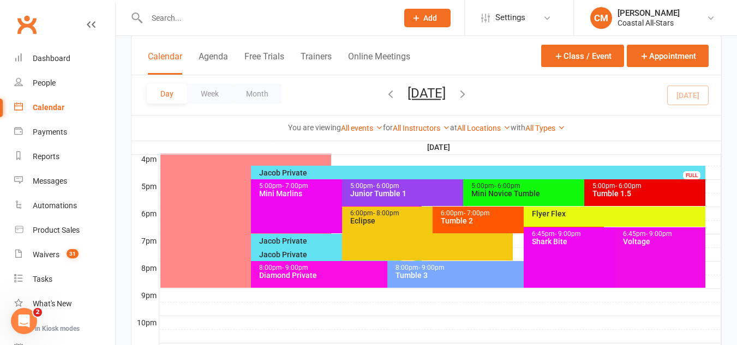
click at [402, 235] on div "6:00pm - 8:00pm Eclipse" at bounding box center [427, 234] width 171 height 54
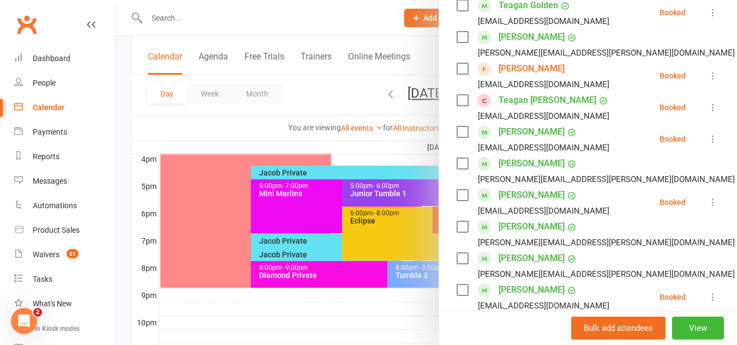
scroll to position [380, 0]
click at [263, 238] on div at bounding box center [426, 172] width 621 height 345
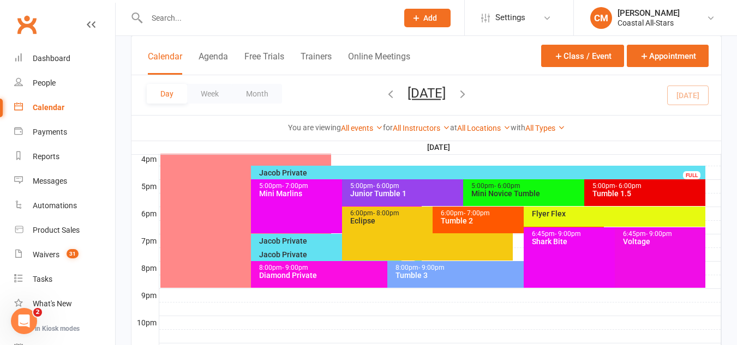
click at [460, 223] on div "Tumble 2" at bounding box center [520, 221] width 161 height 8
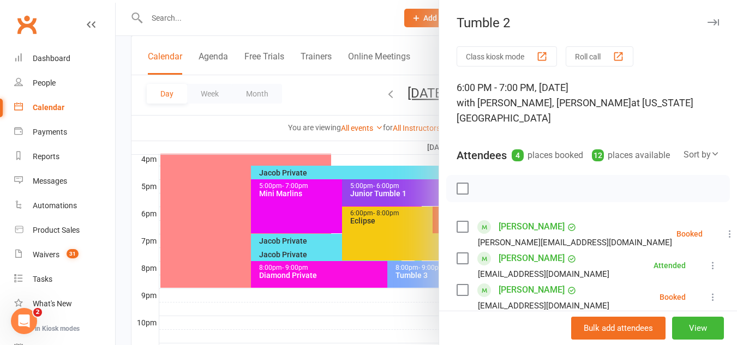
scroll to position [137, 0]
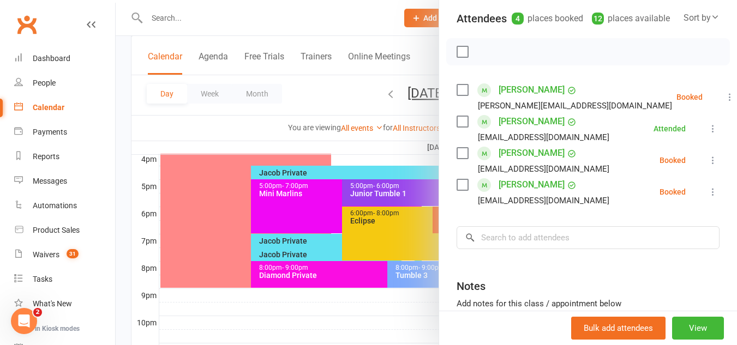
click at [419, 219] on div at bounding box center [426, 172] width 621 height 345
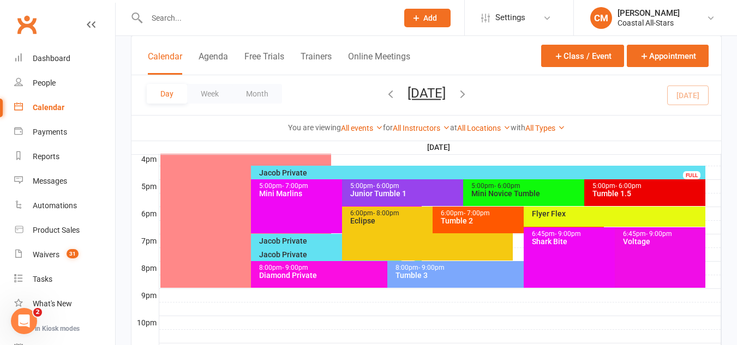
click at [376, 222] on div "Eclipse" at bounding box center [429, 221] width 161 height 8
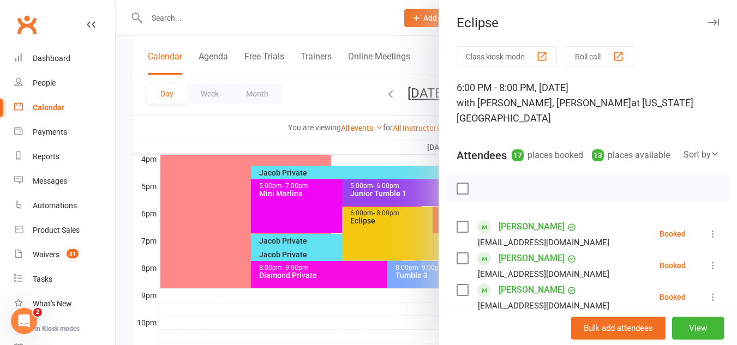
click at [376, 222] on div at bounding box center [426, 172] width 621 height 345
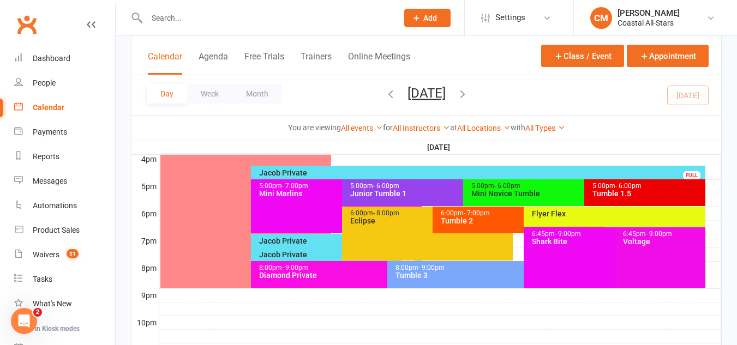
click at [479, 226] on div "6:00pm - 7:00pm Tumble 2" at bounding box center [517, 220] width 171 height 27
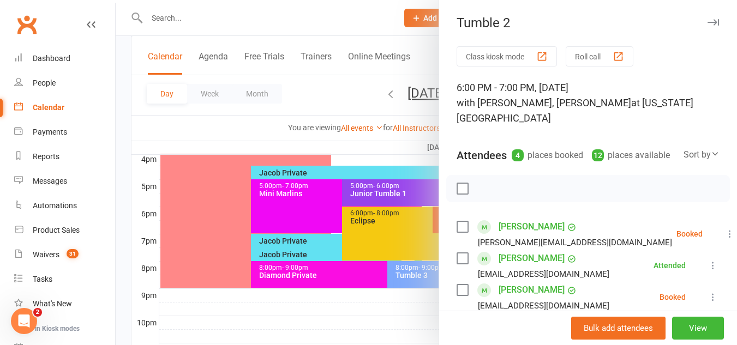
scroll to position [136, 0]
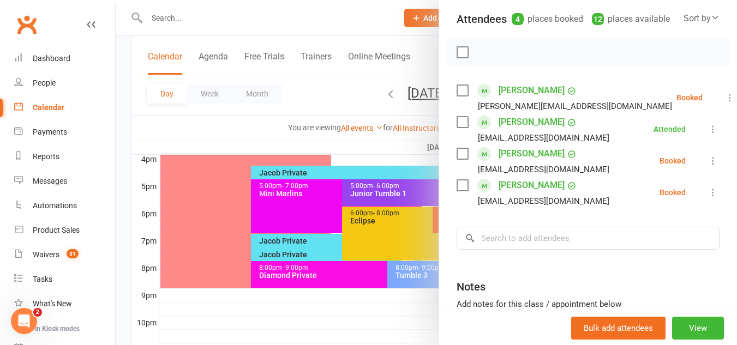
click at [707, 193] on icon at bounding box center [712, 192] width 11 height 11
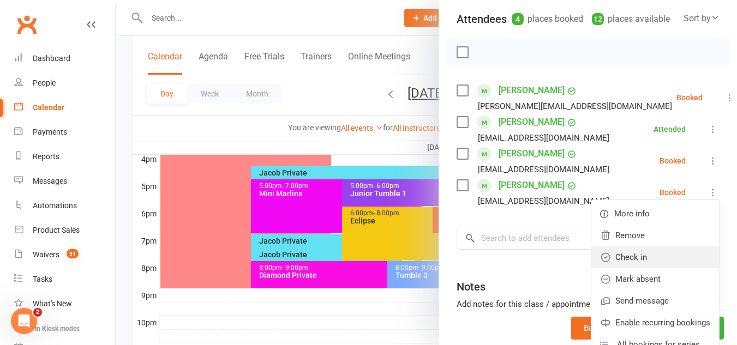
click at [643, 251] on link "Check in" at bounding box center [655, 257] width 128 height 22
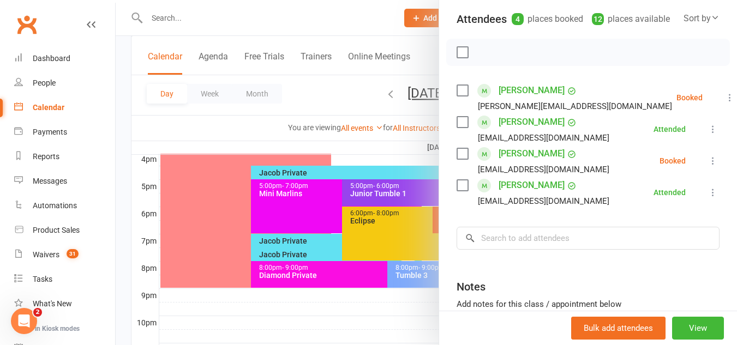
click at [707, 161] on icon at bounding box center [712, 160] width 11 height 11
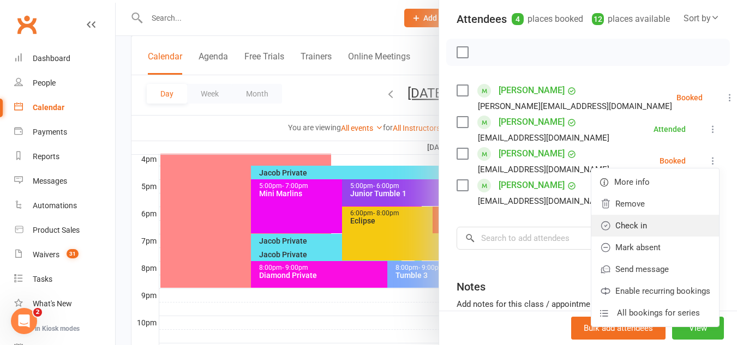
click at [639, 215] on link "Check in" at bounding box center [655, 226] width 128 height 22
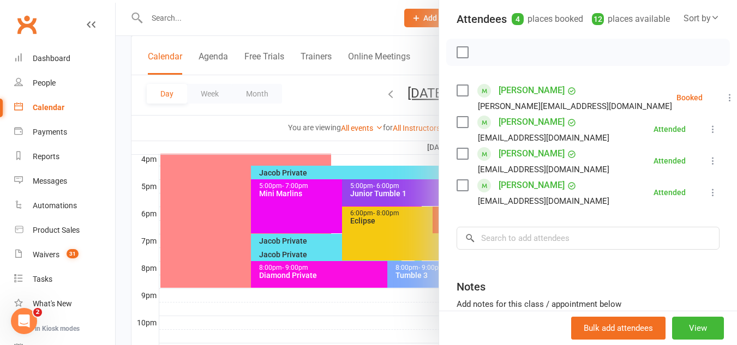
click at [340, 200] on div at bounding box center [426, 172] width 621 height 345
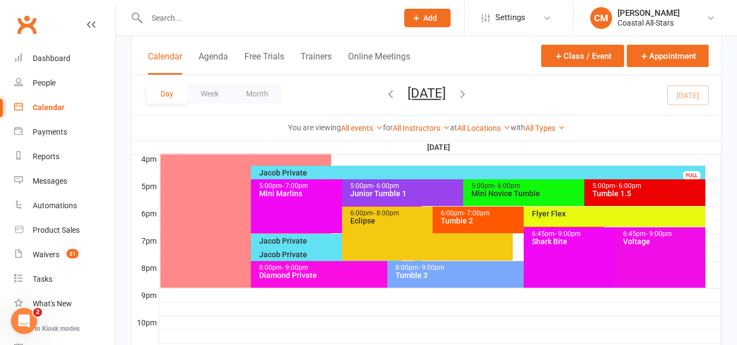
click at [366, 226] on div "6:00pm - 8:00pm Eclipse" at bounding box center [427, 234] width 171 height 54
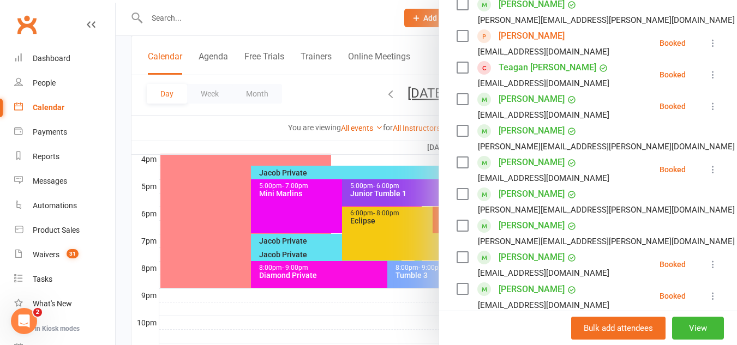
scroll to position [413, 0]
click at [384, 200] on div at bounding box center [426, 172] width 621 height 345
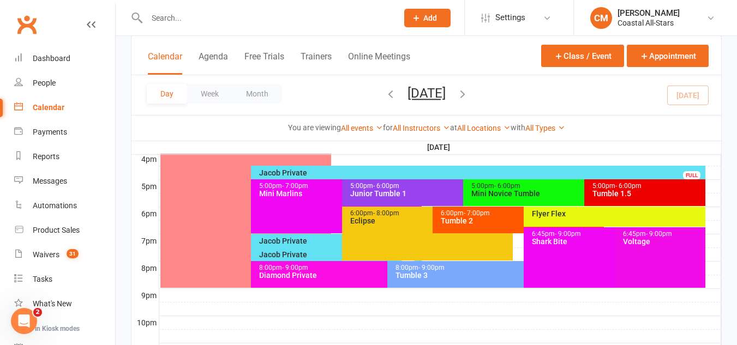
click at [612, 218] on div "Flyer Flex" at bounding box center [614, 217] width 182 height 20
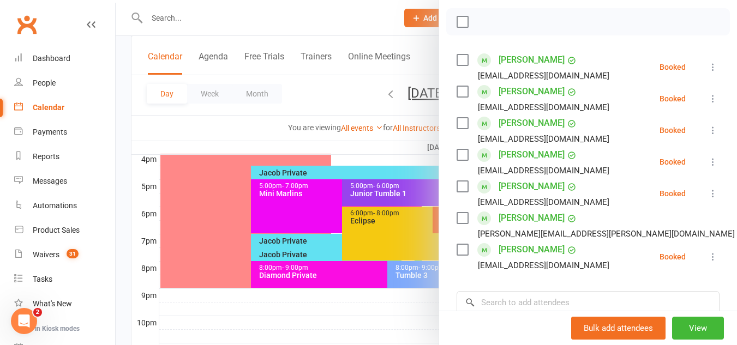
scroll to position [152, 0]
click at [687, 174] on li "Alayna Moore Savannarkelly@gmail.com Booked More info Remove Check in Mark abse…" at bounding box center [587, 162] width 263 height 32
click at [707, 167] on icon at bounding box center [712, 161] width 11 height 11
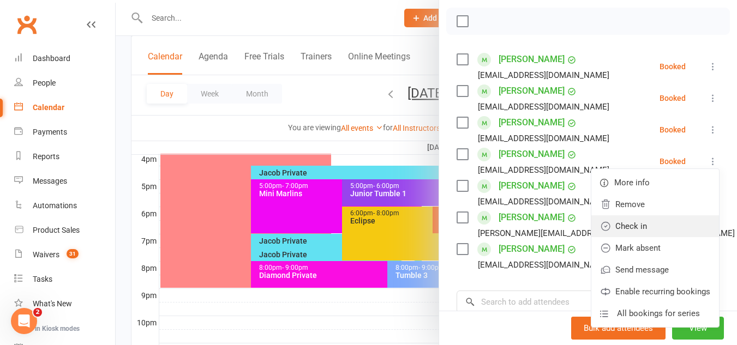
click at [641, 237] on link "Check in" at bounding box center [655, 226] width 128 height 22
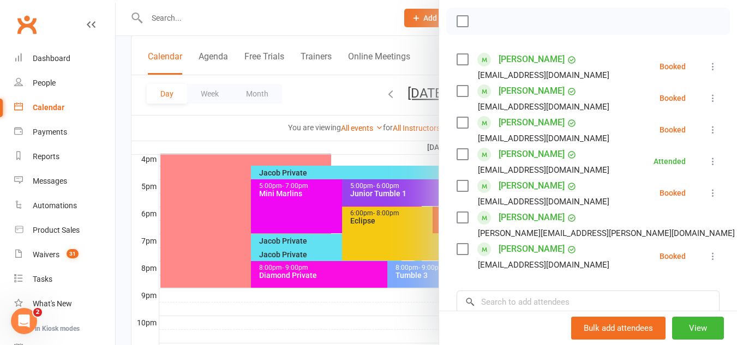
click at [697, 114] on li "Ellie Hicks caseyhicks313@gmail.com Booked More info Remove Check in Mark absen…" at bounding box center [587, 98] width 263 height 32
click at [698, 105] on li "Ellie Hicks caseyhicks313@gmail.com Booked More info Remove Check in Mark absen…" at bounding box center [587, 98] width 263 height 32
click at [706, 105] on button at bounding box center [712, 98] width 13 height 13
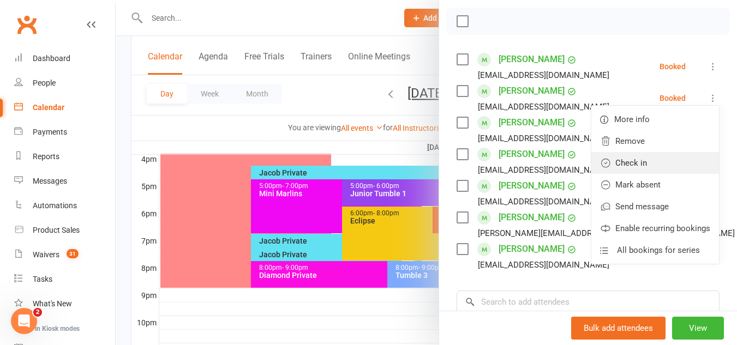
click at [673, 173] on link "Check in" at bounding box center [655, 163] width 128 height 22
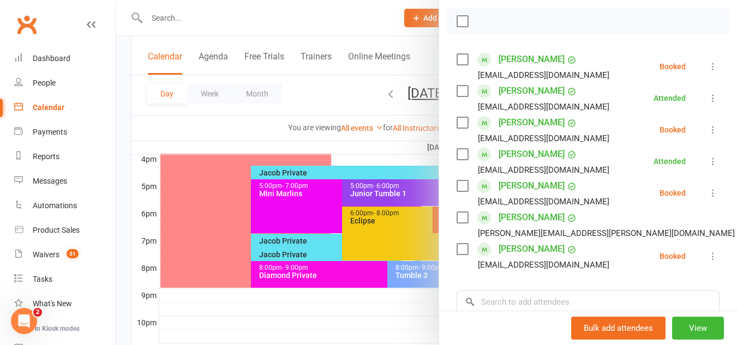
click at [381, 226] on div at bounding box center [426, 172] width 621 height 345
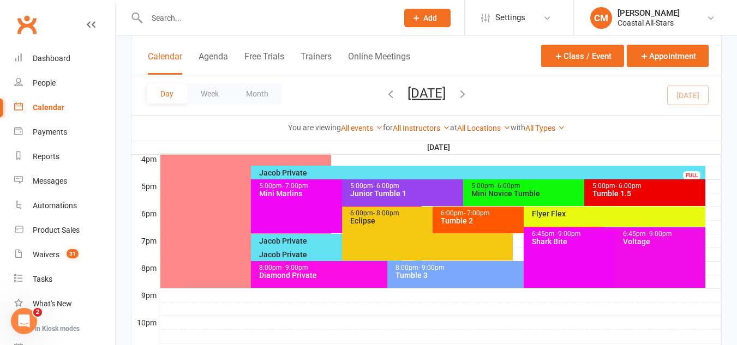
click at [526, 218] on div "Flyer Flex" at bounding box center [614, 217] width 182 height 20
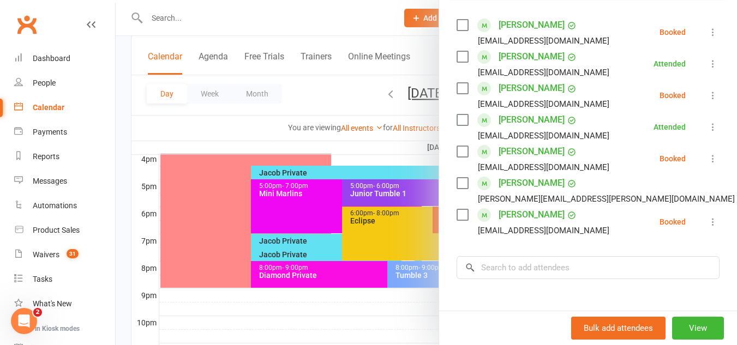
scroll to position [186, 0]
click at [362, 218] on div at bounding box center [426, 172] width 621 height 345
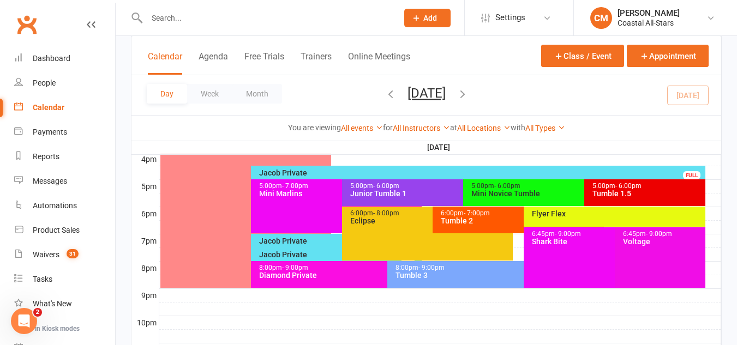
click at [474, 220] on div "Tumble 2" at bounding box center [520, 221] width 161 height 8
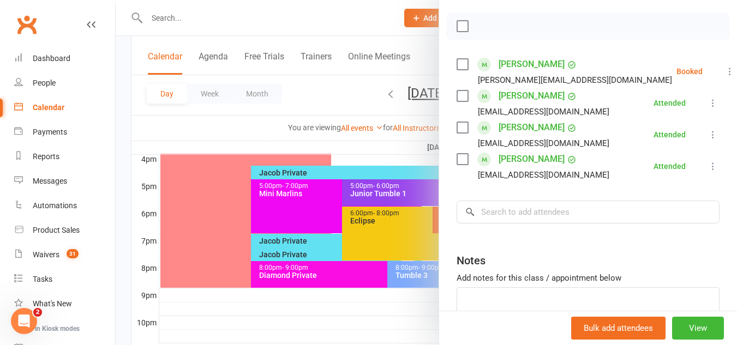
scroll to position [163, 0]
click at [686, 77] on li "Annabelle Daniels Andreahildreth@gmail.com Booked More info Remove Check in Mar…" at bounding box center [587, 71] width 263 height 32
click at [724, 65] on icon at bounding box center [729, 70] width 11 height 11
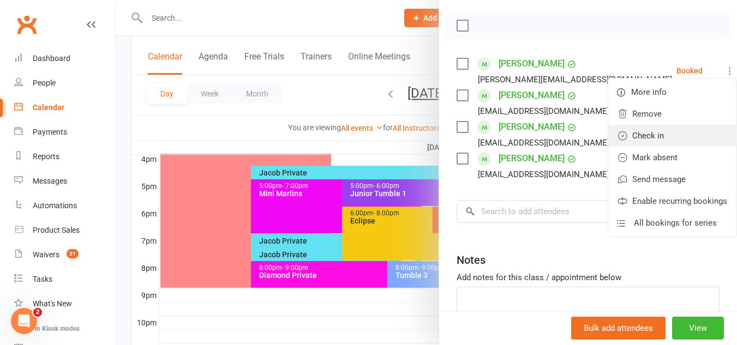
click at [663, 132] on link "Check in" at bounding box center [672, 136] width 128 height 22
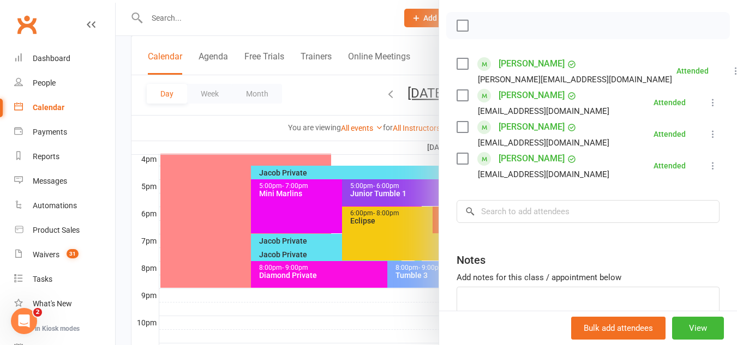
click at [353, 175] on div at bounding box center [426, 172] width 621 height 345
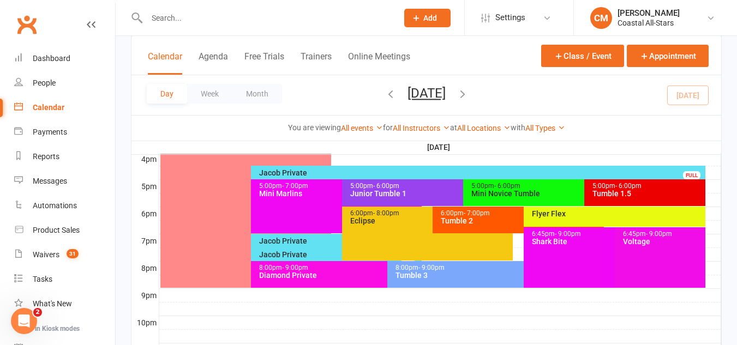
click at [613, 190] on div "Tumble 1.5" at bounding box center [647, 194] width 111 height 8
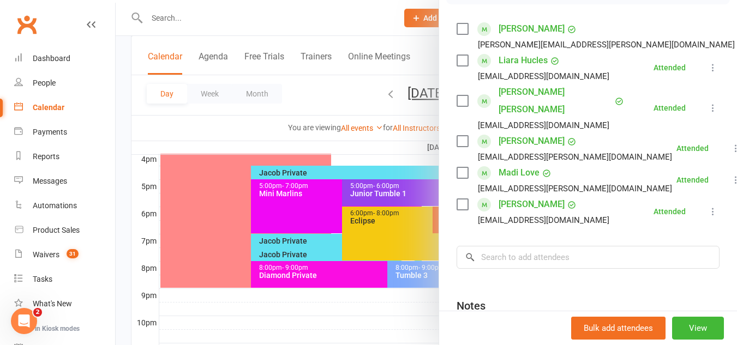
scroll to position [198, 0]
click at [397, 216] on div at bounding box center [426, 172] width 621 height 345
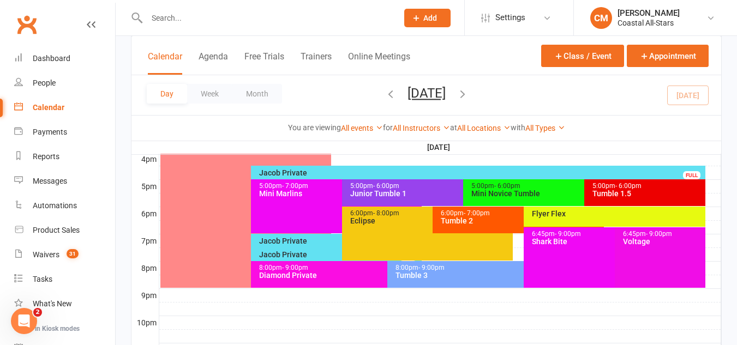
click at [482, 222] on div "Tumble 2" at bounding box center [520, 221] width 161 height 8
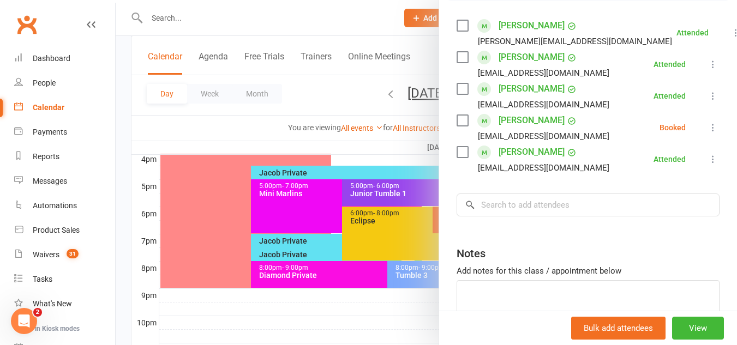
scroll to position [202, 0]
click at [381, 200] on div at bounding box center [426, 172] width 621 height 345
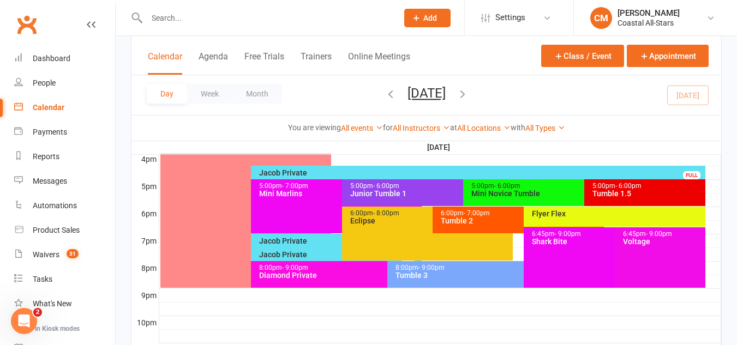
click at [552, 207] on div "Flyer Flex" at bounding box center [614, 217] width 182 height 20
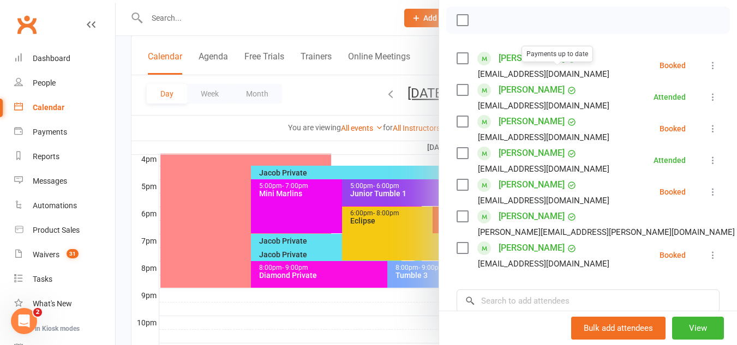
scroll to position [154, 0]
click at [703, 260] on div "Class kiosk mode Roll call 6:00 PM - 6:45 PM, Wednesday, August, 13, 2025 with …" at bounding box center [588, 180] width 298 height 574
click at [707, 260] on icon at bounding box center [712, 254] width 11 height 11
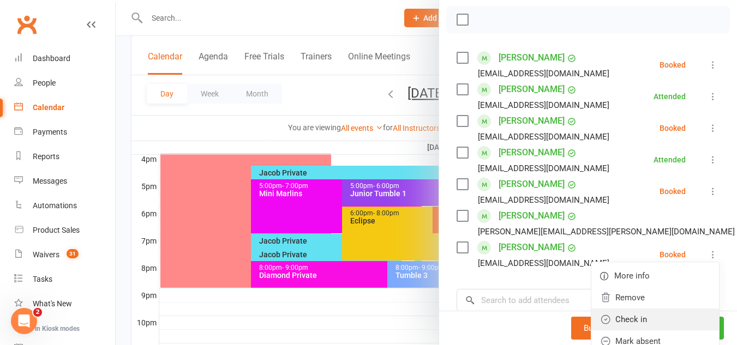
click at [613, 327] on link "Check in" at bounding box center [655, 320] width 128 height 22
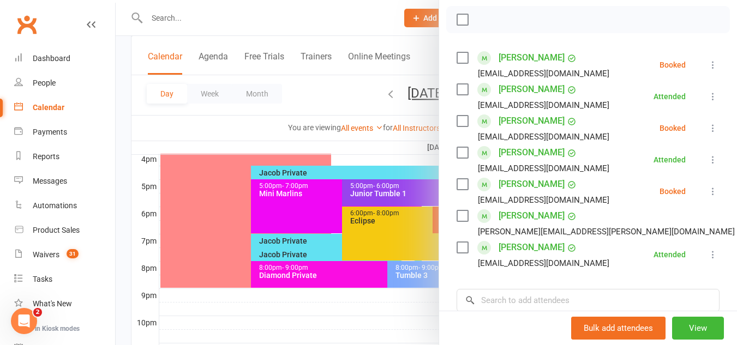
click at [378, 223] on div at bounding box center [426, 172] width 621 height 345
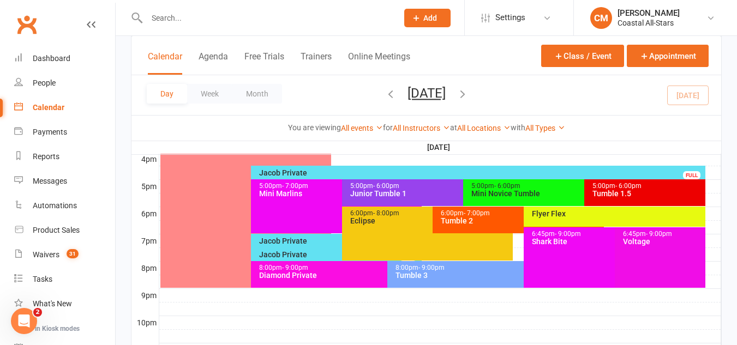
click at [417, 217] on div "Eclipse" at bounding box center [429, 221] width 161 height 8
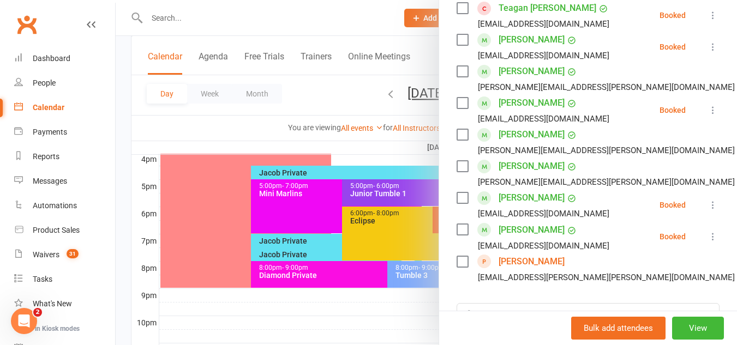
scroll to position [471, 0]
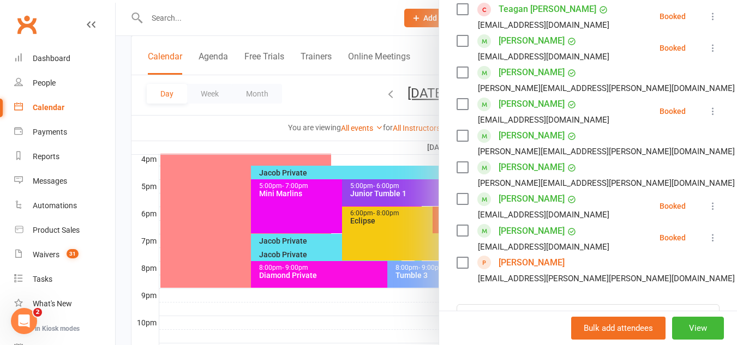
click at [366, 210] on div at bounding box center [426, 172] width 621 height 345
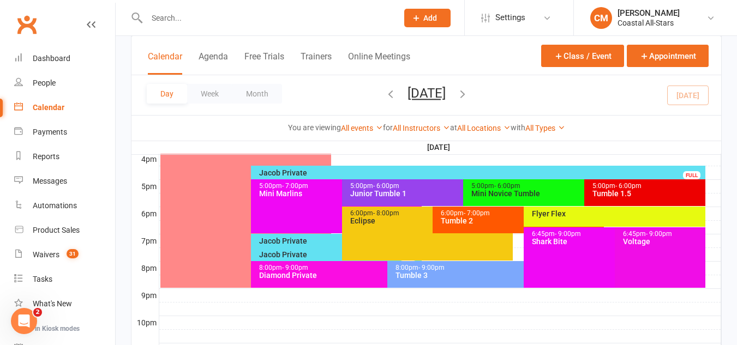
click at [467, 219] on div "Tumble 2" at bounding box center [520, 221] width 161 height 8
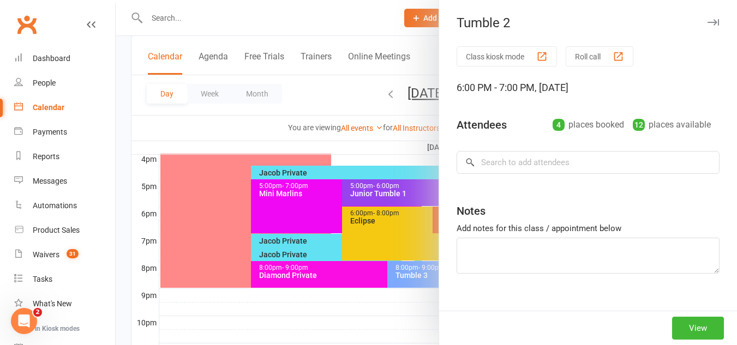
click at [389, 241] on div at bounding box center [426, 172] width 621 height 345
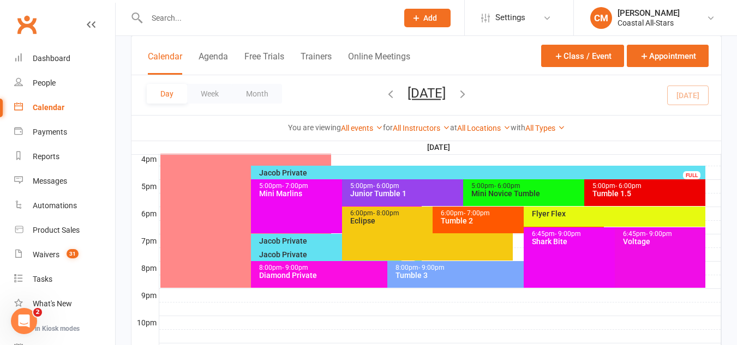
click at [599, 198] on div "5:00pm - 6:00pm Tumble 1.5" at bounding box center [644, 192] width 121 height 27
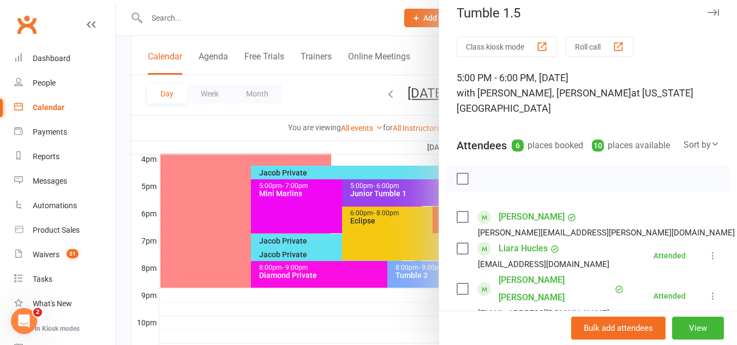
scroll to position [10, 0]
click at [358, 201] on div at bounding box center [426, 172] width 621 height 345
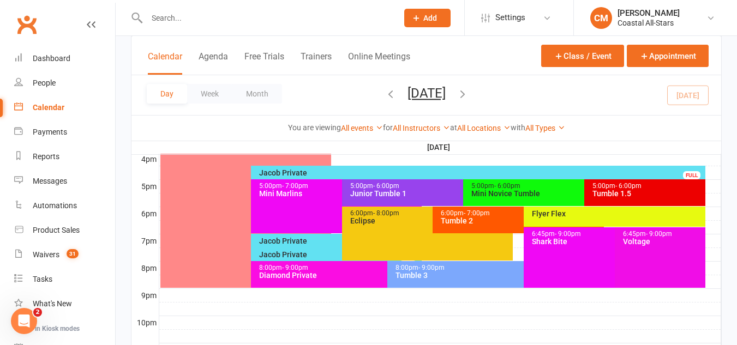
click at [451, 217] on div "Tumble 2" at bounding box center [520, 221] width 161 height 8
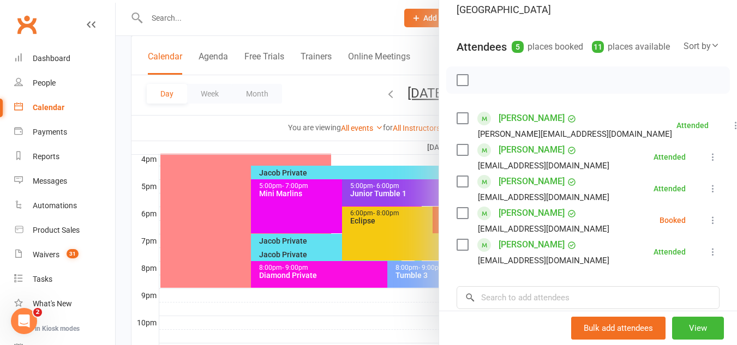
scroll to position [109, 0]
click at [508, 286] on input "search" at bounding box center [587, 297] width 263 height 23
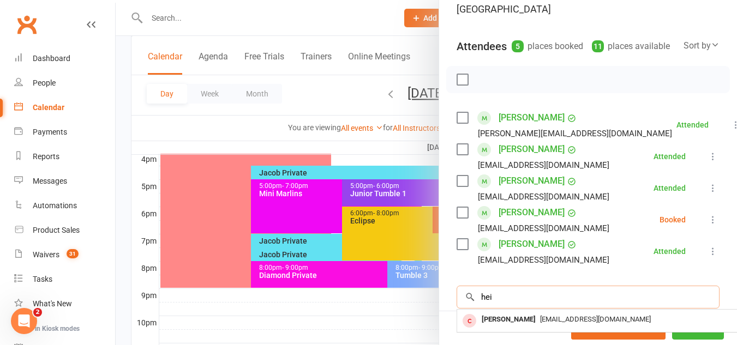
type input "hei"
click at [707, 222] on icon at bounding box center [712, 219] width 11 height 11
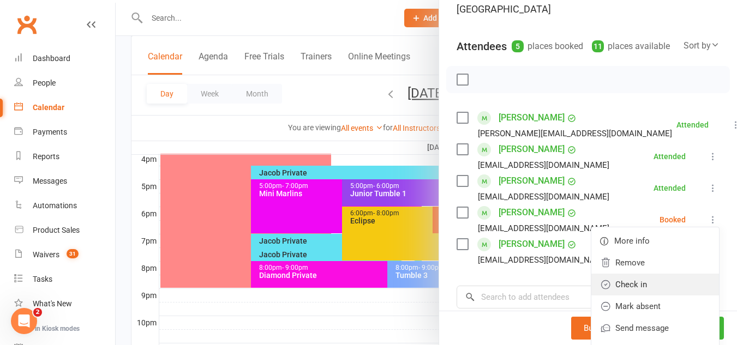
click at [631, 282] on link "Check in" at bounding box center [655, 285] width 128 height 22
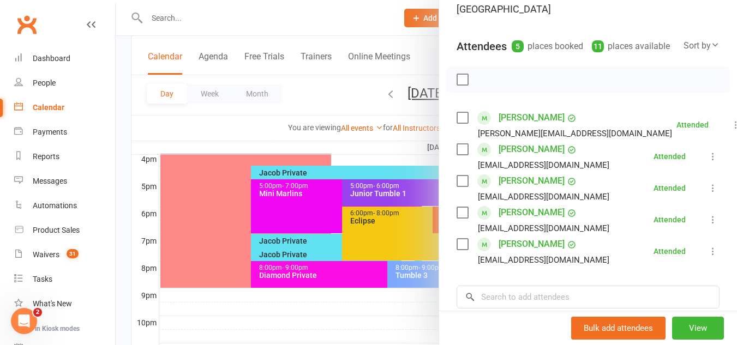
click at [369, 282] on div at bounding box center [426, 172] width 621 height 345
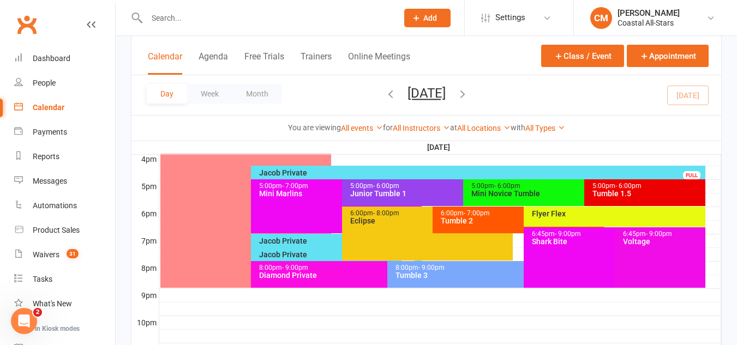
click at [567, 219] on div "Flyer Flex" at bounding box center [614, 217] width 182 height 20
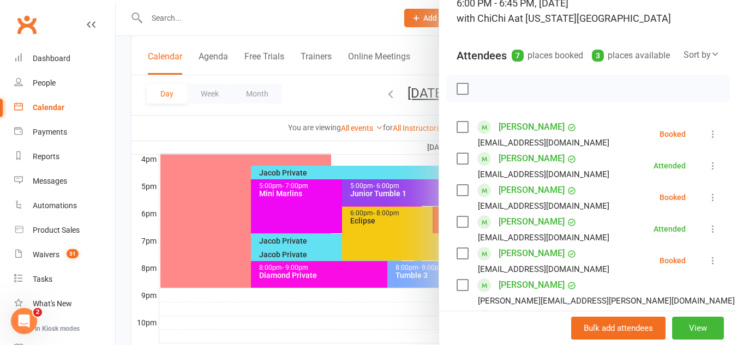
scroll to position [111, 0]
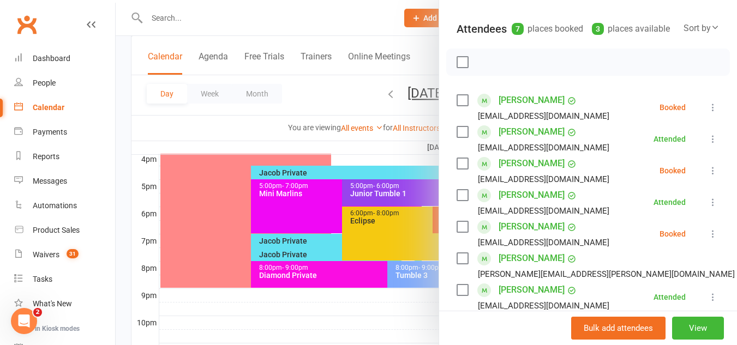
click at [707, 176] on icon at bounding box center [712, 170] width 11 height 11
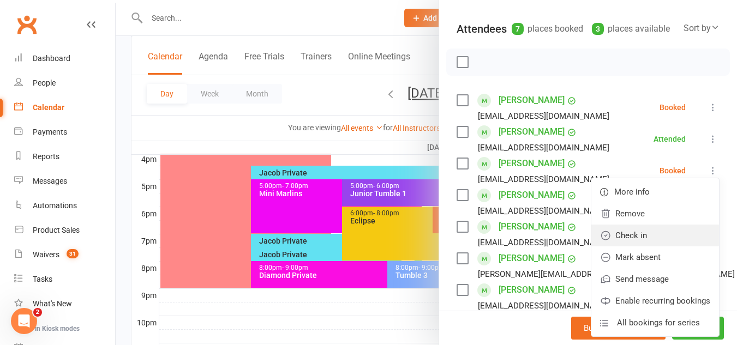
click at [659, 246] on link "Check in" at bounding box center [655, 236] width 128 height 22
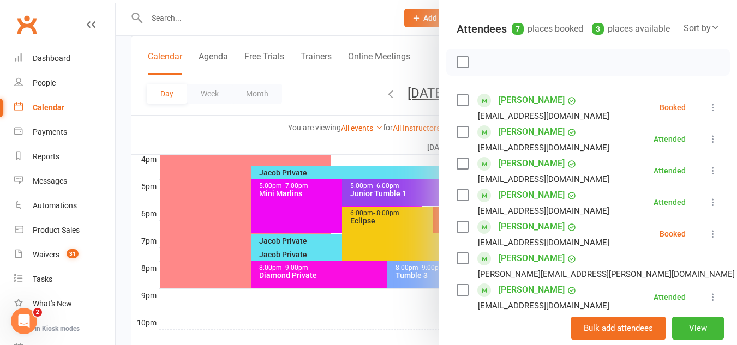
click at [329, 236] on div at bounding box center [426, 172] width 621 height 345
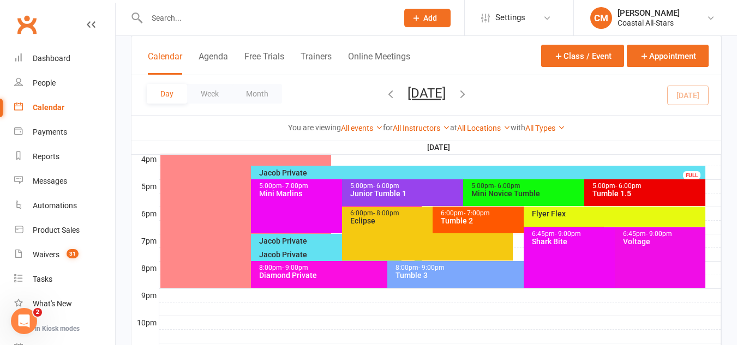
click at [330, 237] on div "Jacob Private" at bounding box center [338, 241] width 161 height 8
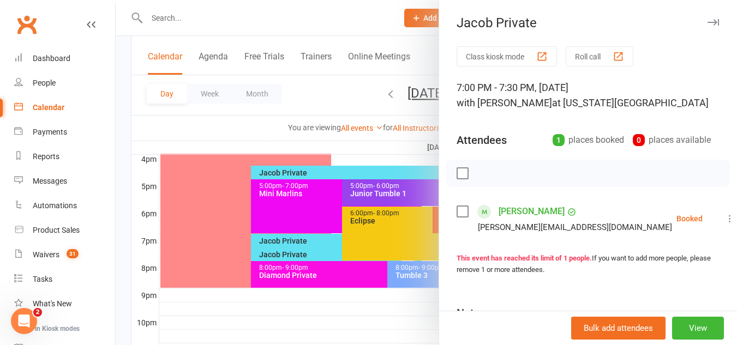
click at [724, 216] on icon at bounding box center [729, 218] width 11 height 11
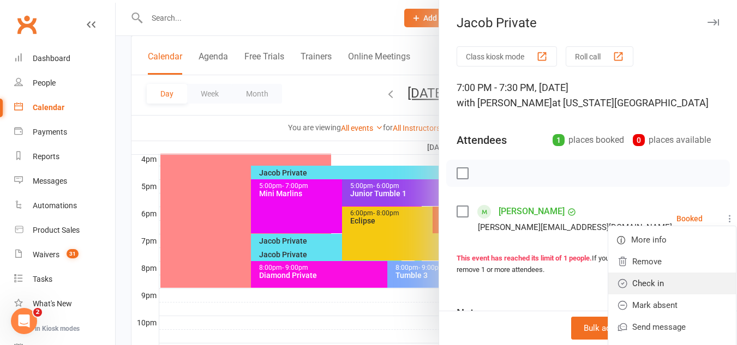
click at [631, 285] on link "Check in" at bounding box center [672, 284] width 128 height 22
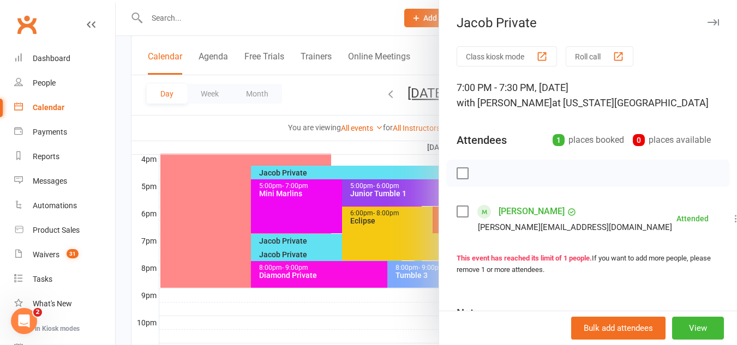
click at [290, 319] on div at bounding box center [426, 172] width 621 height 345
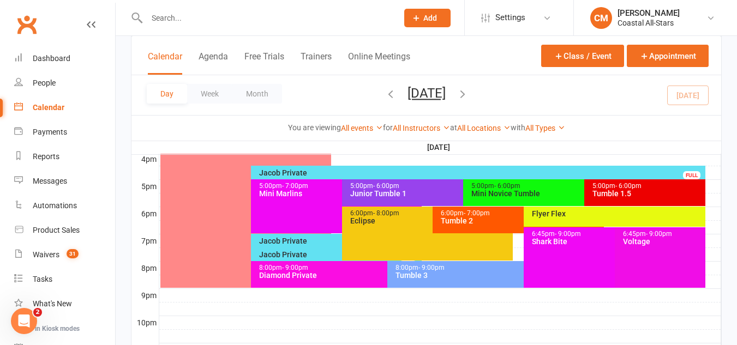
click at [294, 252] on div "Jacob Private" at bounding box center [338, 255] width 161 height 8
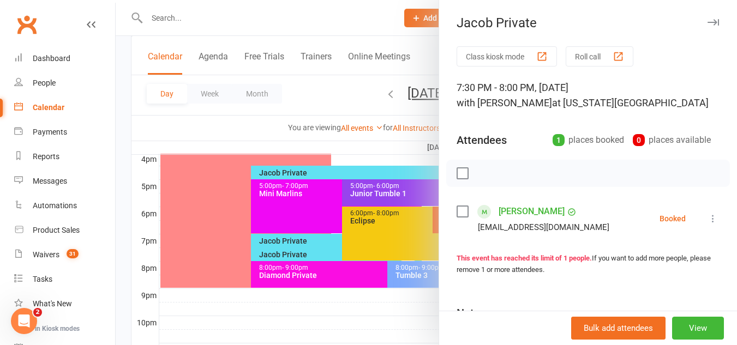
click at [707, 214] on icon at bounding box center [712, 218] width 11 height 11
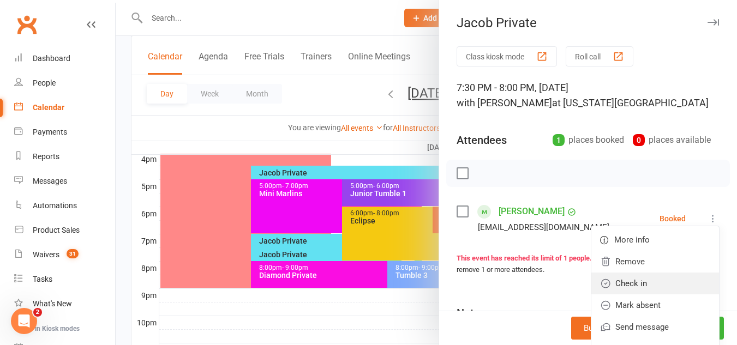
click at [643, 280] on link "Check in" at bounding box center [655, 284] width 128 height 22
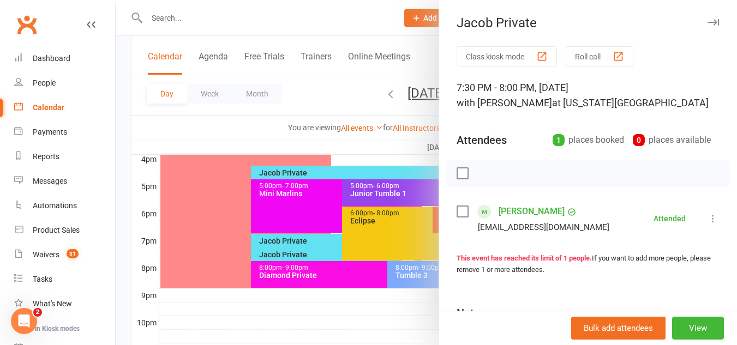
drag, startPoint x: 411, startPoint y: 165, endPoint x: 393, endPoint y: 165, distance: 18.0
click at [393, 165] on div at bounding box center [426, 172] width 621 height 345
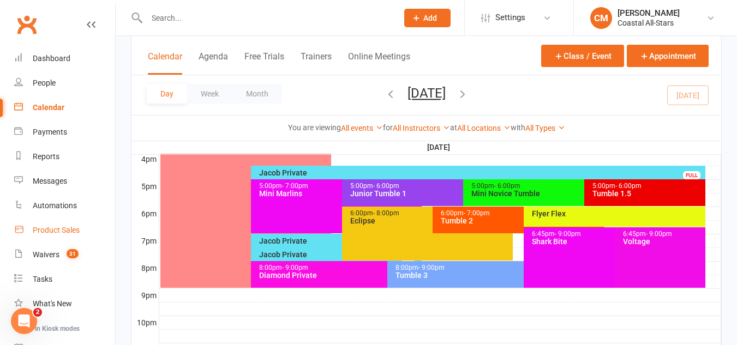
click at [38, 224] on link "Product Sales" at bounding box center [64, 230] width 101 height 25
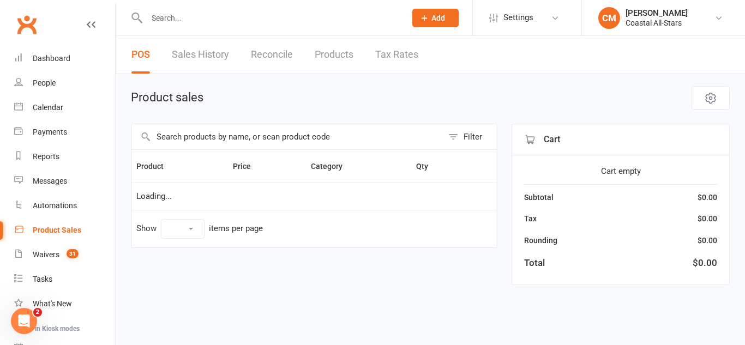
select select "50"
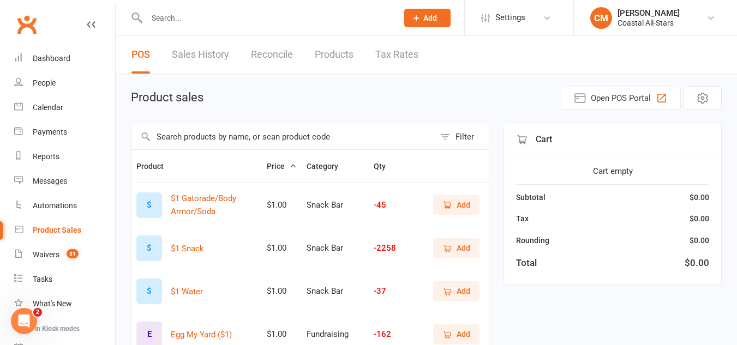
click at [218, 15] on input "text" at bounding box center [266, 17] width 246 height 15
click at [58, 104] on div "Calendar" at bounding box center [48, 107] width 31 height 9
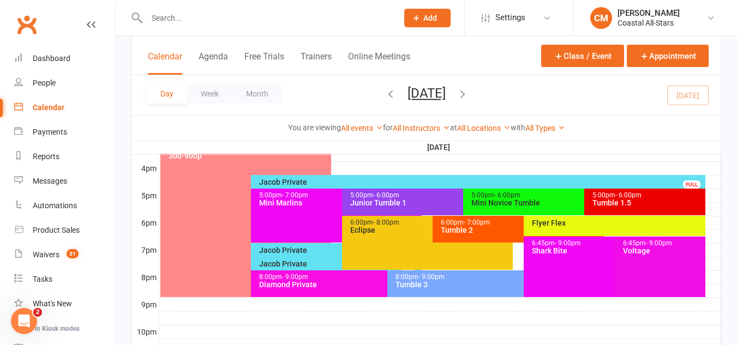
scroll to position [495, 0]
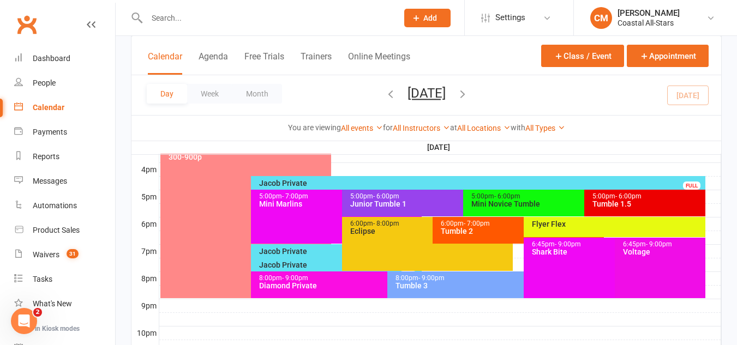
click at [552, 202] on div "Mini Novice Tumble" at bounding box center [581, 204] width 221 height 8
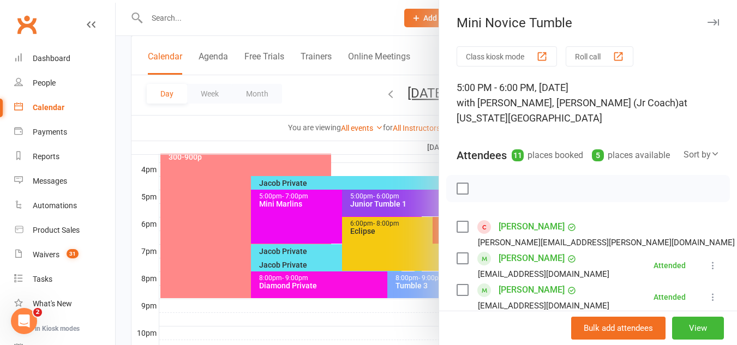
scroll to position [81, 0]
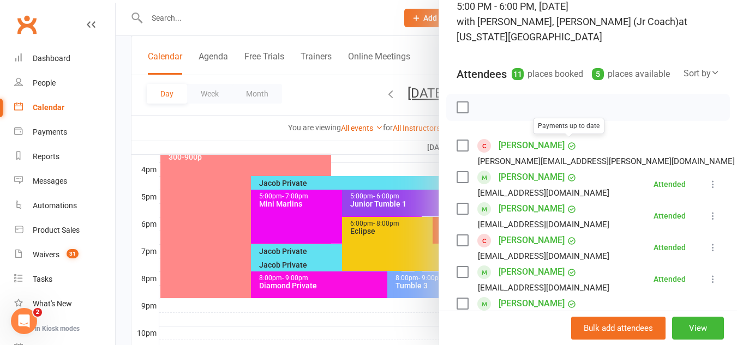
click at [530, 143] on link "[PERSON_NAME]" at bounding box center [531, 145] width 66 height 17
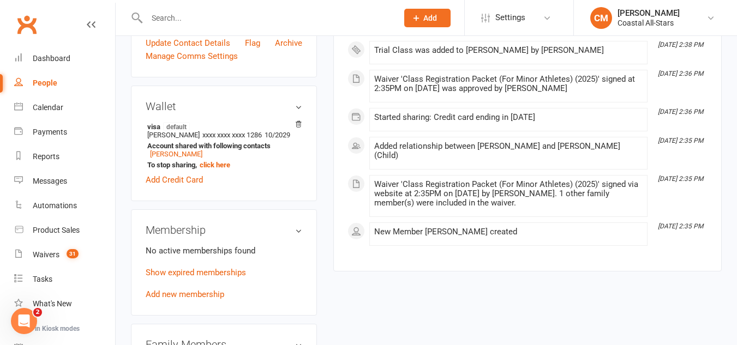
scroll to position [311, 0]
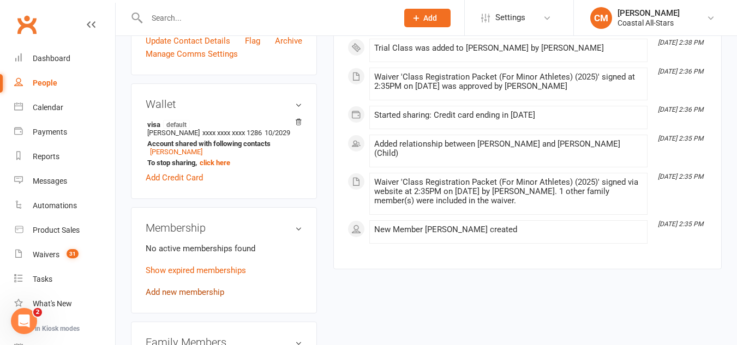
click at [192, 287] on link "Add new membership" at bounding box center [185, 292] width 79 height 10
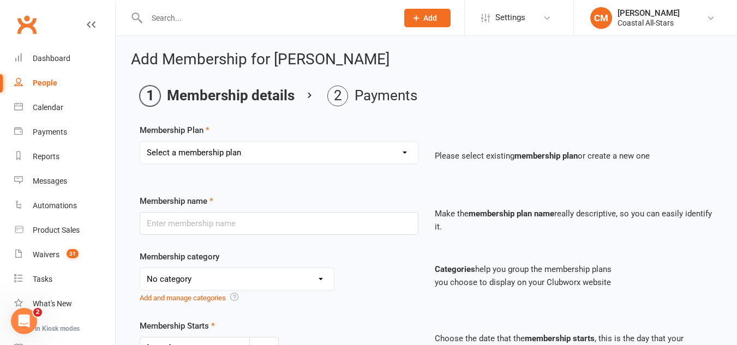
click at [263, 146] on select "Select a membership plan Create new Membership Plan Trial Class Coastal Members…" at bounding box center [279, 153] width 278 height 22
select select "2"
click at [140, 142] on select "Select a membership plan Create new Membership Plan Trial Class Coastal Members…" at bounding box center [279, 153] width 278 height 22
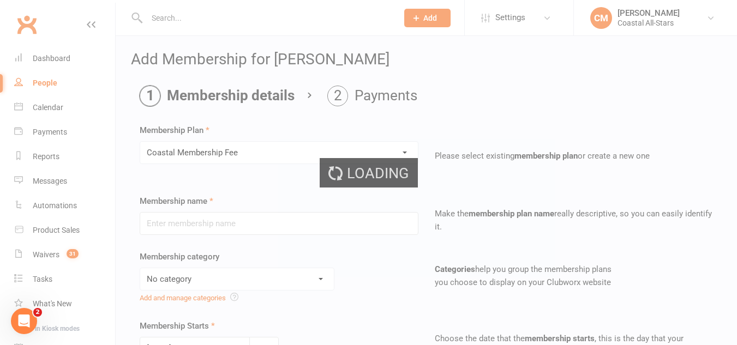
type input "Coastal Membership Fee"
select select "17"
type input "0"
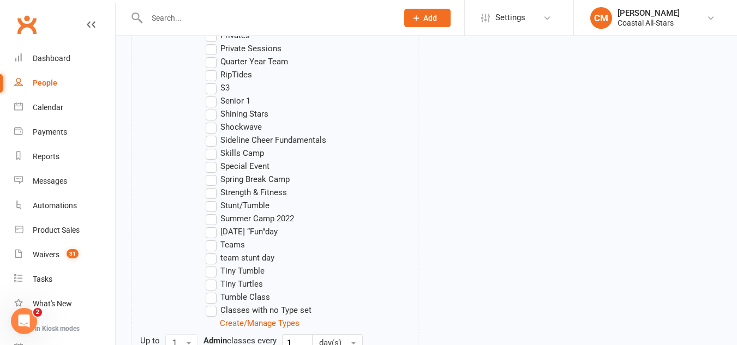
scroll to position [1069, 0]
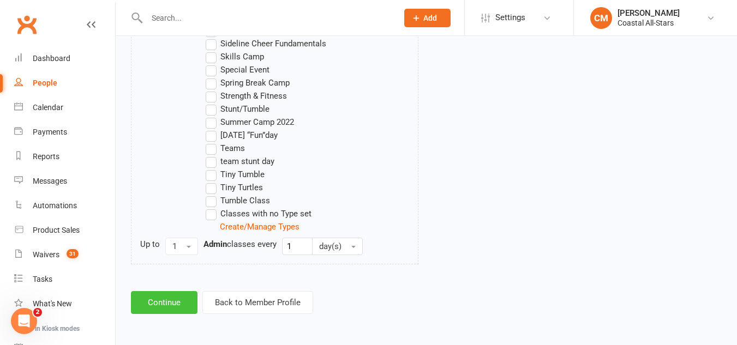
click at [184, 302] on button "Continue" at bounding box center [164, 302] width 67 height 23
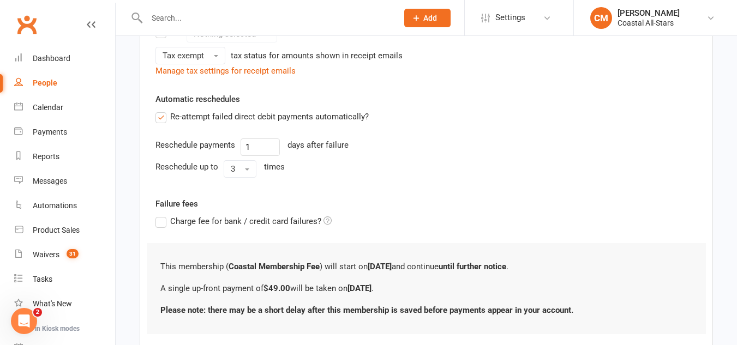
scroll to position [336, 0]
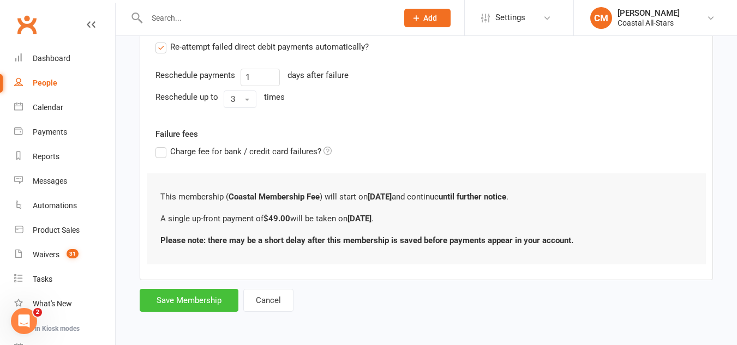
click at [182, 294] on button "Save Membership" at bounding box center [189, 300] width 99 height 23
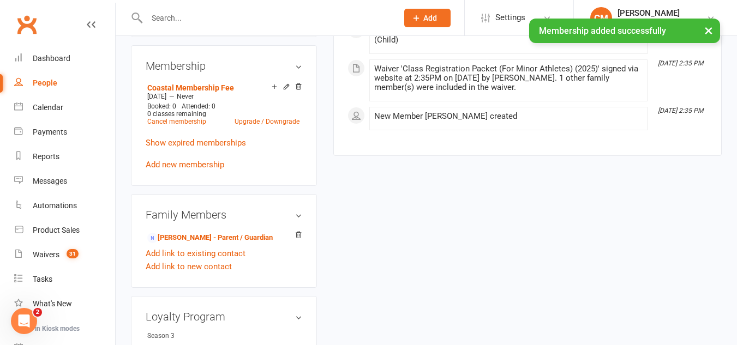
scroll to position [464, 0]
click at [215, 159] on link "Add new membership" at bounding box center [185, 164] width 79 height 10
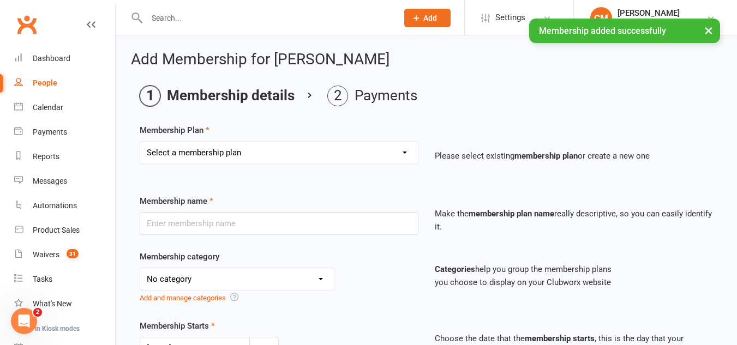
click at [208, 152] on select "Select a membership plan Create new Membership Plan Trial Class Coastal Members…" at bounding box center [279, 153] width 278 height 22
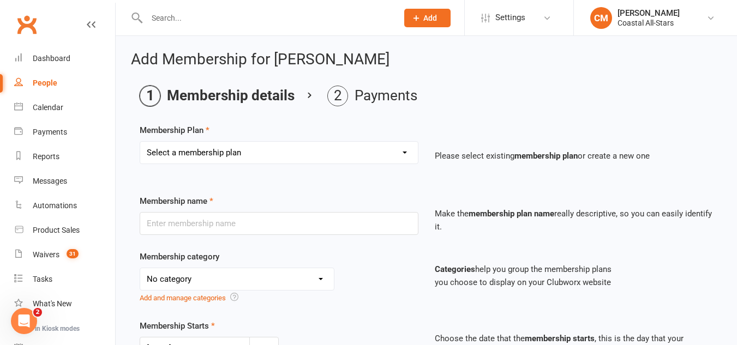
select select "12"
click at [140, 142] on select "Select a membership plan Create new Membership Plan Trial Class Coastal Members…" at bounding box center [279, 153] width 278 height 22
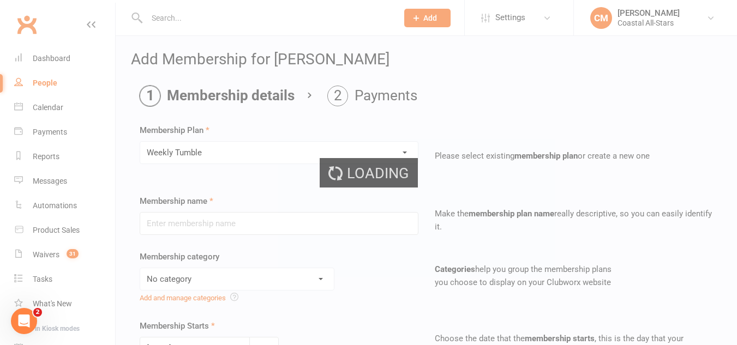
type input "Weekly Tumble"
select select "3"
type input "0"
type input "1"
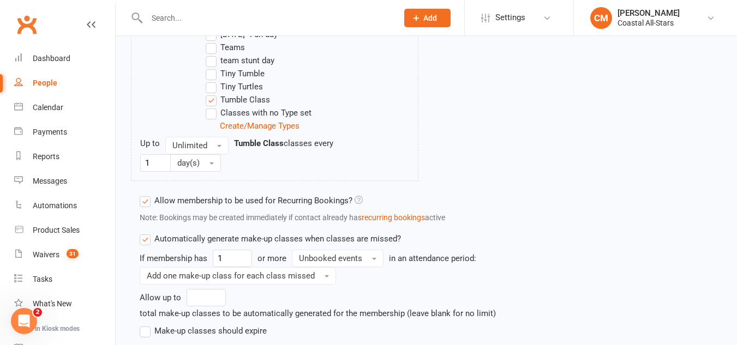
scroll to position [1250, 0]
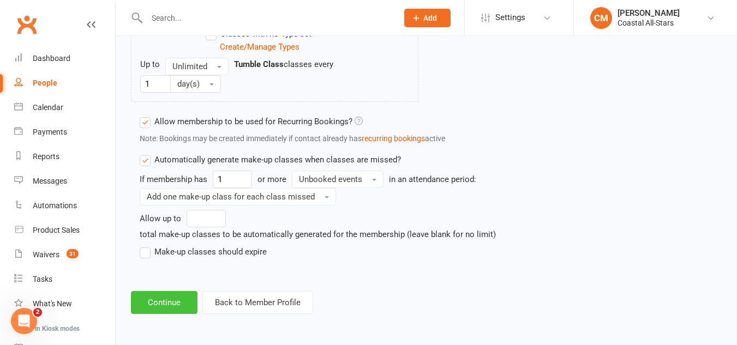
click at [149, 294] on button "Continue" at bounding box center [164, 302] width 67 height 23
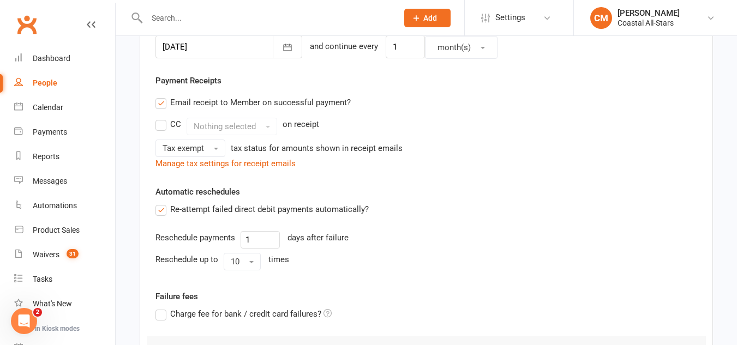
scroll to position [448, 0]
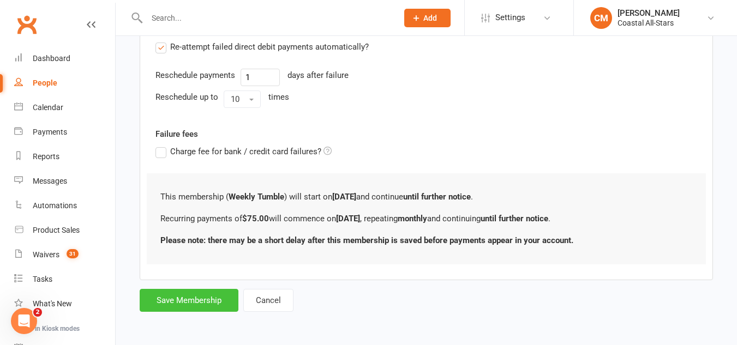
click at [173, 300] on button "Save Membership" at bounding box center [189, 300] width 99 height 23
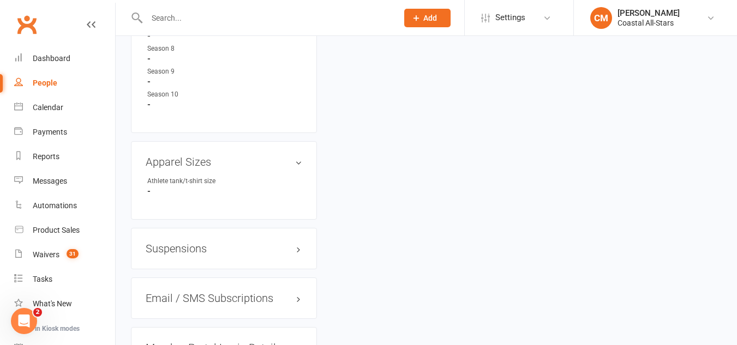
scroll to position [1100, 0]
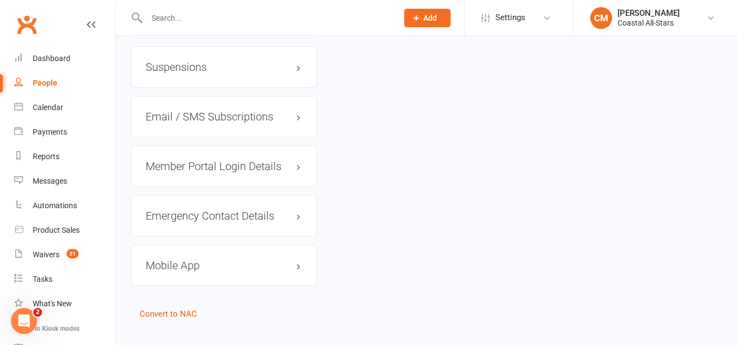
click at [289, 160] on h3 "Member Portal Login Details" at bounding box center [224, 166] width 156 height 12
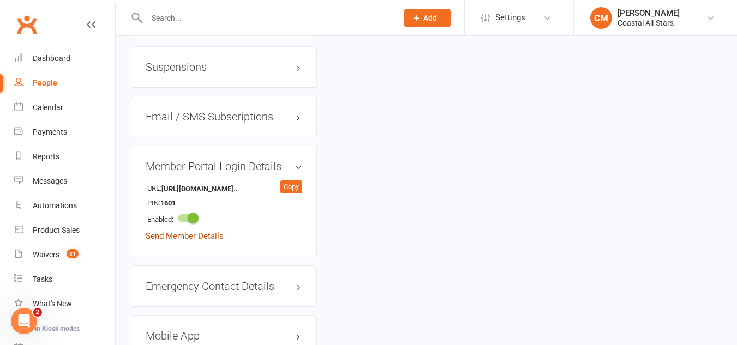
click at [174, 231] on link "Send Member Details" at bounding box center [185, 236] width 78 height 10
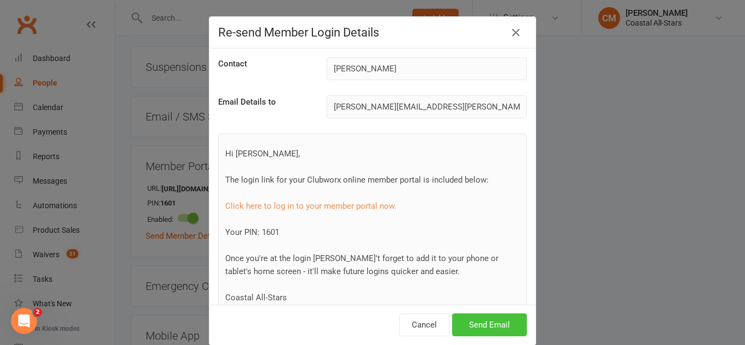
click at [472, 321] on button "Send Email" at bounding box center [489, 324] width 75 height 23
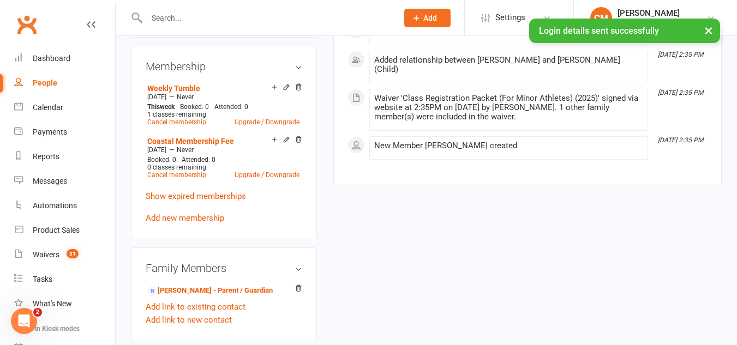
scroll to position [0, 0]
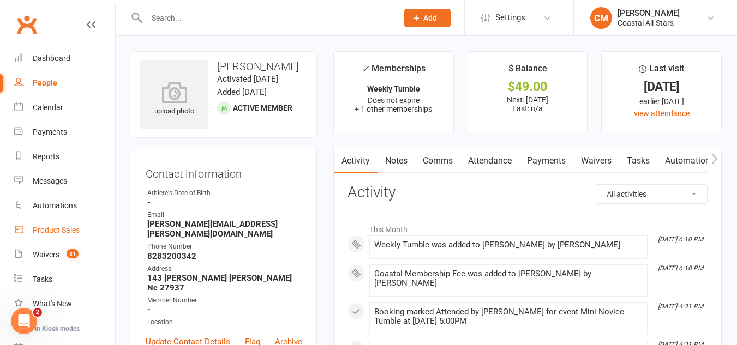
click at [68, 229] on div "Product Sales" at bounding box center [56, 230] width 47 height 9
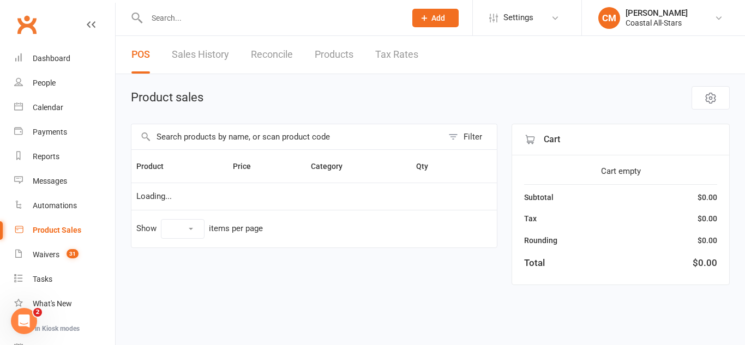
select select "50"
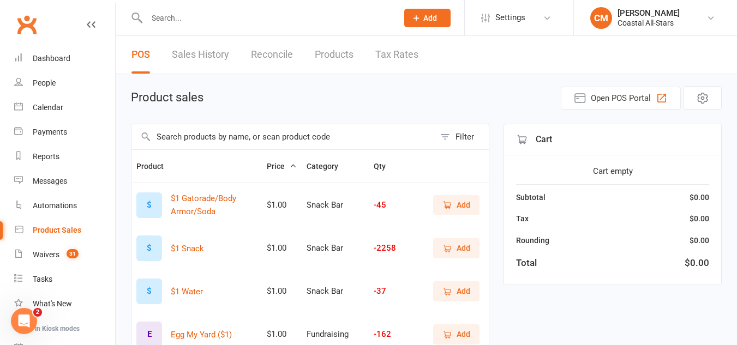
click at [469, 201] on span "Add" at bounding box center [463, 205] width 14 height 12
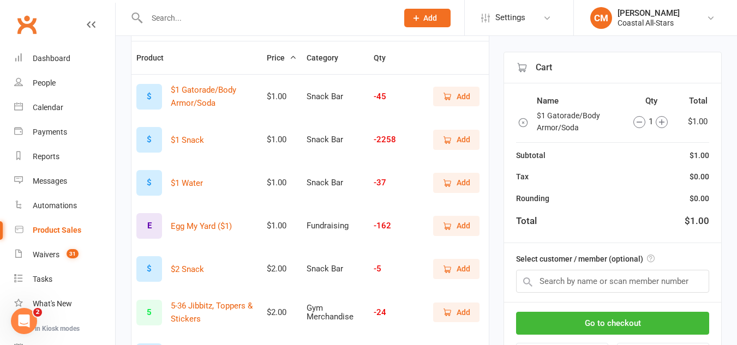
scroll to position [118, 0]
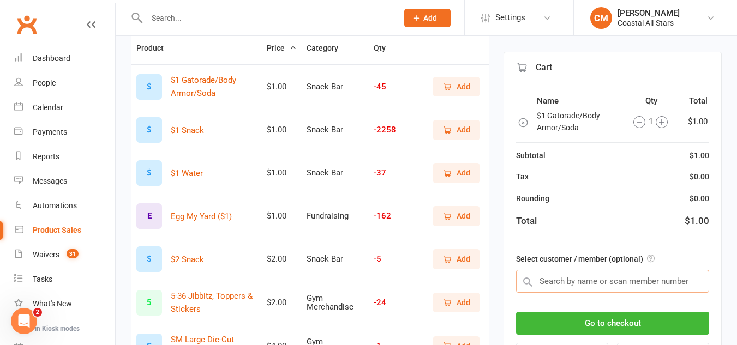
click at [556, 276] on input "text" at bounding box center [612, 281] width 193 height 23
click at [562, 323] on button "Go to checkout" at bounding box center [612, 323] width 193 height 23
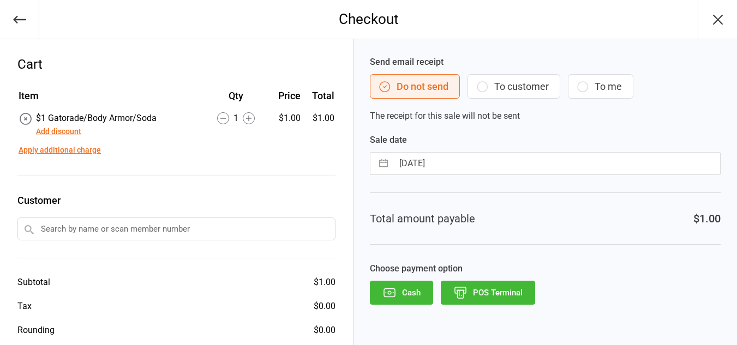
click at [421, 295] on button "Cash" at bounding box center [401, 293] width 63 height 24
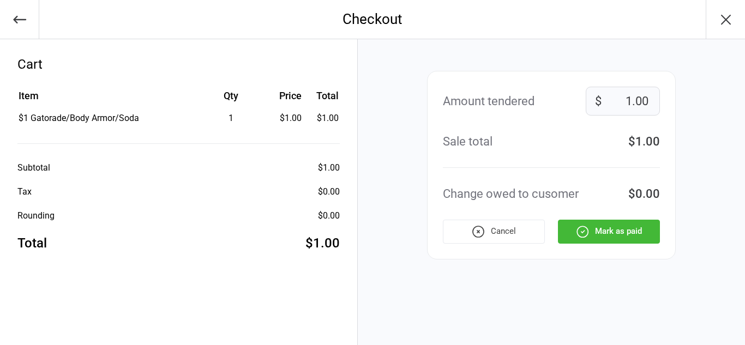
click at [605, 238] on button "Mark as paid" at bounding box center [609, 232] width 102 height 24
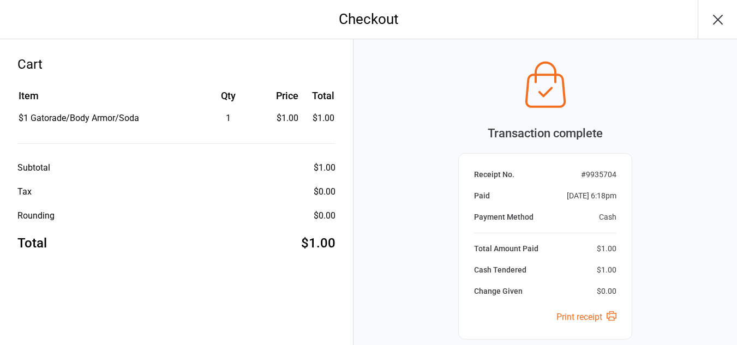
scroll to position [100, 0]
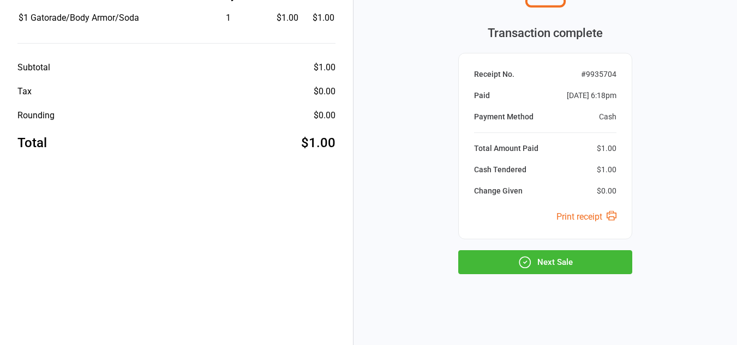
click at [577, 257] on button "Next Sale" at bounding box center [545, 262] width 174 height 24
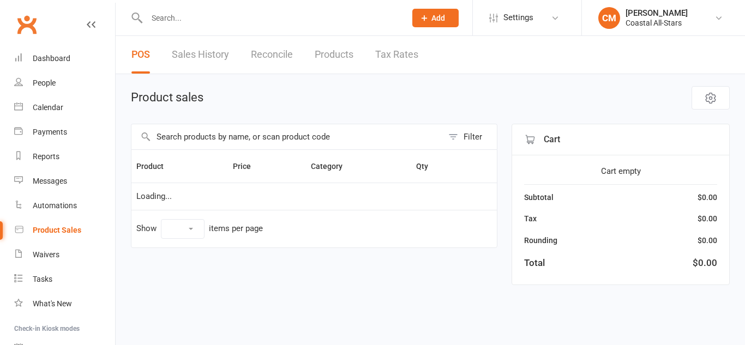
select select "50"
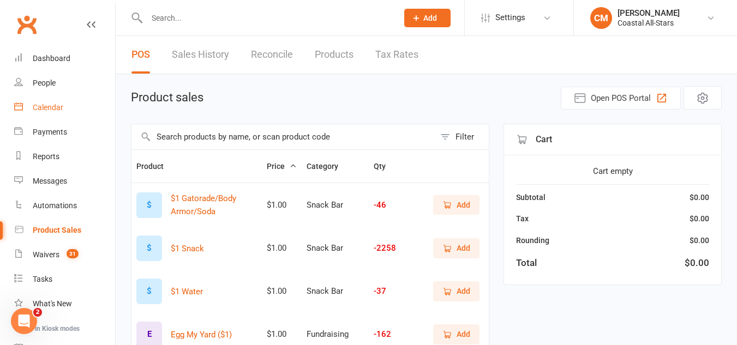
click at [83, 109] on link "Calendar" at bounding box center [64, 107] width 101 height 25
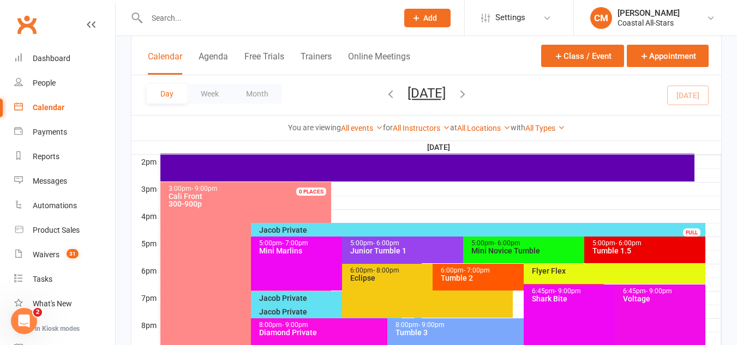
scroll to position [562, 0]
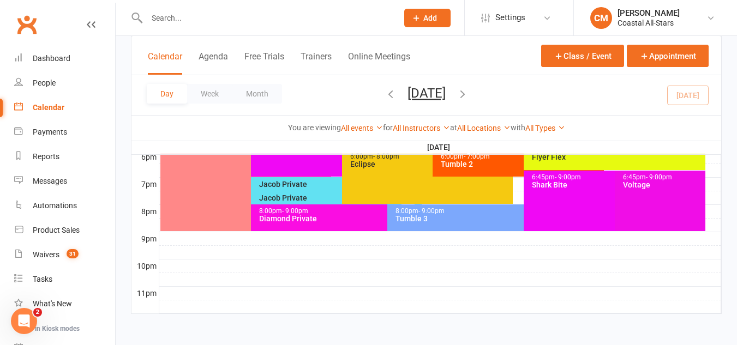
click at [469, 219] on div "Tumble 3" at bounding box center [521, 219] width 252 height 8
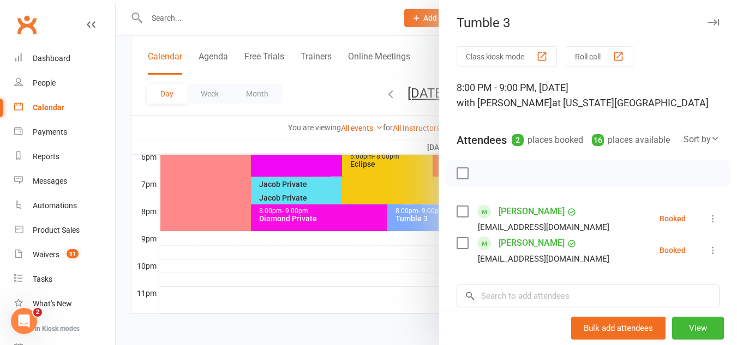
click at [419, 240] on div at bounding box center [426, 172] width 621 height 345
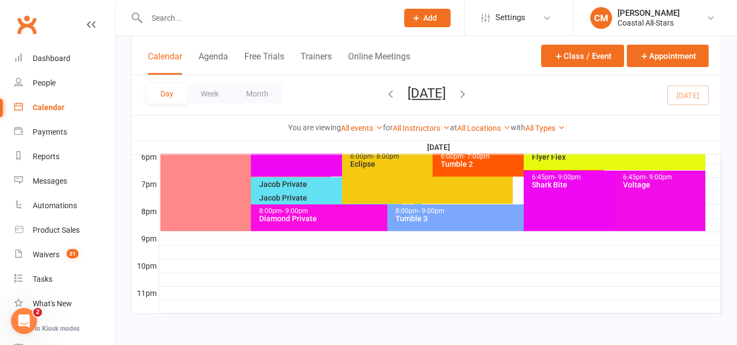
click at [447, 233] on div at bounding box center [440, 238] width 562 height 13
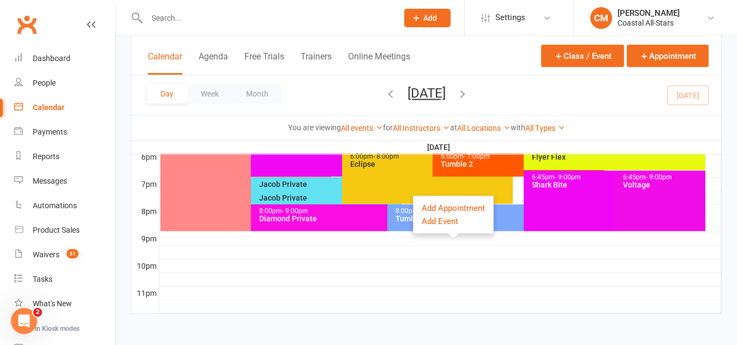
click at [397, 227] on div "8:00pm - 9:00pm Tumble 3" at bounding box center [518, 217] width 262 height 27
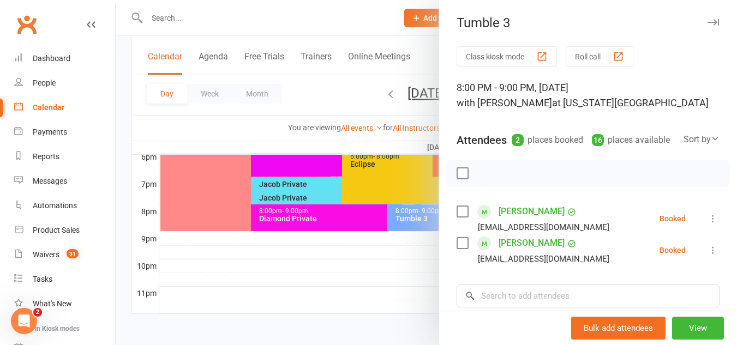
click at [339, 240] on div at bounding box center [426, 172] width 621 height 345
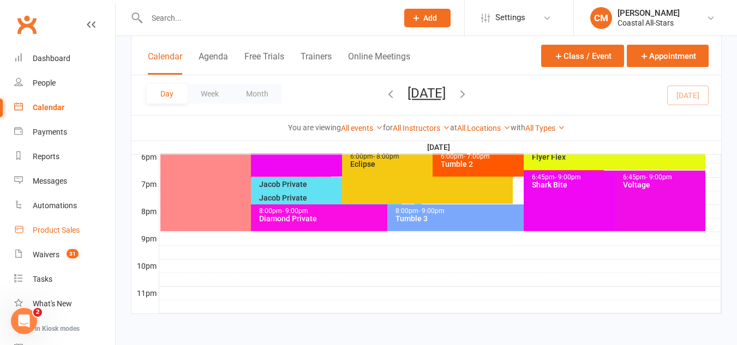
click at [83, 225] on link "Product Sales" at bounding box center [64, 230] width 101 height 25
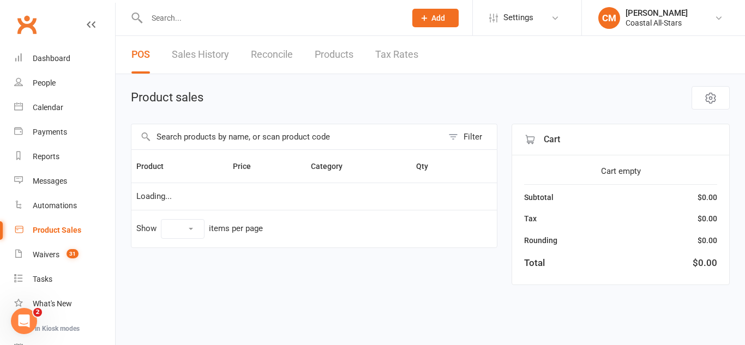
select select "50"
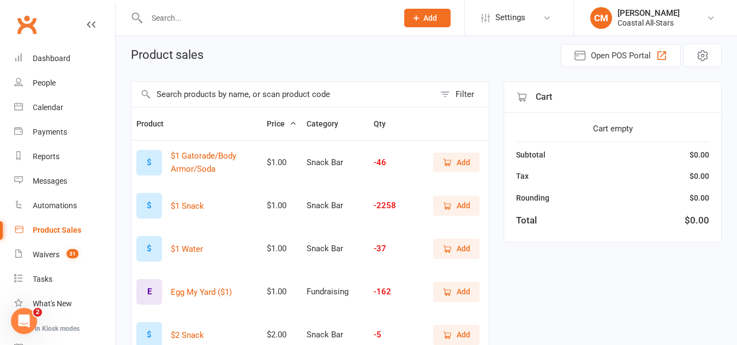
scroll to position [43, 0]
click at [461, 246] on span "Add" at bounding box center [463, 248] width 14 height 12
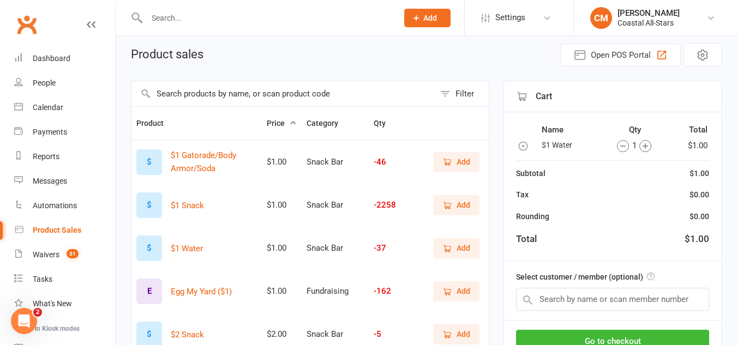
scroll to position [97, 0]
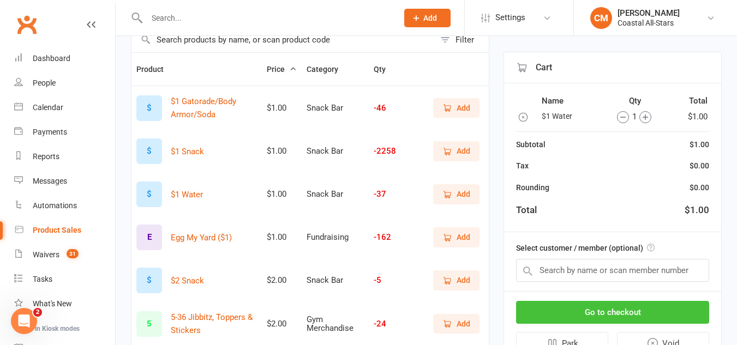
click at [579, 310] on button "Go to checkout" at bounding box center [612, 312] width 193 height 23
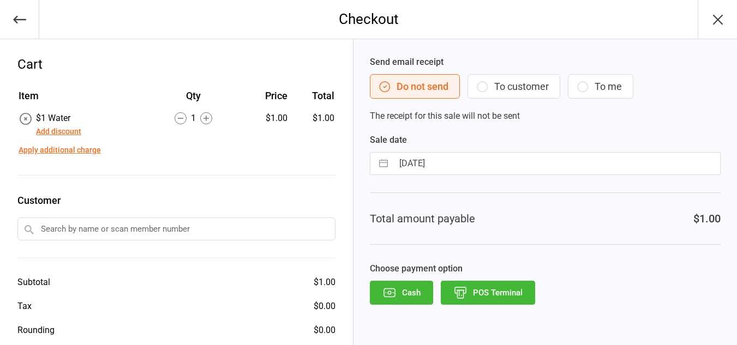
click at [389, 291] on icon "button" at bounding box center [389, 293] width 14 height 14
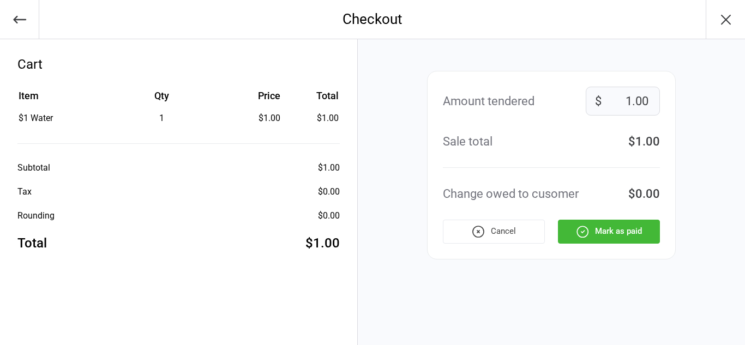
click at [618, 221] on button "Mark as paid" at bounding box center [609, 232] width 102 height 24
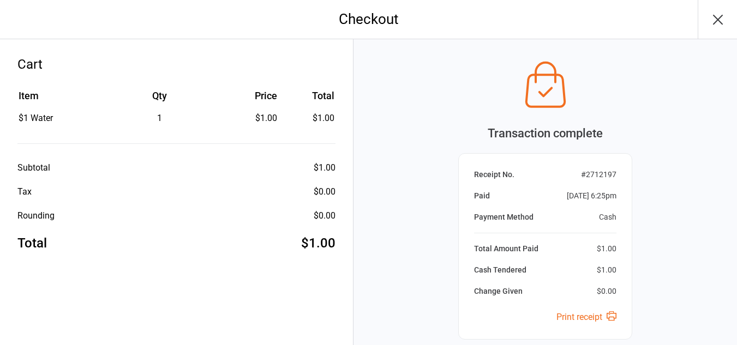
scroll to position [100, 0]
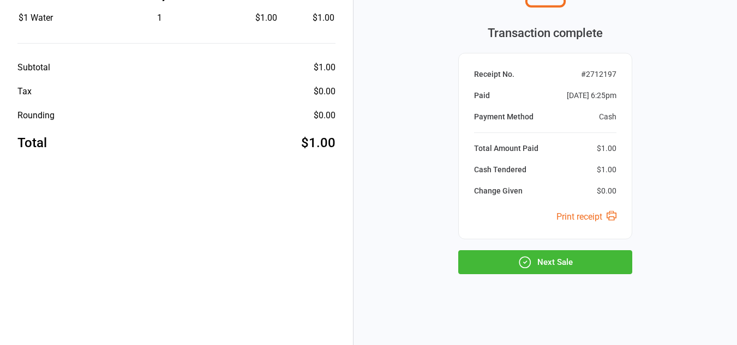
click at [565, 252] on button "Next Sale" at bounding box center [545, 262] width 174 height 24
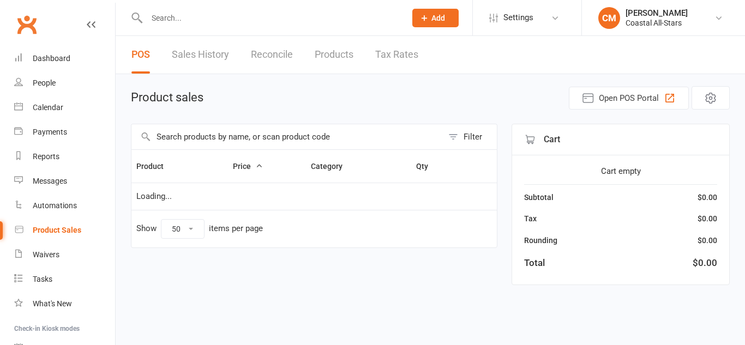
select select "50"
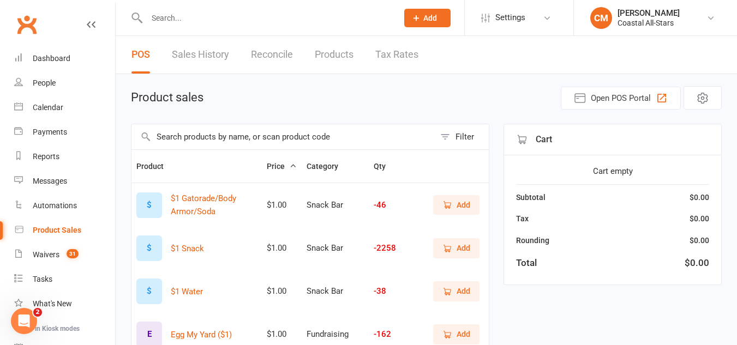
click at [204, 50] on link "Sales History" at bounding box center [200, 55] width 57 height 38
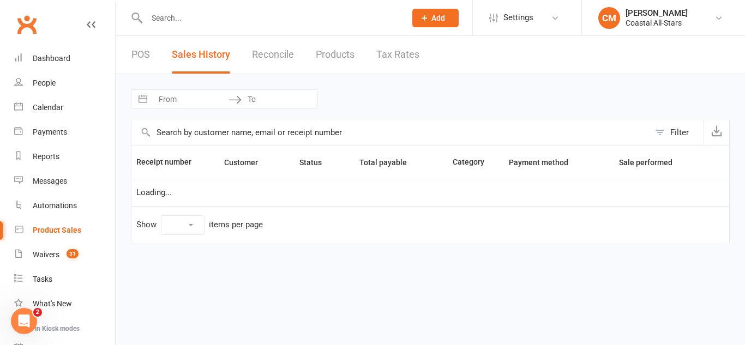
select select "25"
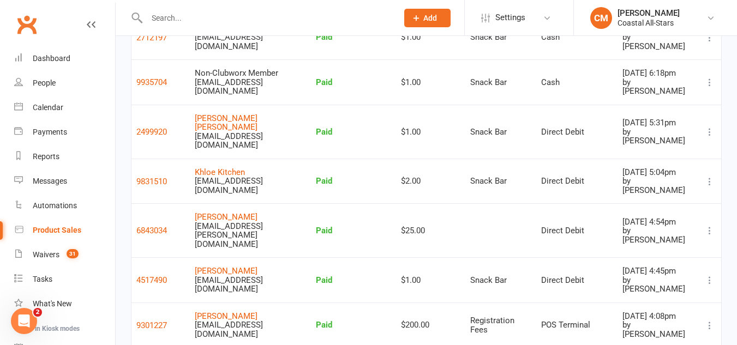
scroll to position [171, 0]
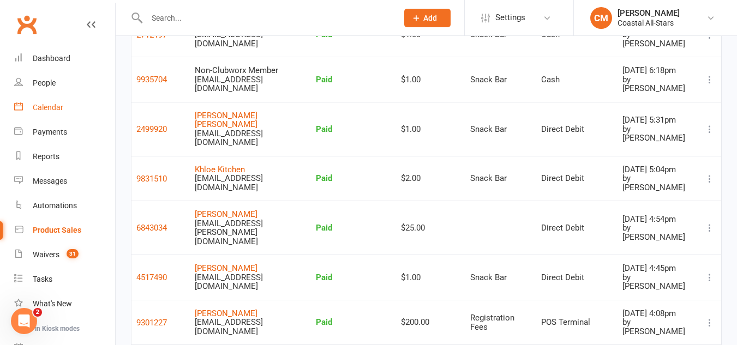
click at [77, 107] on link "Calendar" at bounding box center [64, 107] width 101 height 25
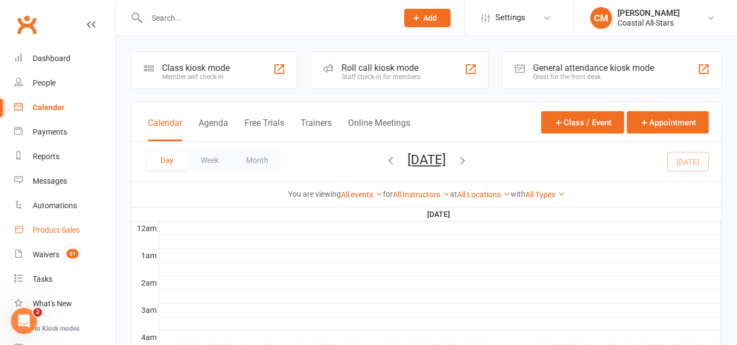
click at [58, 234] on div "Product Sales" at bounding box center [56, 230] width 47 height 9
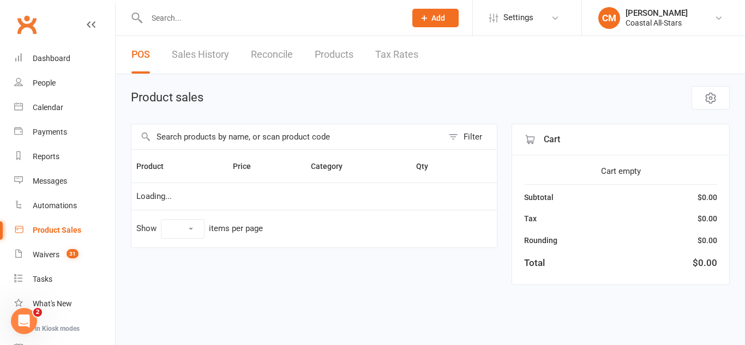
select select "50"
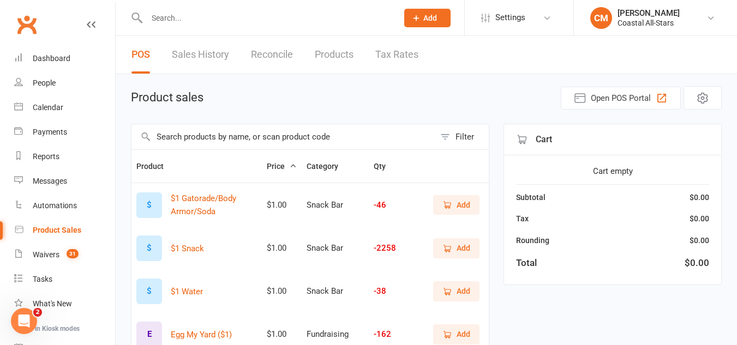
click at [321, 137] on input "text" at bounding box center [282, 136] width 303 height 25
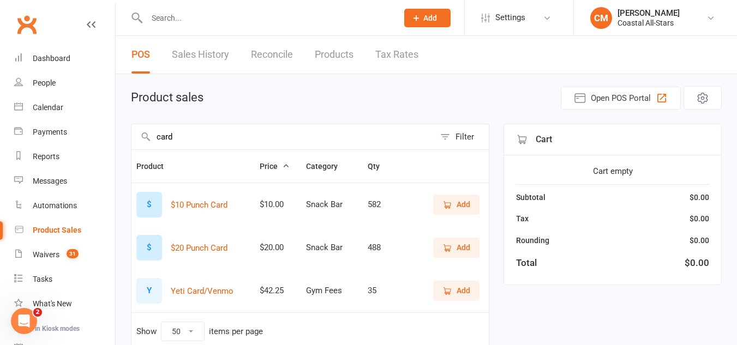
type input "card"
click at [456, 212] on button "Add" at bounding box center [456, 205] width 46 height 20
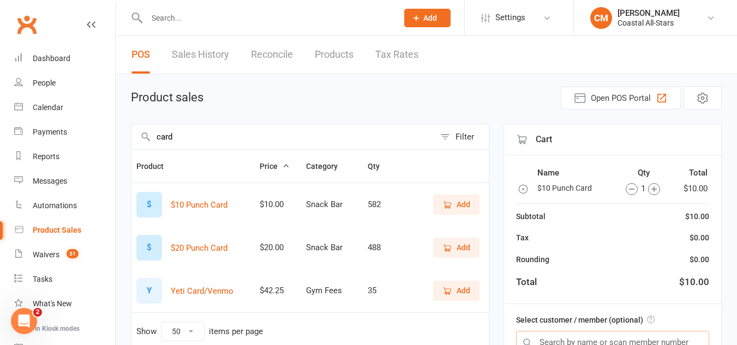
click at [555, 333] on input "text" at bounding box center [612, 342] width 193 height 23
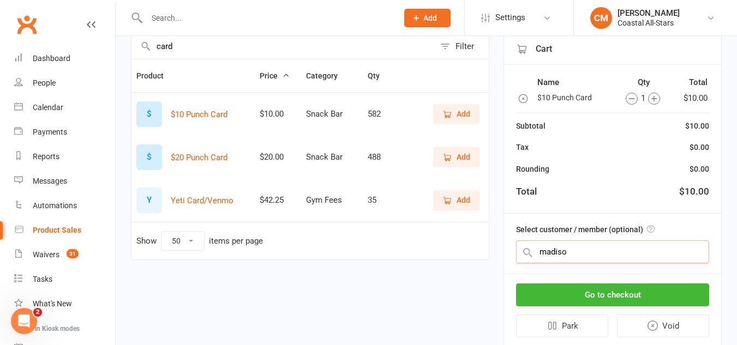
scroll to position [91, 0]
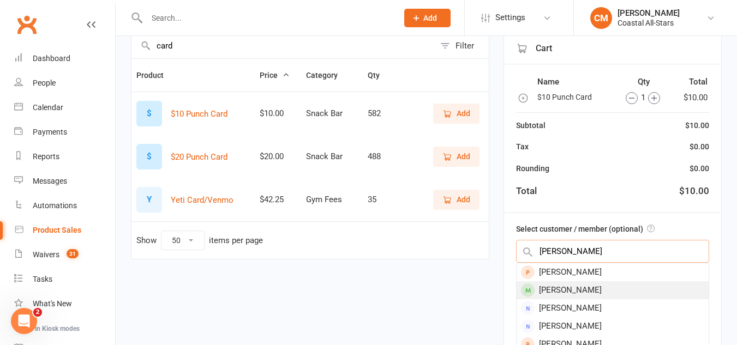
type input "madi moore"
click at [596, 295] on div "[PERSON_NAME]" at bounding box center [612, 290] width 192 height 18
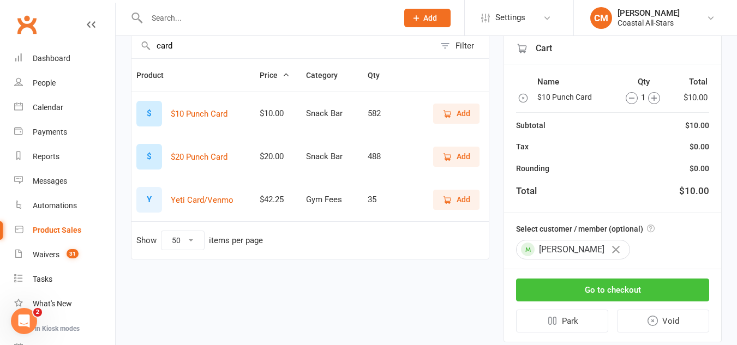
click at [596, 295] on button "Go to checkout" at bounding box center [612, 290] width 193 height 23
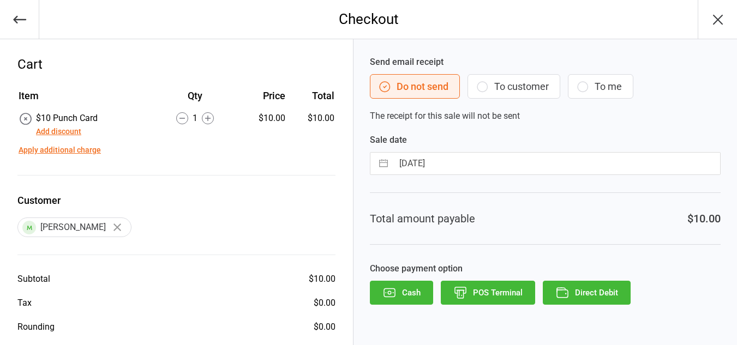
click at [491, 85] on button "To customer" at bounding box center [513, 86] width 93 height 25
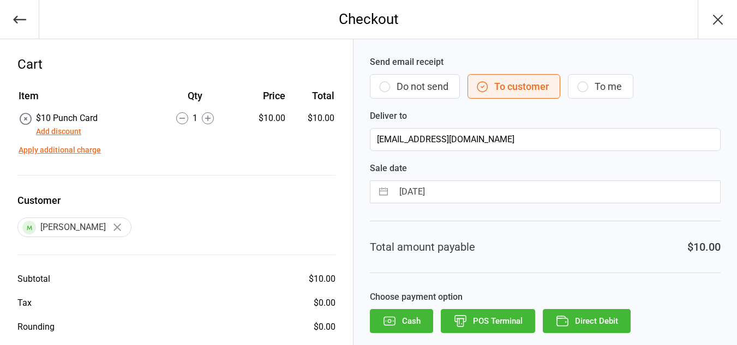
click at [580, 310] on button "Direct Debit" at bounding box center [586, 321] width 88 height 24
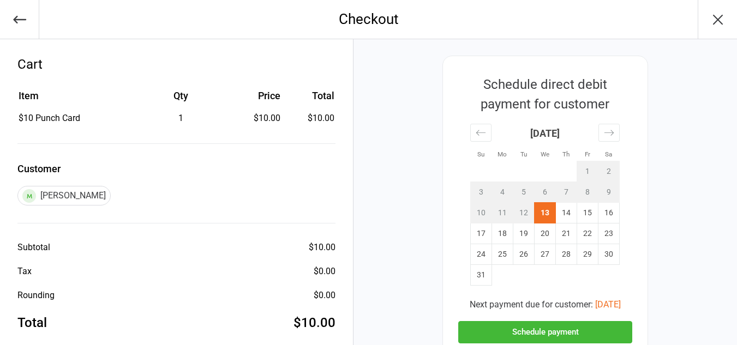
click at [538, 325] on button "Schedule payment" at bounding box center [545, 332] width 174 height 22
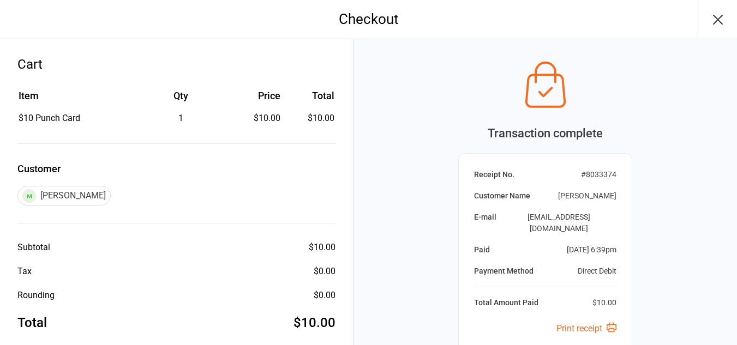
scroll to position [121, 0]
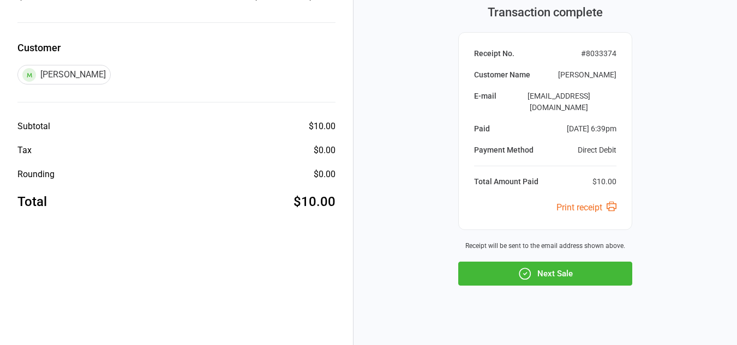
click at [530, 267] on icon "button" at bounding box center [524, 274] width 14 height 14
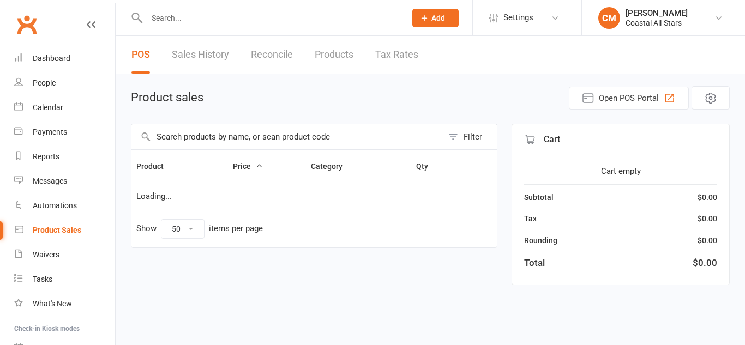
select select "50"
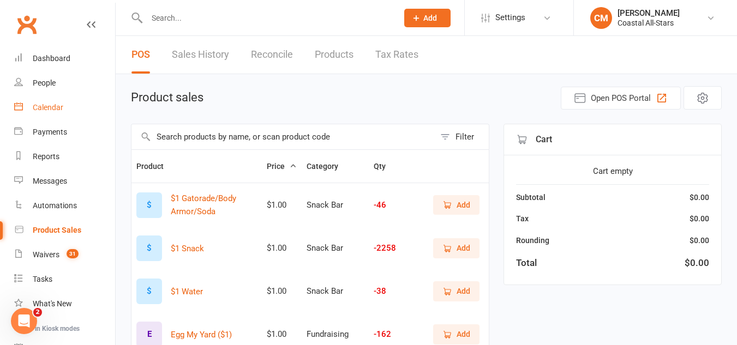
click at [37, 114] on link "Calendar" at bounding box center [64, 107] width 101 height 25
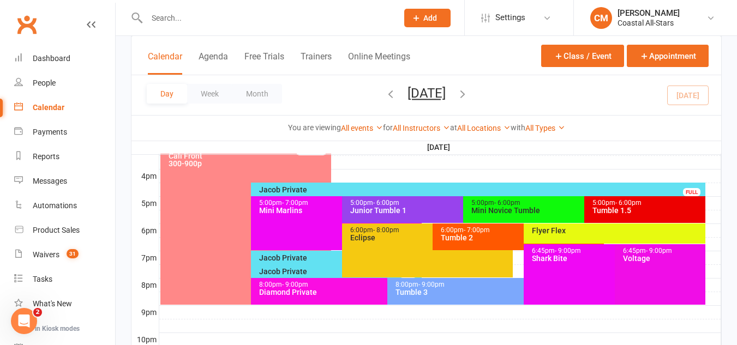
scroll to position [503, 0]
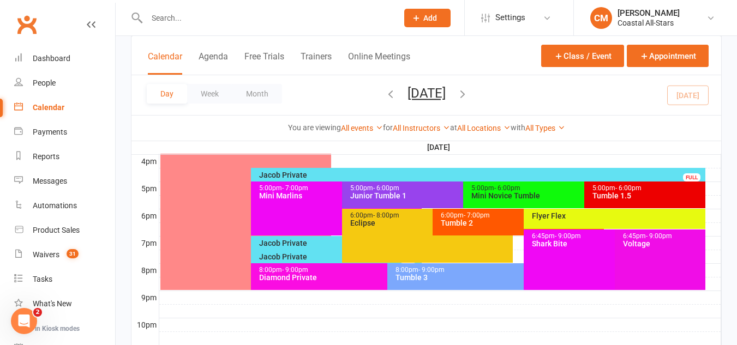
click at [508, 204] on div "5:00pm - 6:00pm Mini Novice Tumble" at bounding box center [578, 195] width 231 height 27
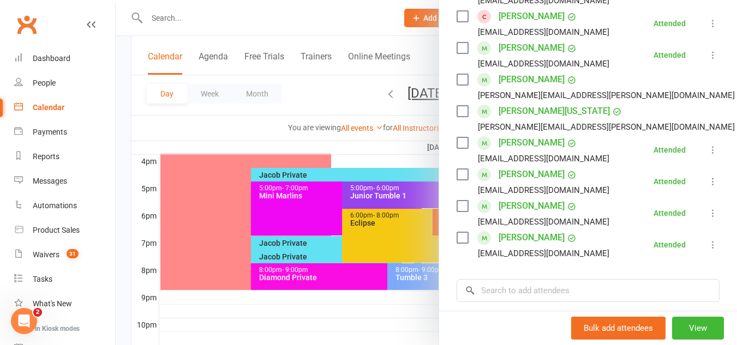
scroll to position [306, 0]
click at [325, 213] on div at bounding box center [426, 172] width 621 height 345
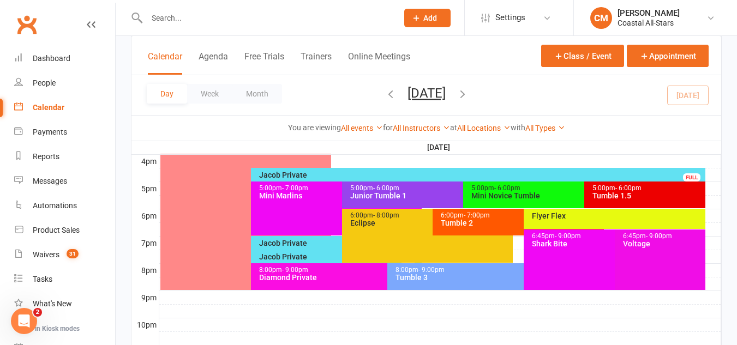
click at [282, 207] on div "5:00pm - 7:00pm Mini Marlins" at bounding box center [336, 209] width 171 height 54
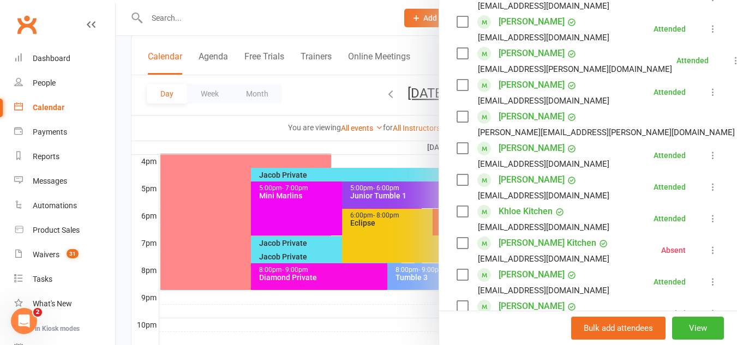
scroll to position [142, 0]
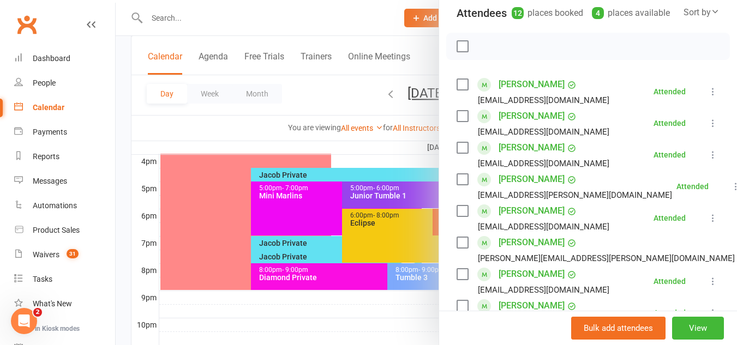
click at [356, 184] on div at bounding box center [426, 172] width 621 height 345
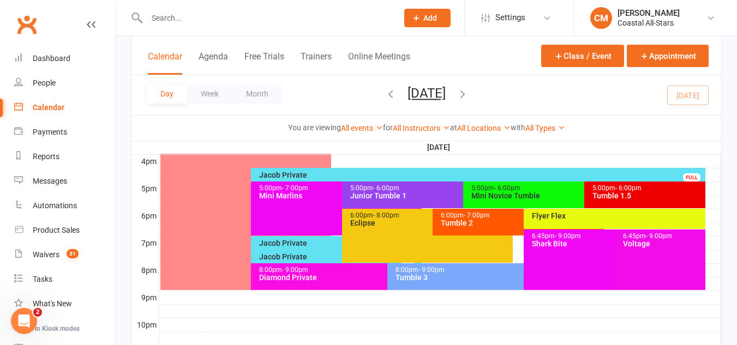
click at [592, 214] on div "Flyer Flex" at bounding box center [617, 216] width 172 height 8
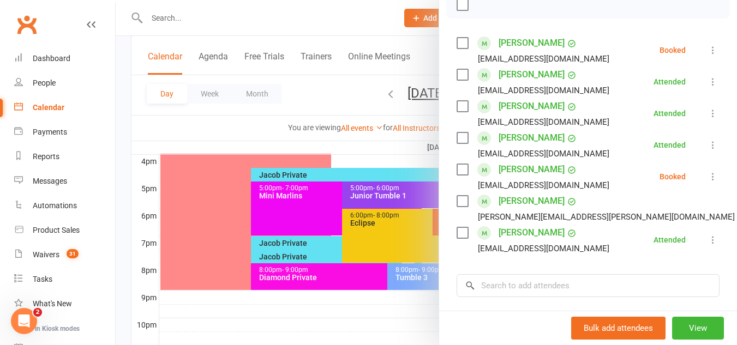
scroll to position [169, 0]
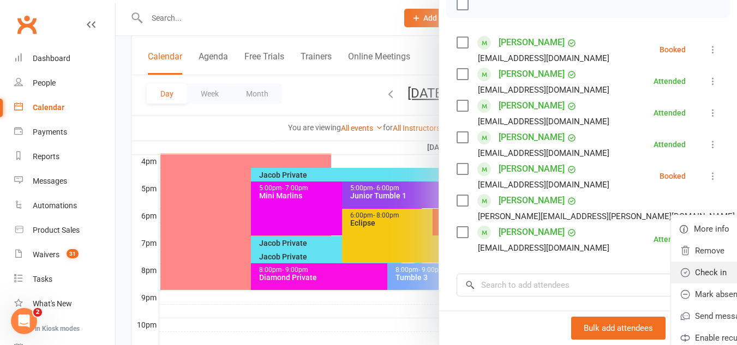
click at [671, 284] on link "Check in" at bounding box center [735, 273] width 128 height 22
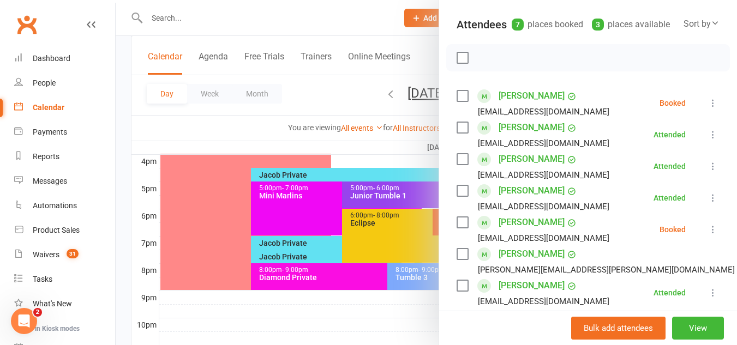
scroll to position [115, 0]
click at [37, 231] on div "Product Sales" at bounding box center [56, 230] width 47 height 9
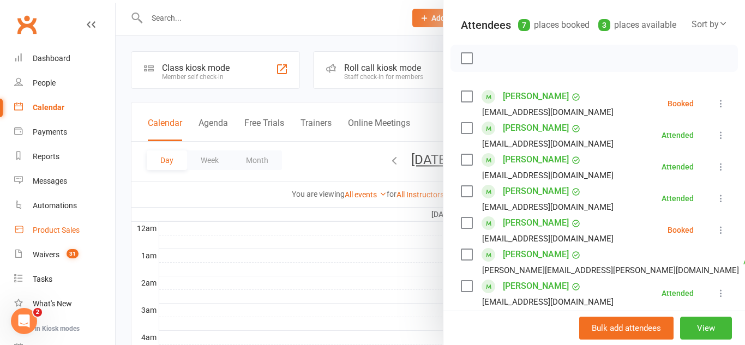
select select "50"
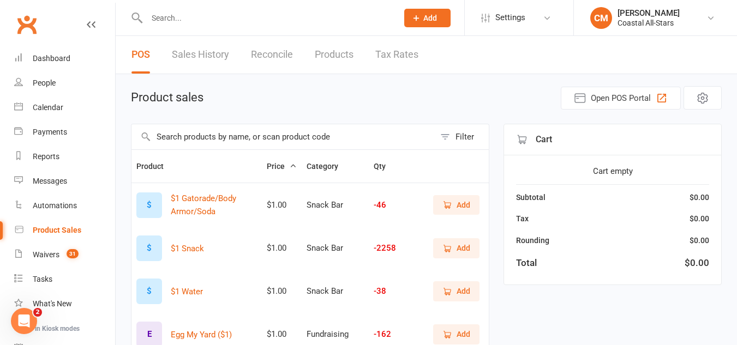
click at [276, 131] on input "text" at bounding box center [282, 136] width 303 height 25
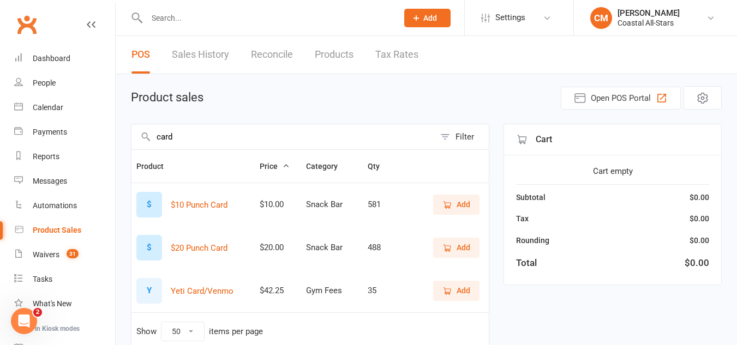
type input "card"
click at [439, 204] on button "Add" at bounding box center [456, 205] width 46 height 20
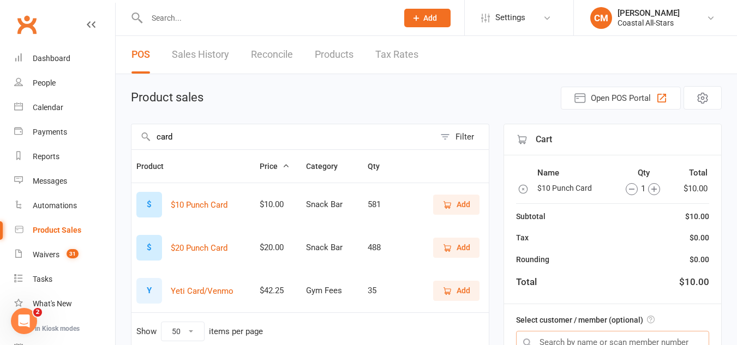
click at [568, 335] on input "text" at bounding box center [612, 342] width 193 height 23
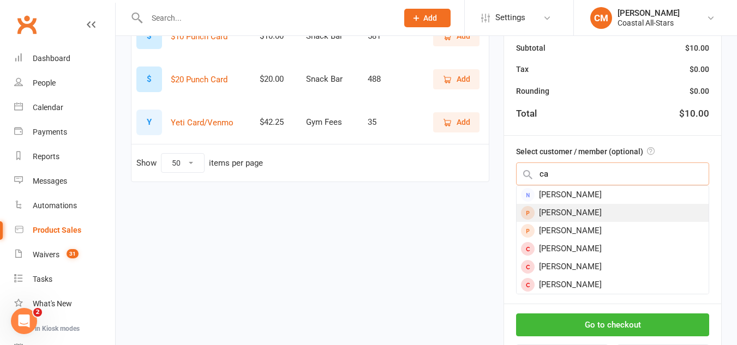
type input "c"
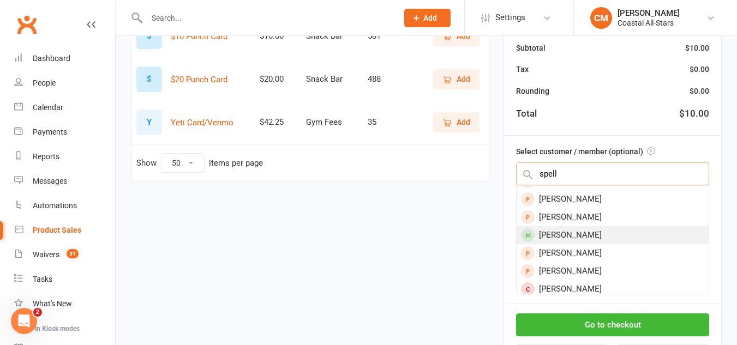
type input "spell"
click at [581, 231] on div "Cassidy Speller" at bounding box center [612, 235] width 192 height 18
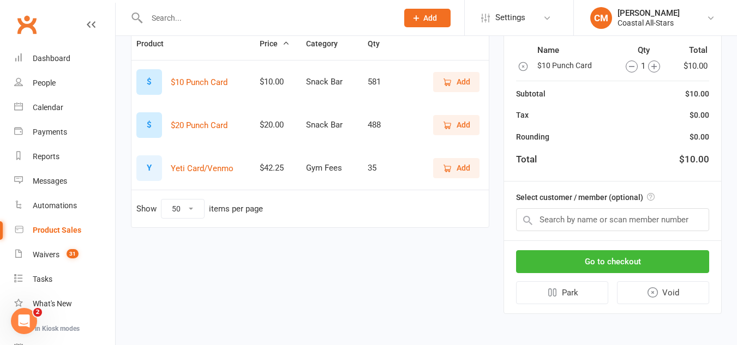
scroll to position [120, 0]
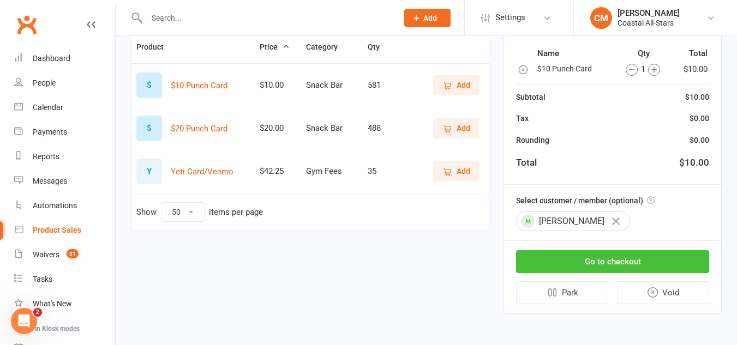
click at [569, 261] on button "Go to checkout" at bounding box center [612, 261] width 193 height 23
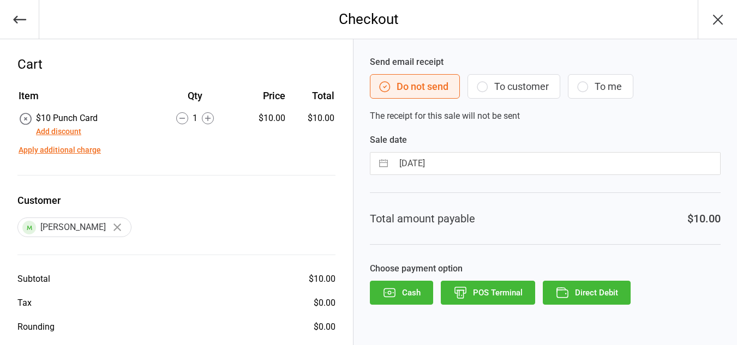
click at [475, 85] on button "To customer" at bounding box center [513, 86] width 93 height 25
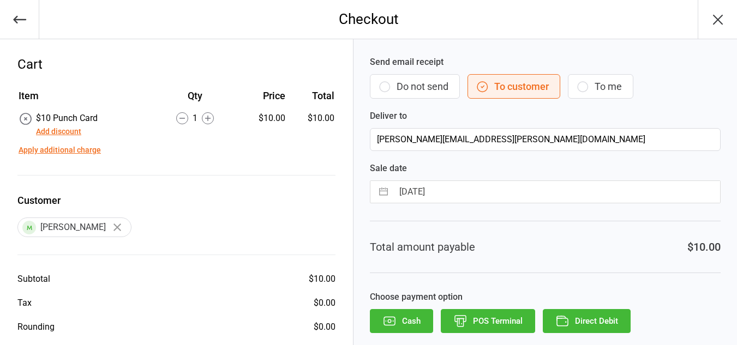
click at [568, 323] on icon "button" at bounding box center [562, 322] width 11 height 8
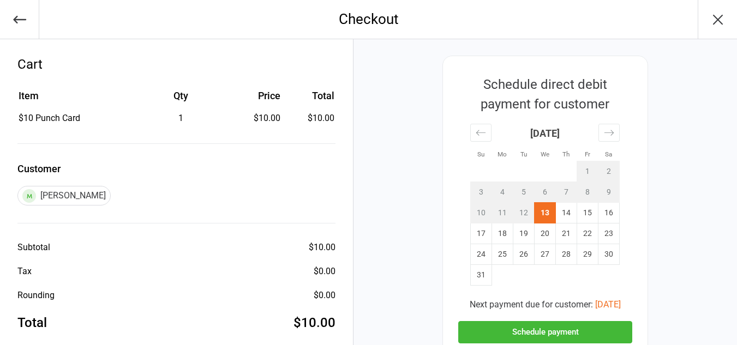
drag, startPoint x: 568, startPoint y: 323, endPoint x: 535, endPoint y: 333, distance: 33.5
click at [535, 333] on button "Schedule payment" at bounding box center [545, 332] width 174 height 22
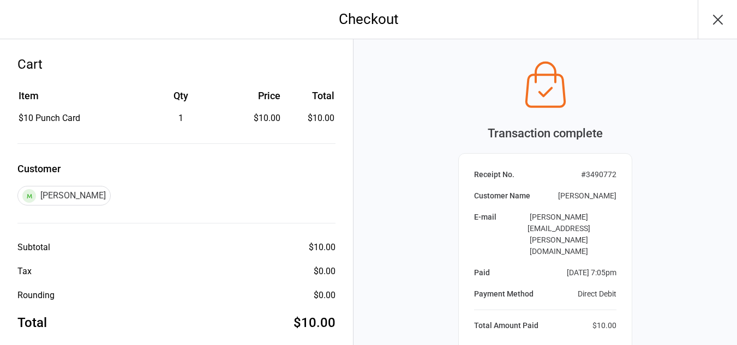
scroll to position [121, 0]
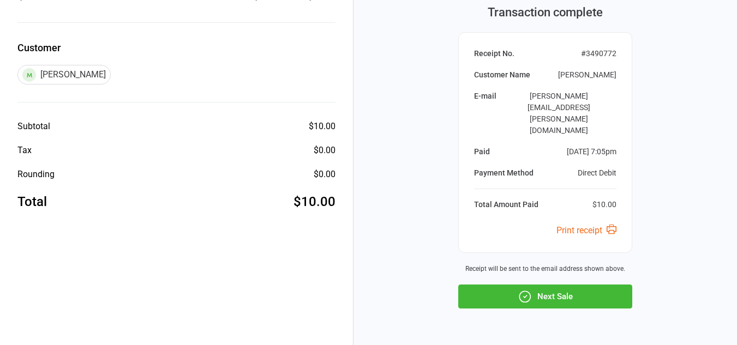
click at [505, 285] on button "Next Sale" at bounding box center [545, 297] width 174 height 24
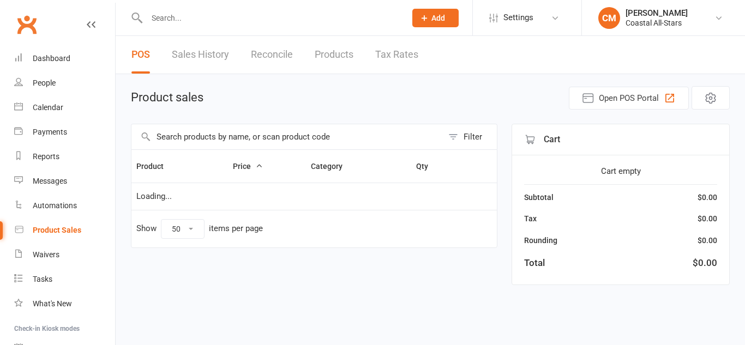
select select "50"
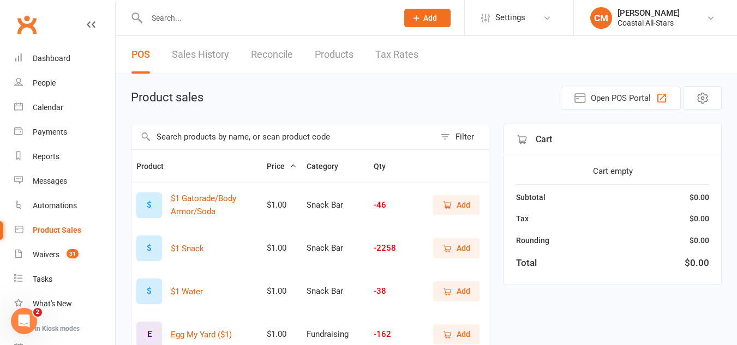
click at [441, 207] on button "Add" at bounding box center [456, 205] width 46 height 20
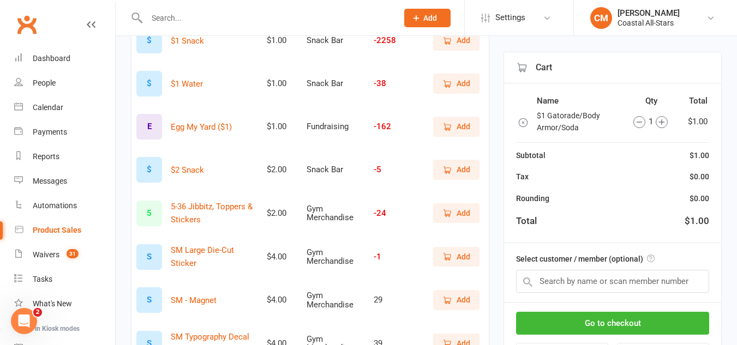
scroll to position [211, 0]
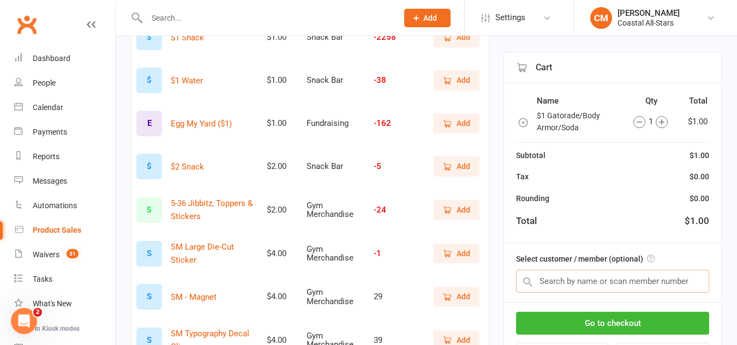
click at [556, 287] on input "text" at bounding box center [612, 281] width 193 height 23
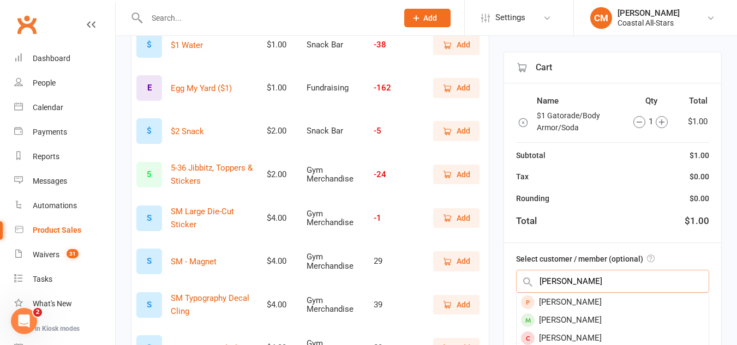
scroll to position [0, 0]
type input "grace burnette"
click at [570, 305] on div "[PERSON_NAME]" at bounding box center [612, 302] width 192 height 18
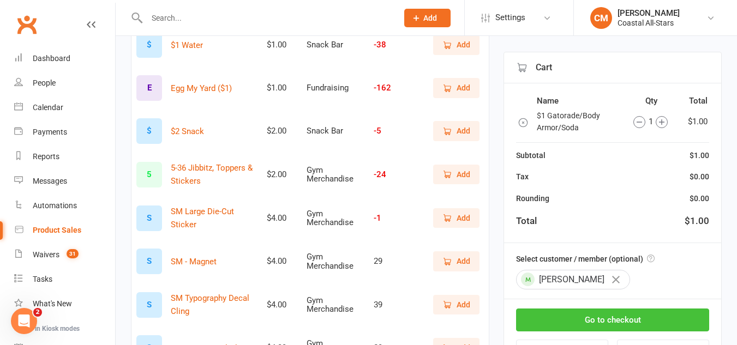
click at [553, 321] on button "Go to checkout" at bounding box center [612, 320] width 193 height 23
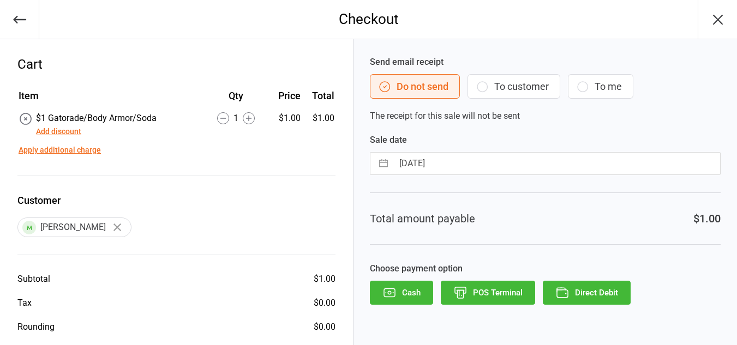
click at [524, 81] on button "To customer" at bounding box center [513, 86] width 93 height 25
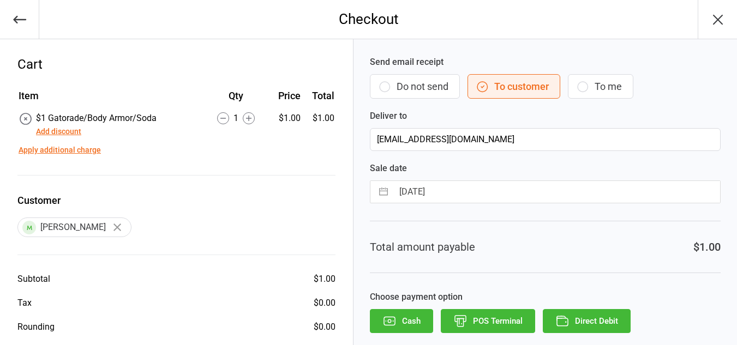
click at [589, 320] on button "Direct Debit" at bounding box center [586, 321] width 88 height 24
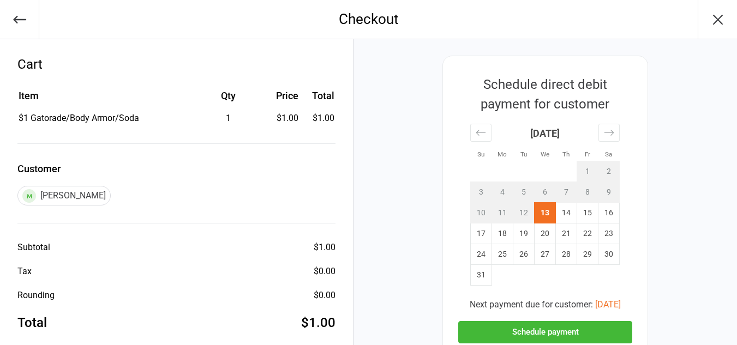
scroll to position [122, 0]
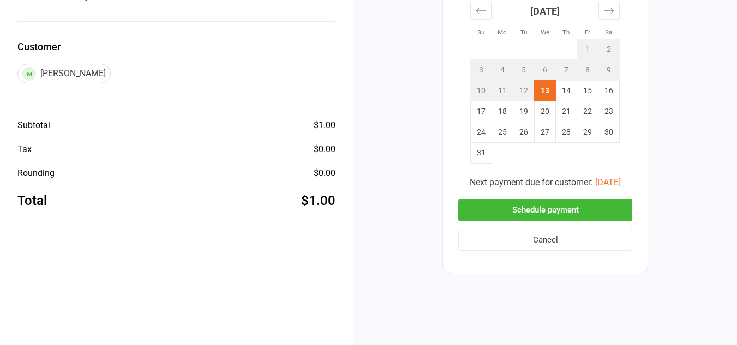
click at [551, 212] on button "Schedule payment" at bounding box center [545, 210] width 174 height 22
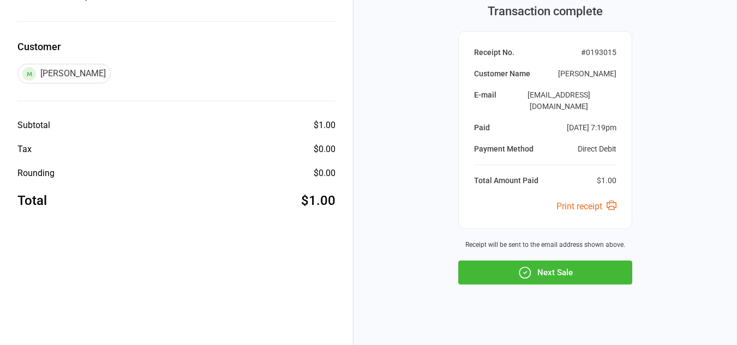
scroll to position [121, 0]
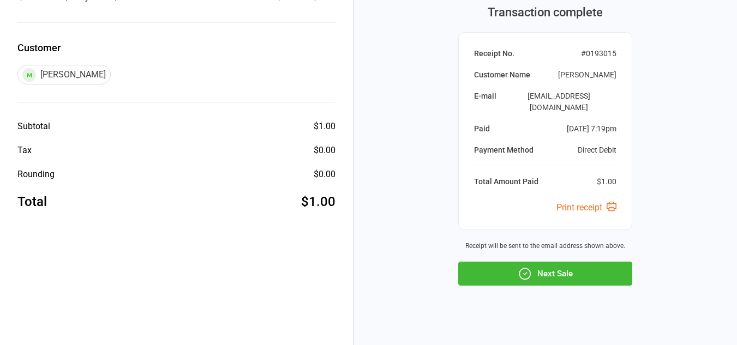
click at [543, 262] on button "Next Sale" at bounding box center [545, 274] width 174 height 24
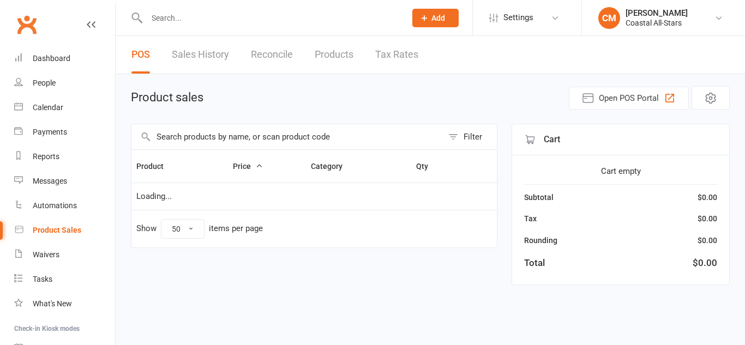
select select "50"
